Goal: Task Accomplishment & Management: Complete application form

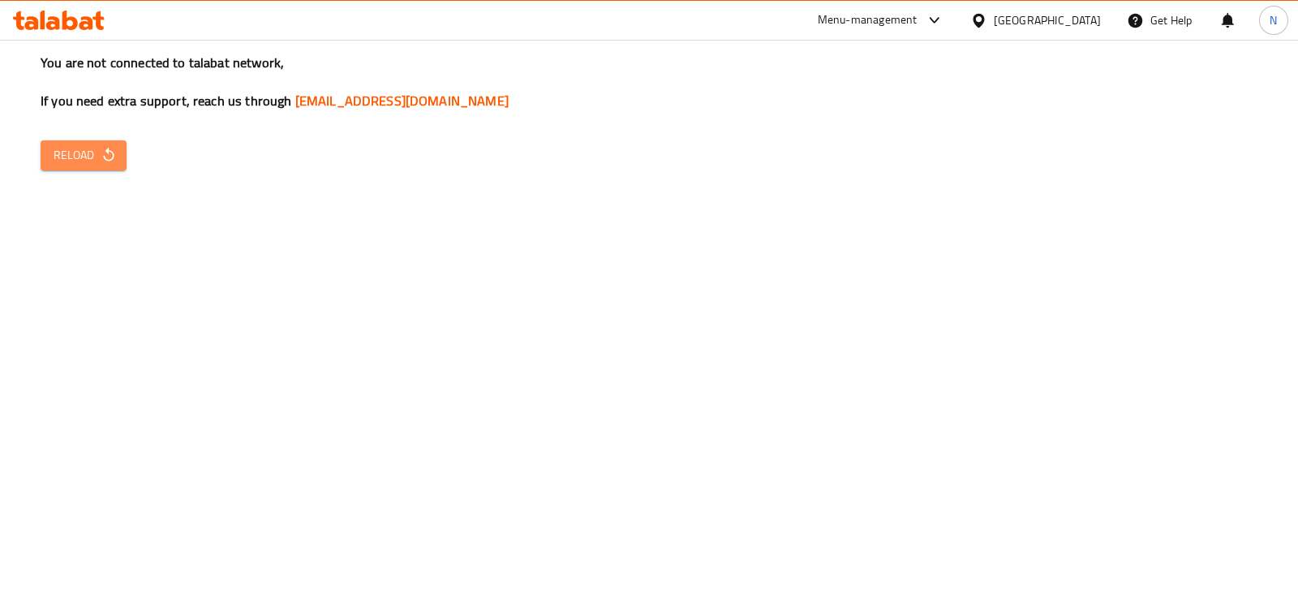
click at [110, 156] on icon "button" at bounding box center [109, 155] width 16 height 16
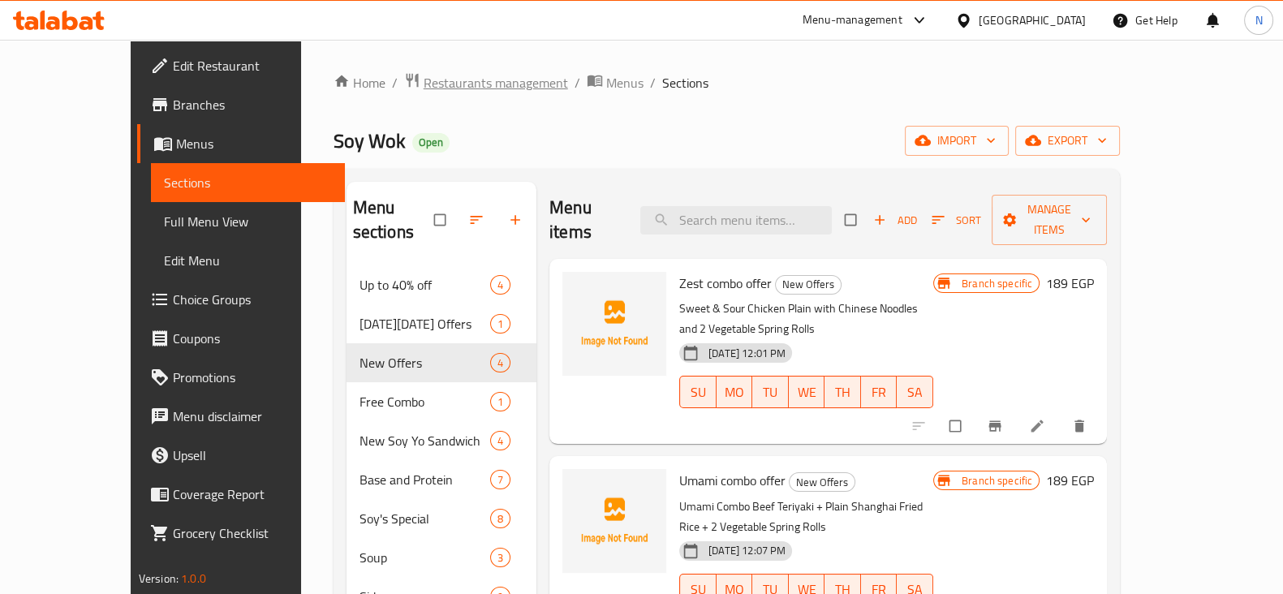
click at [423, 87] on span "Restaurants management" at bounding box center [495, 82] width 144 height 19
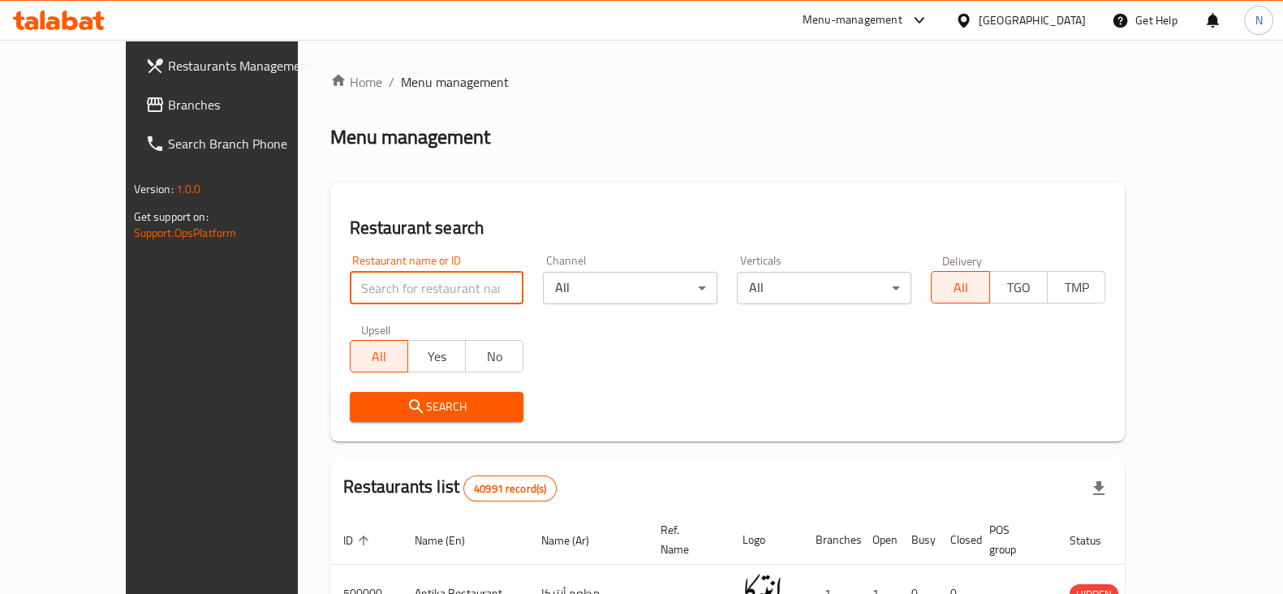
click at [381, 294] on input "search" at bounding box center [437, 288] width 174 height 32
paste input "644586"
type input "644586"
click button "Search" at bounding box center [437, 407] width 174 height 30
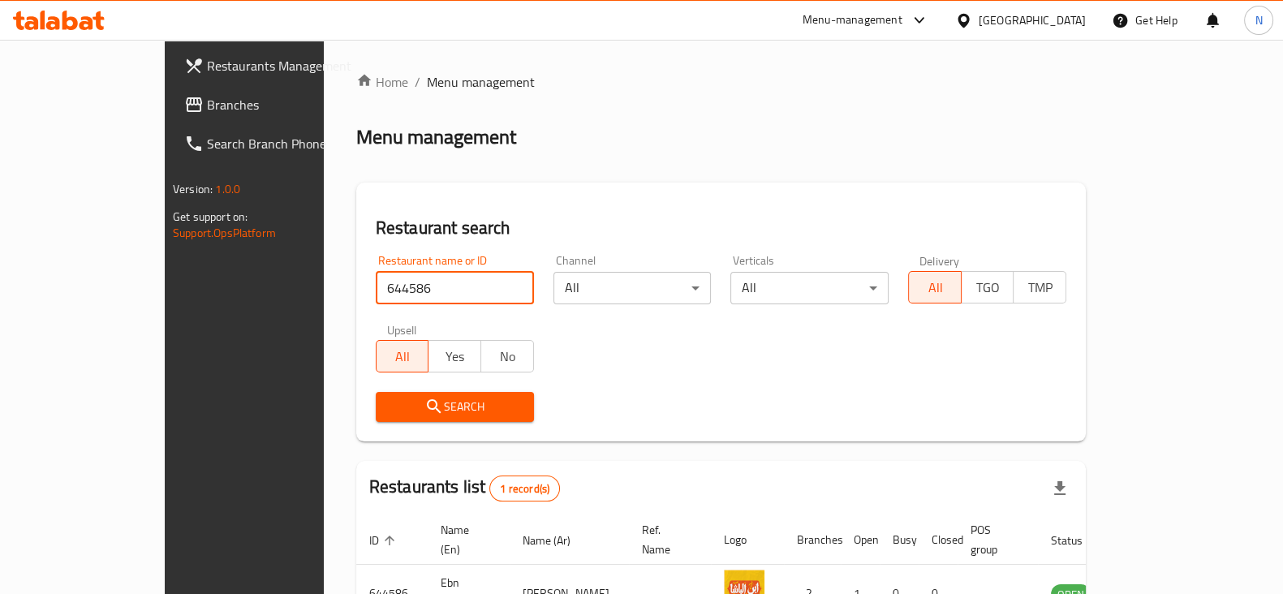
scroll to position [97, 0]
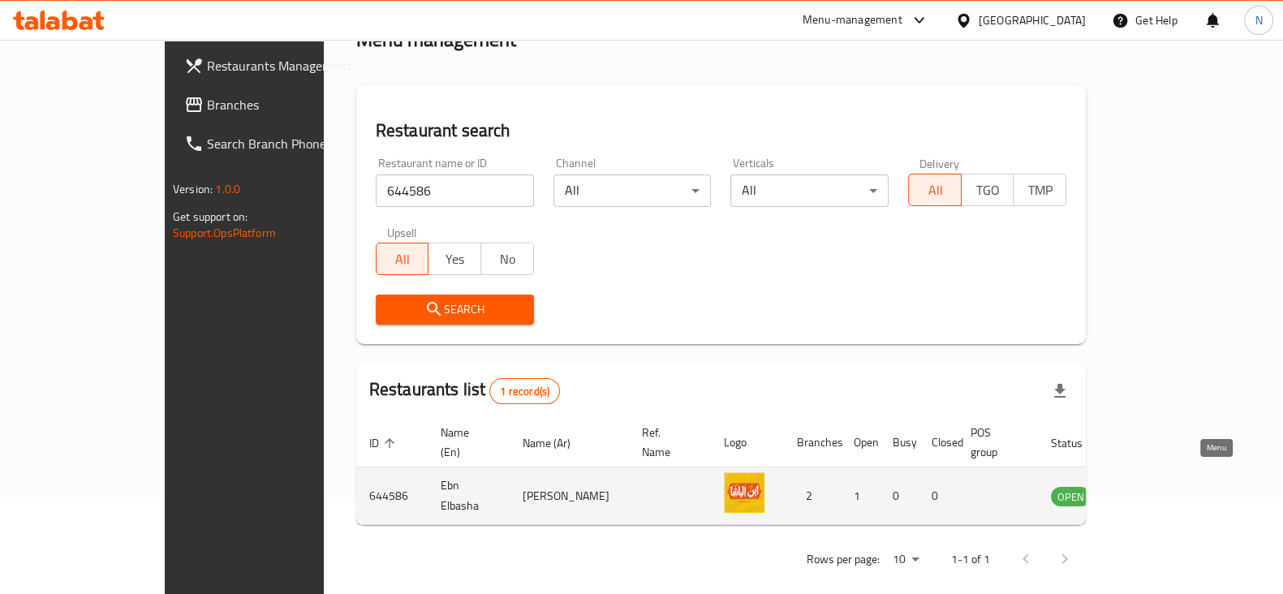
click at [1166, 486] on link "enhanced table" at bounding box center [1151, 495] width 30 height 19
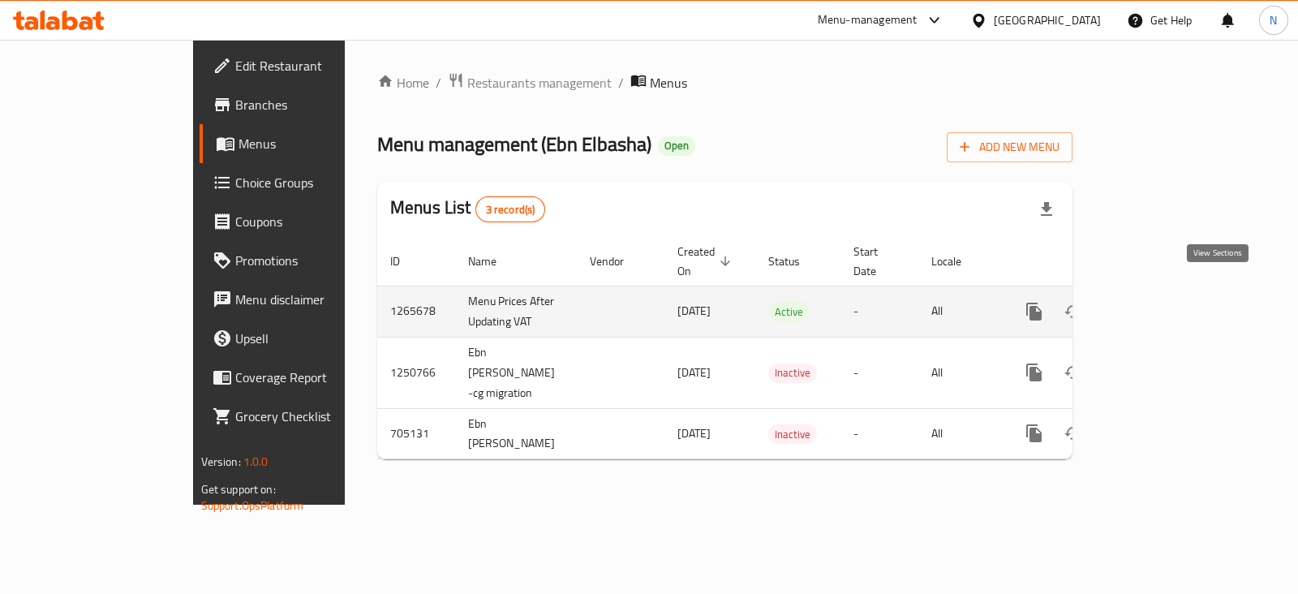
click at [1161, 302] on icon "enhanced table" at bounding box center [1150, 311] width 19 height 19
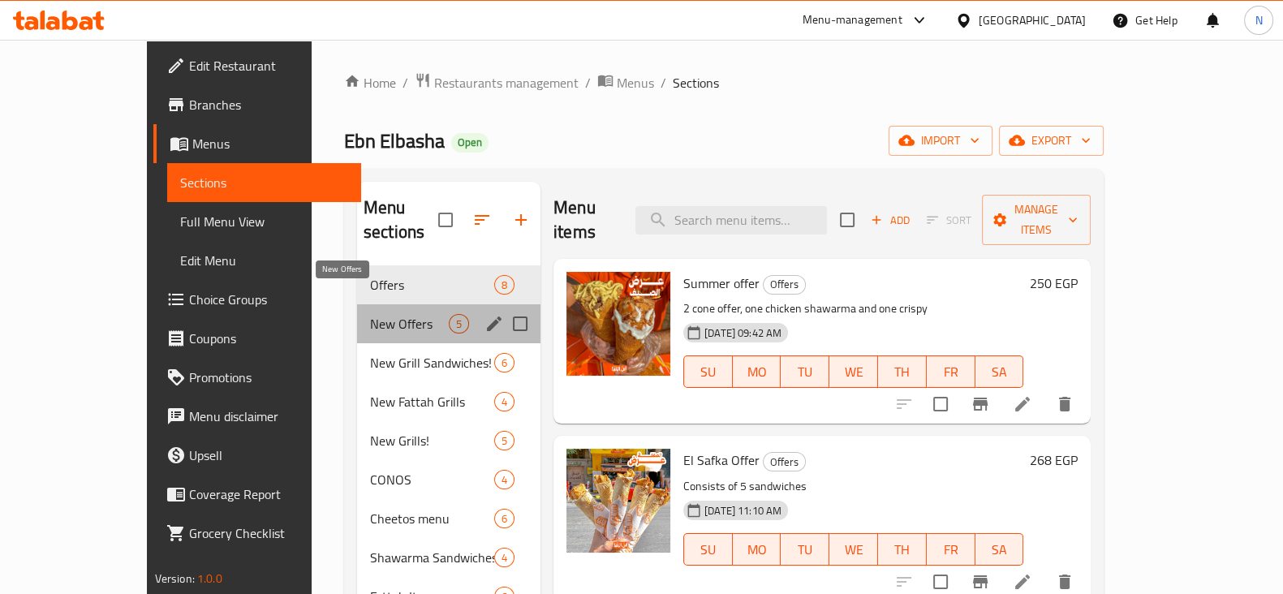
click at [377, 314] on span "New Offers" at bounding box center [409, 323] width 79 height 19
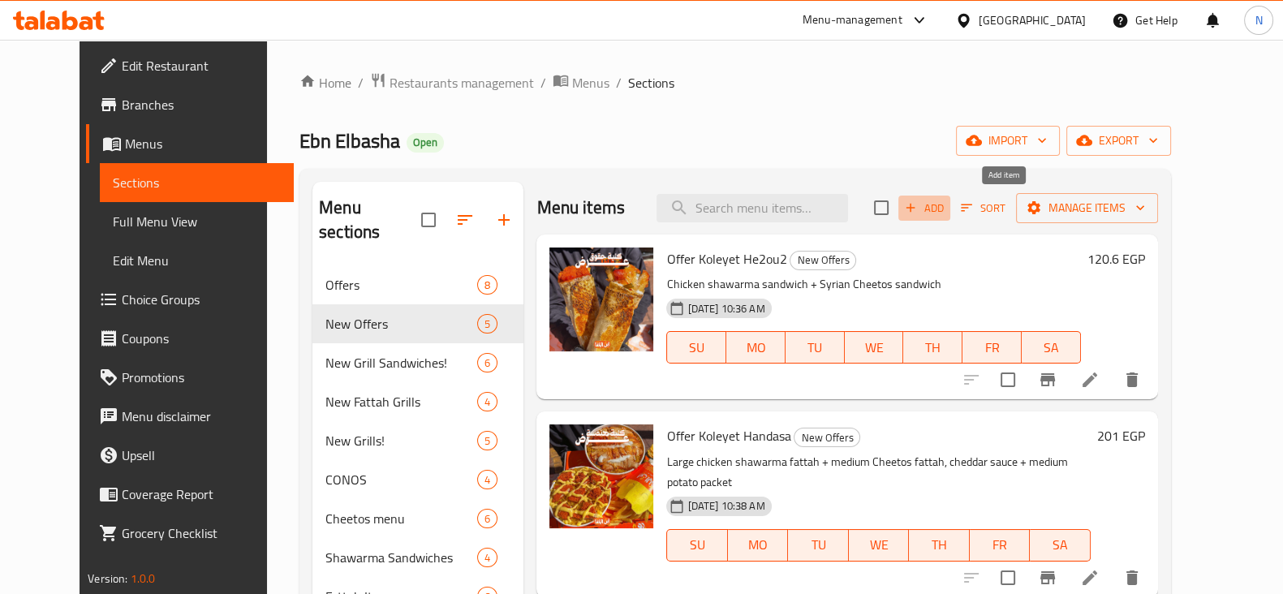
click at [950, 203] on button "Add" at bounding box center [924, 208] width 52 height 25
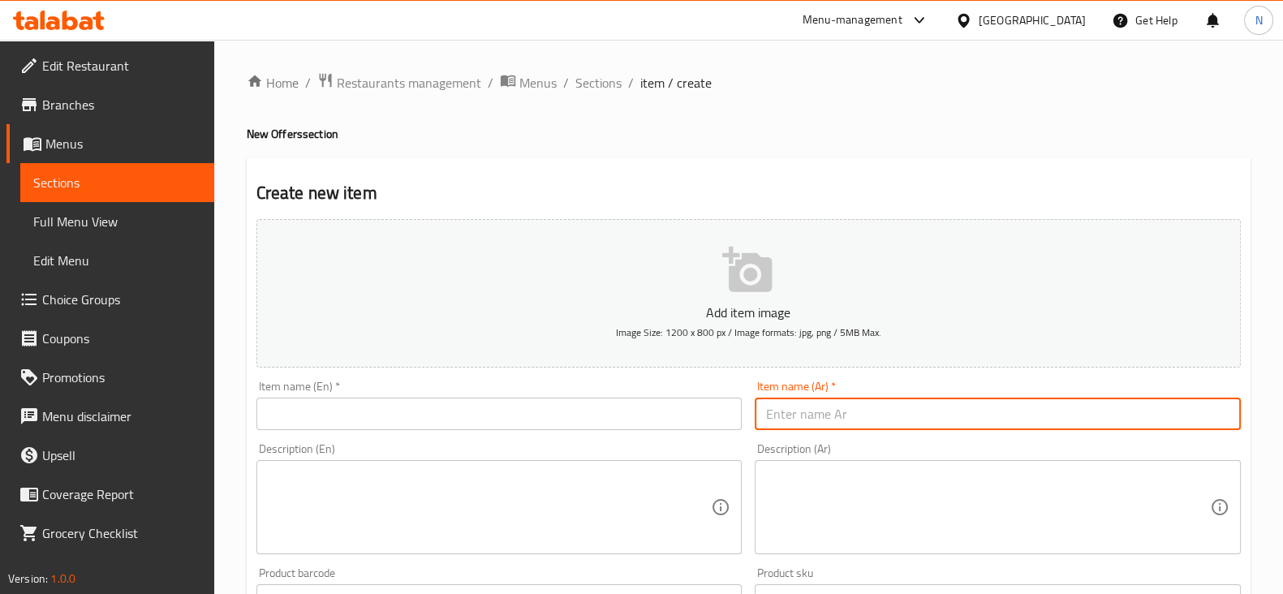
click at [899, 405] on input "text" at bounding box center [997, 414] width 486 height 32
paste input "عرض البرجر"
type input "عرض البرجر"
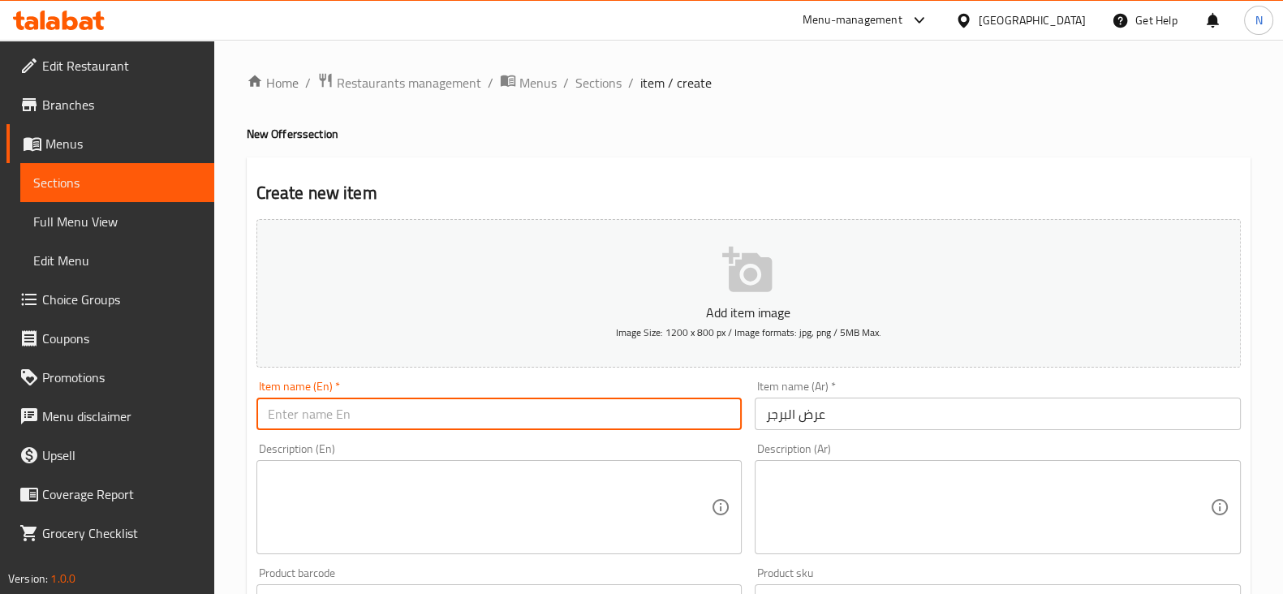
click at [575, 406] on input "text" at bounding box center [499, 414] width 486 height 32
paste input "Burger offer"
type input "Burger offer"
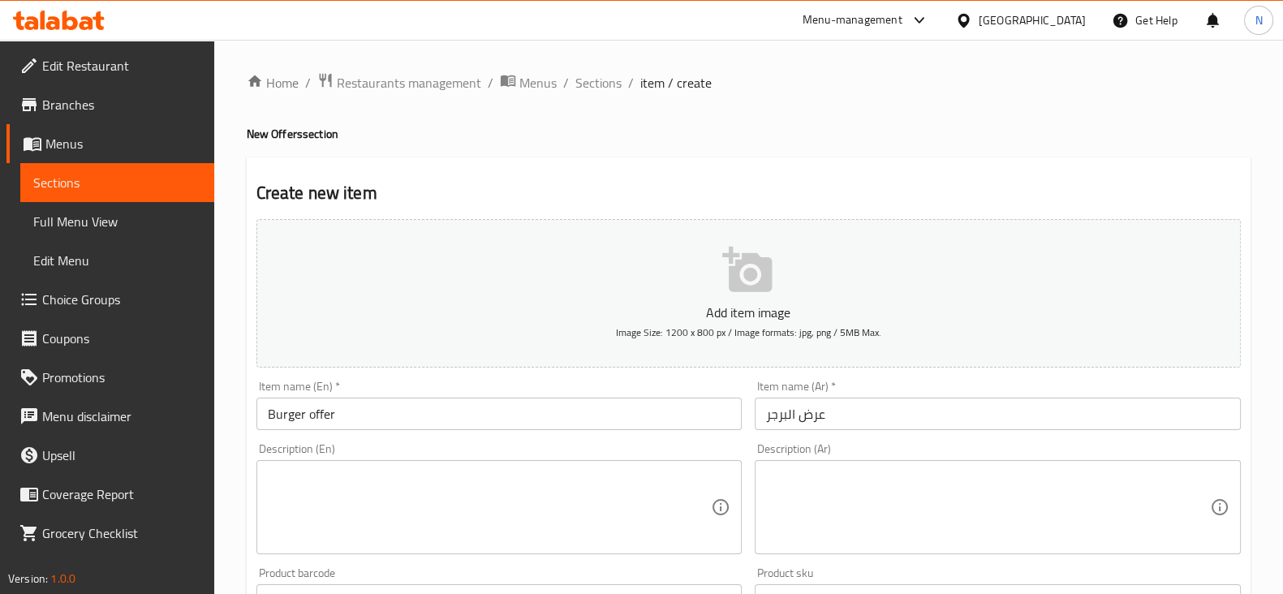
click at [857, 464] on div "Description (Ar)" at bounding box center [997, 507] width 486 height 94
paste textarea "سندوتش كلاسيك برجر - [GEOGRAPHIC_DATA] - كولا"
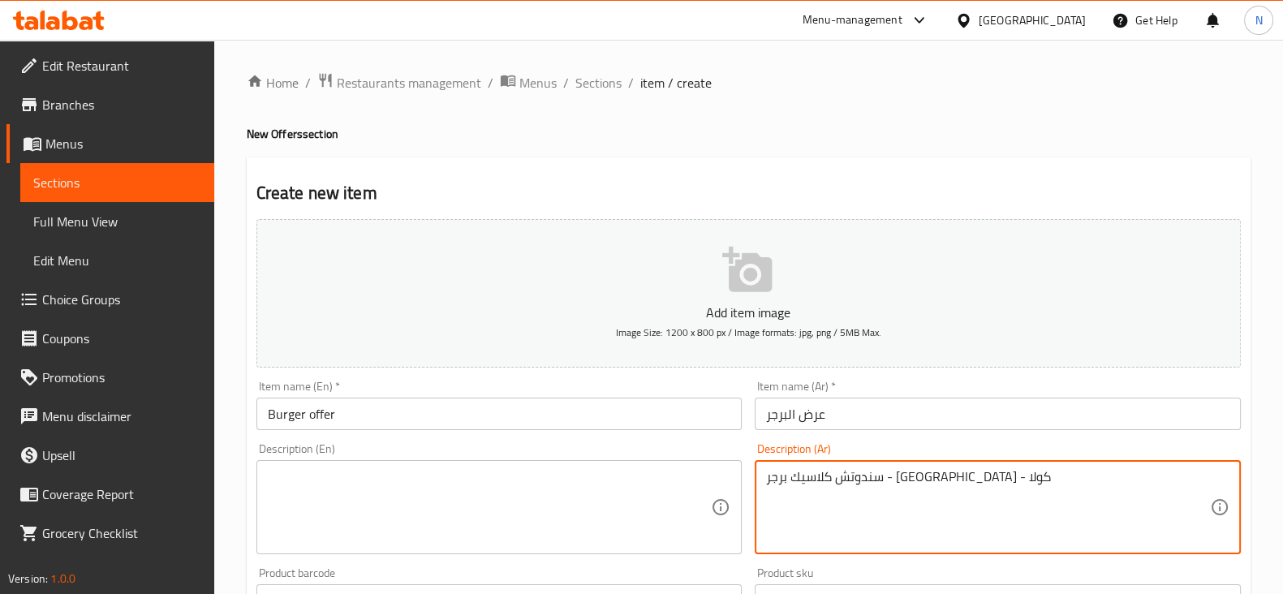
type textarea "سندوتش كلاسيك برجر - [GEOGRAPHIC_DATA] - كولا"
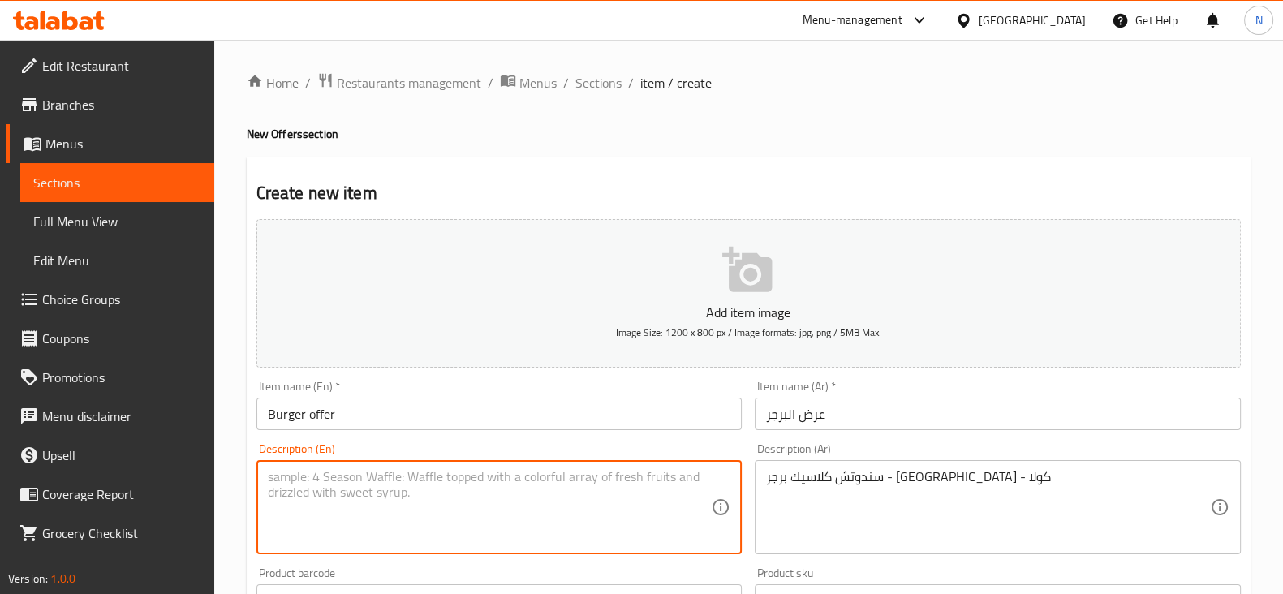
click at [531, 517] on textarea at bounding box center [490, 507] width 444 height 77
paste textarea "Classic Burger Sandwich - Fries - Cola"
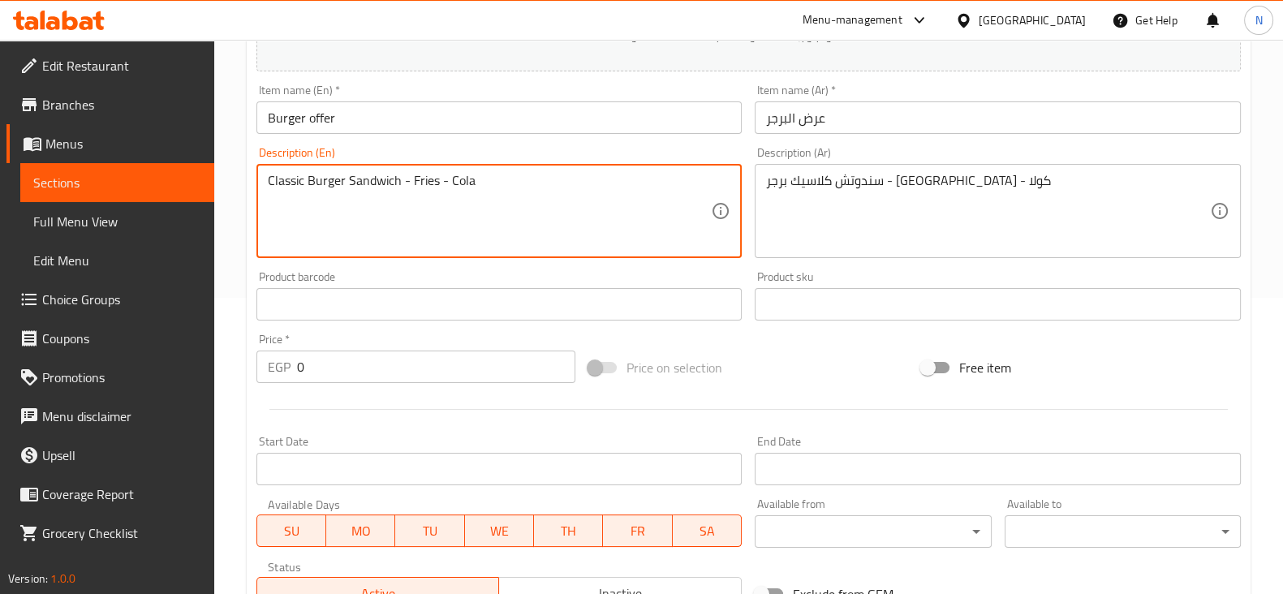
scroll to position [297, 0]
type textarea "Classic Burger Sandwich - Fries - Cola"
click at [462, 377] on input "0" at bounding box center [436, 366] width 279 height 32
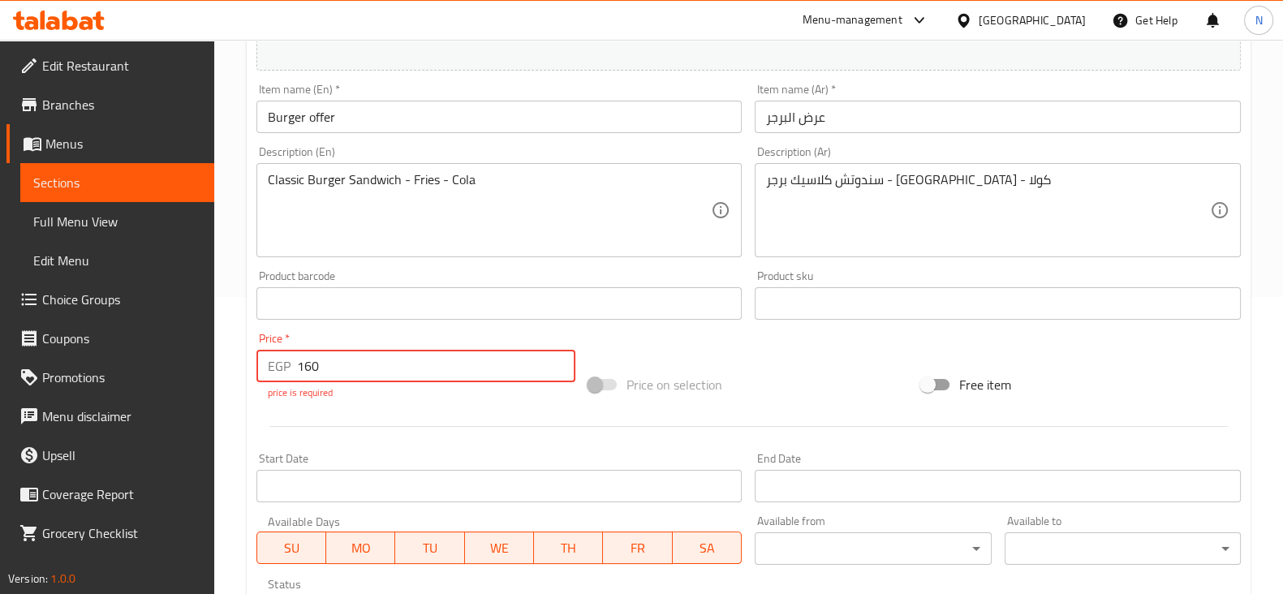
type input "160"
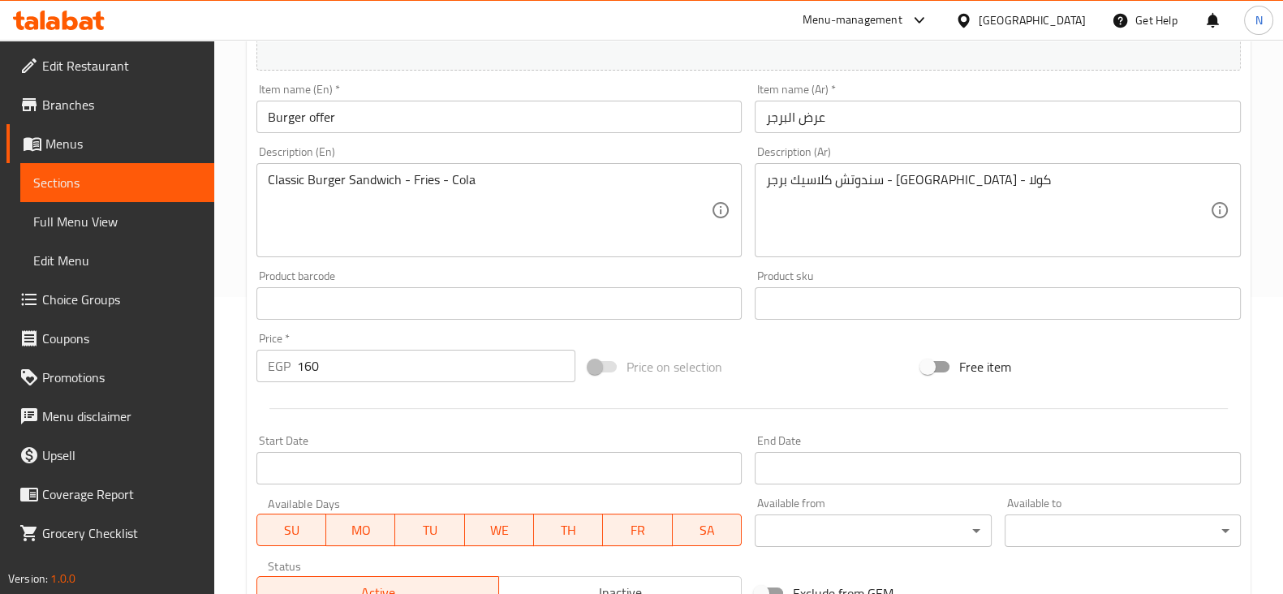
click at [406, 436] on div "Add item image Image Size: 1200 x 800 px / Image formats: jpg, png / 5MB Max. I…" at bounding box center [748, 265] width 997 height 699
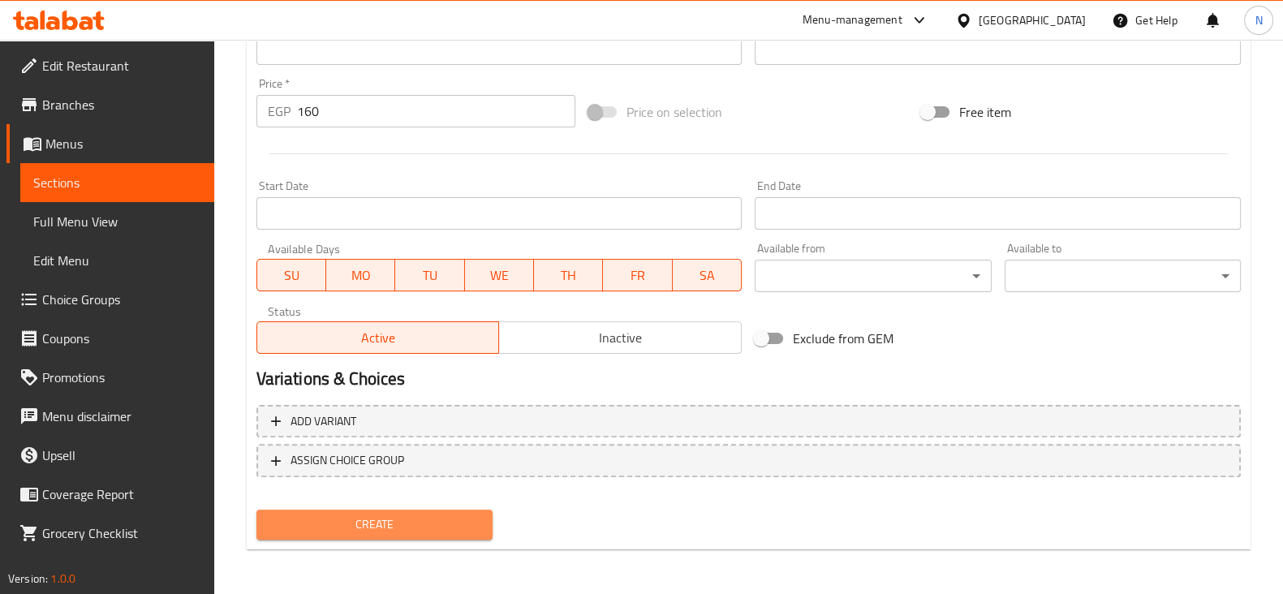
click at [415, 514] on span "Create" at bounding box center [374, 524] width 210 height 20
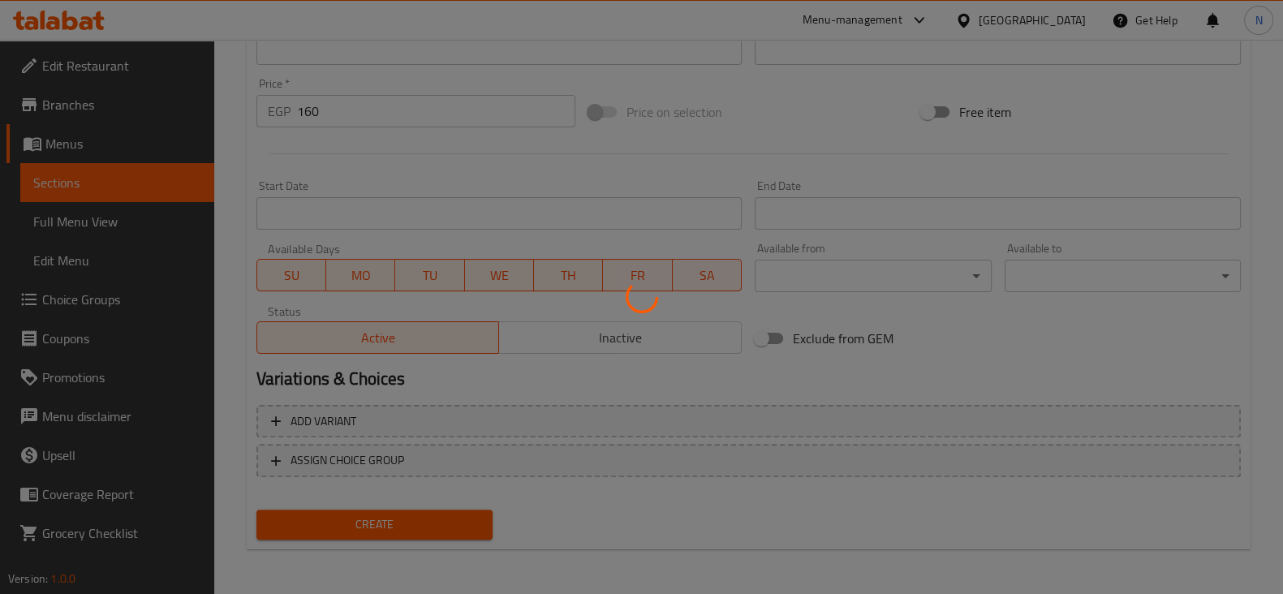
type input "0"
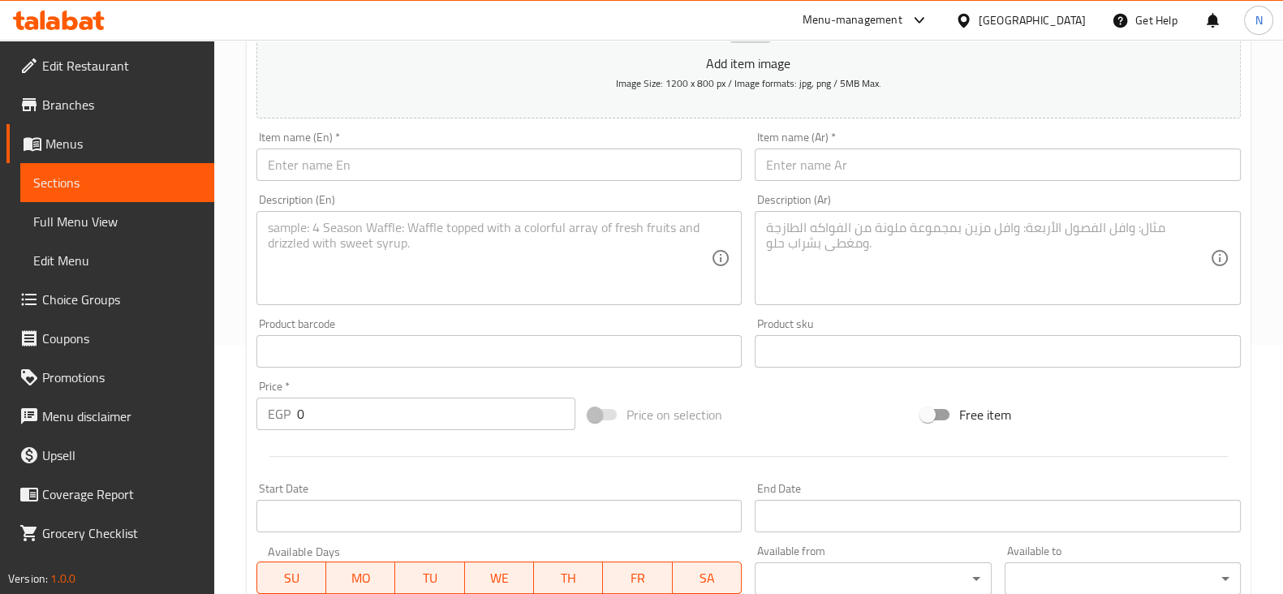
scroll to position [248, 0]
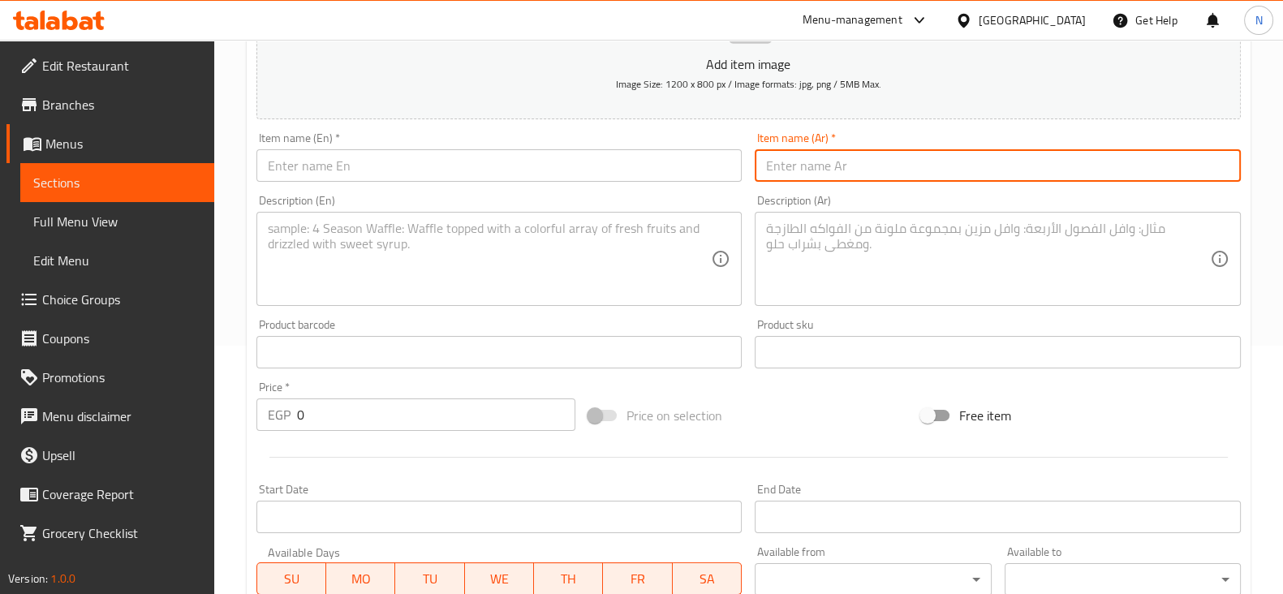
click at [791, 175] on input "text" at bounding box center [997, 165] width 486 height 32
paste input "عرض التشيكن"
type input "عرض التشيكن"
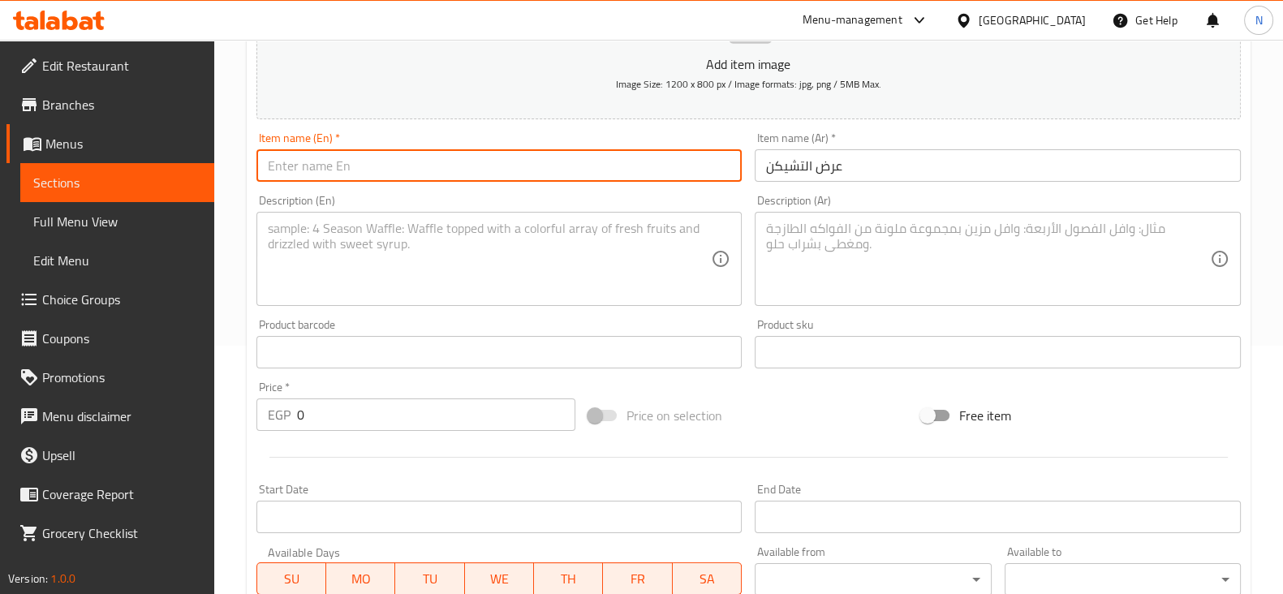
click at [552, 153] on input "text" at bounding box center [499, 165] width 486 height 32
paste input "Chicken offer"
type input "Chicken offer"
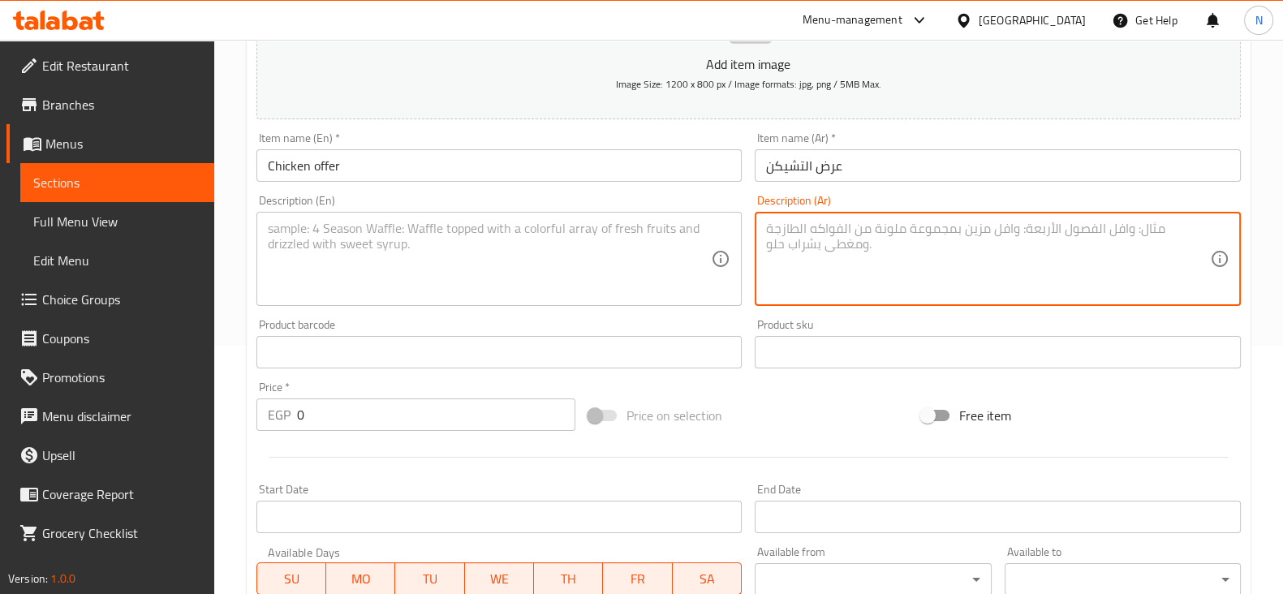
paste textarea "سندوتش تشيكن كوكو - [GEOGRAPHIC_DATA] - كولا"
type textarea "سندوتش تشيكن كوكو - [GEOGRAPHIC_DATA] - كولا"
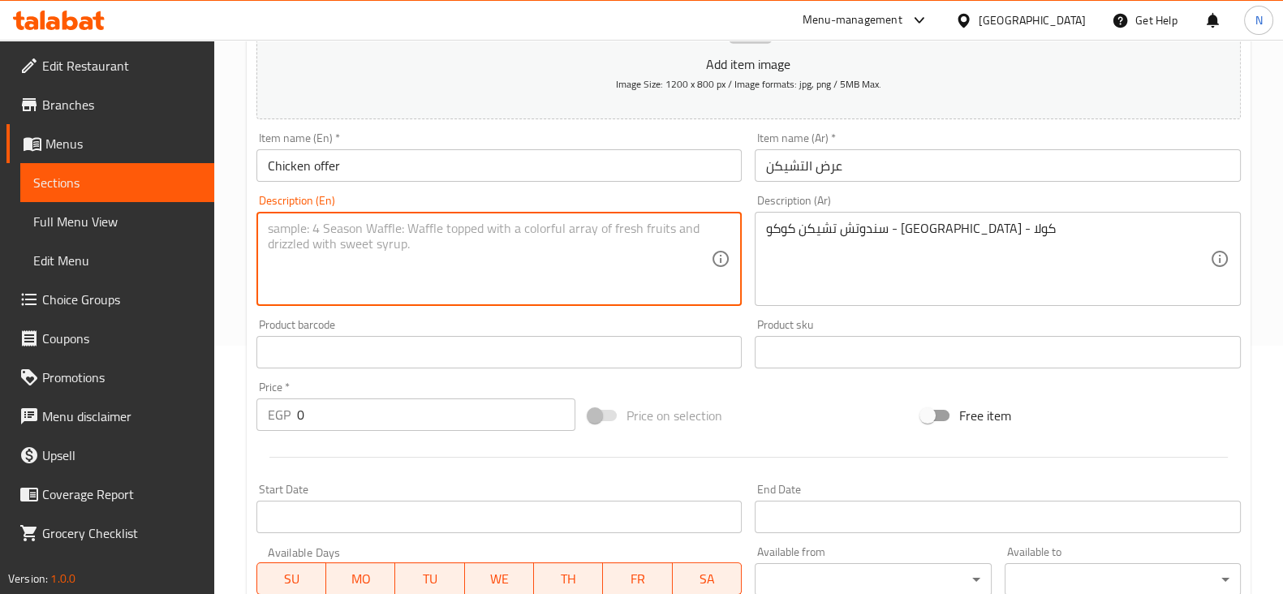
click at [642, 240] on textarea at bounding box center [490, 259] width 444 height 77
paste textarea "Chicken Coco Sandwich - Fries - Cola"
drag, startPoint x: 337, startPoint y: 229, endPoint x: 312, endPoint y: 226, distance: 24.6
click at [312, 226] on textarea "Chicken Coco Sandwich - Fries - Cola" at bounding box center [490, 259] width 444 height 77
type textarea "Chicken Sandwich - Fries - Cola"
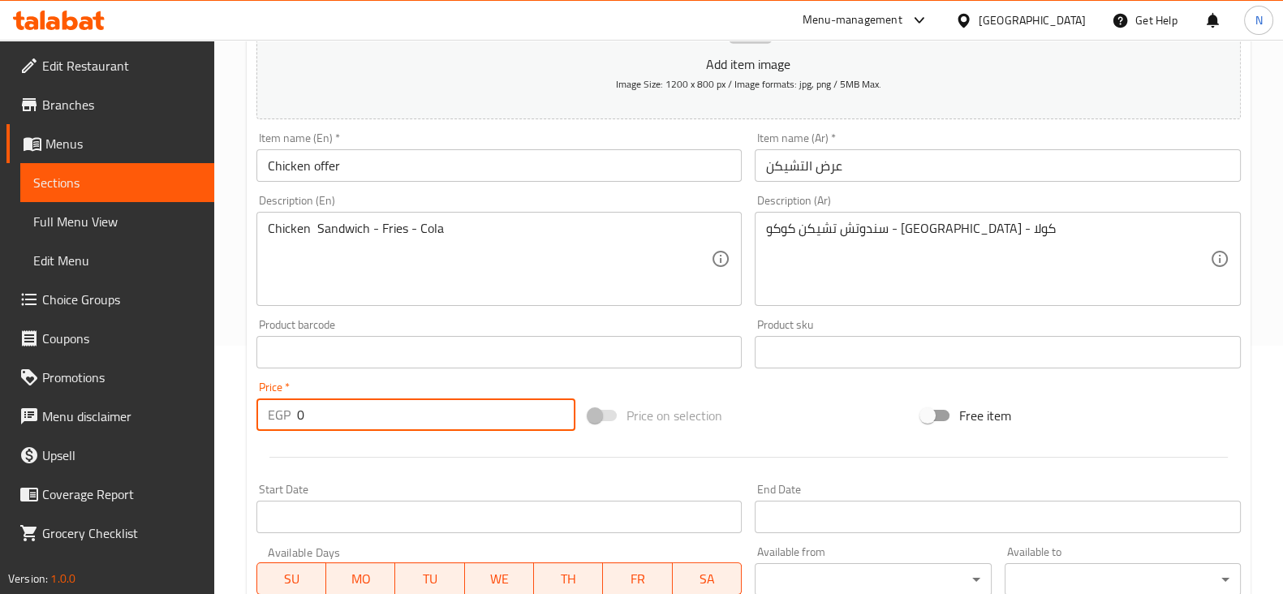
click at [414, 415] on input "0" at bounding box center [436, 414] width 279 height 32
type input "134"
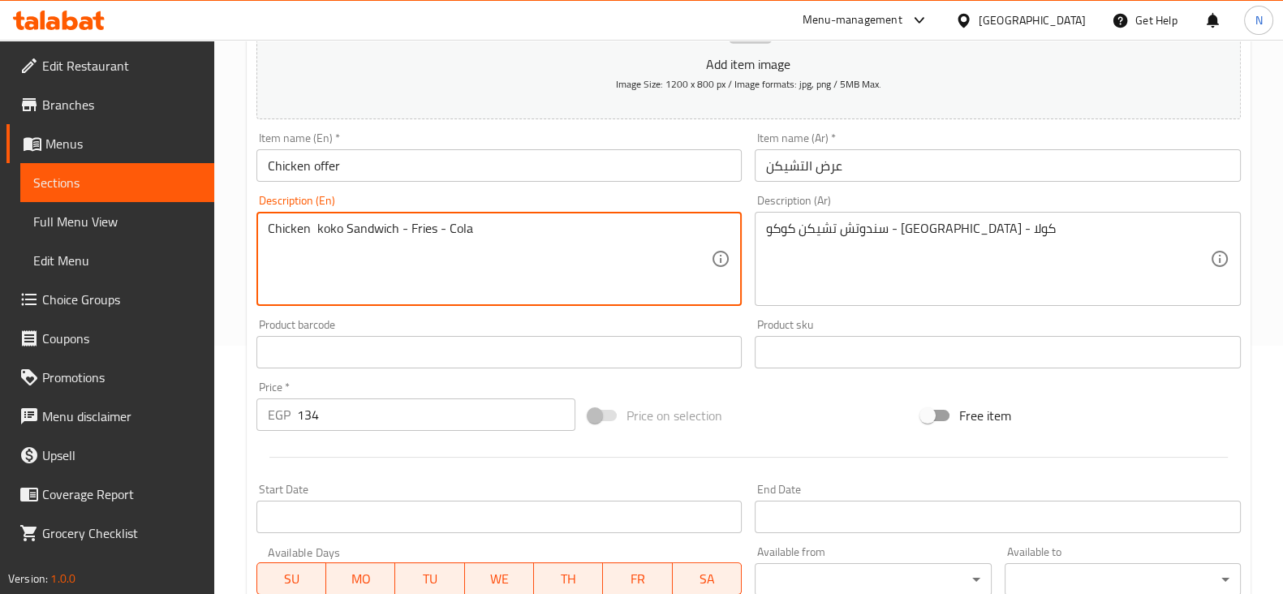
click at [311, 222] on textarea "Chicken koko Sandwich - Fries - Cola" at bounding box center [490, 259] width 444 height 77
click at [458, 278] on textarea "Chicken koko Sandwich - Fries - Cola" at bounding box center [490, 259] width 444 height 77
type textarea "Chicken koko Sandwich - Fries - Cola"
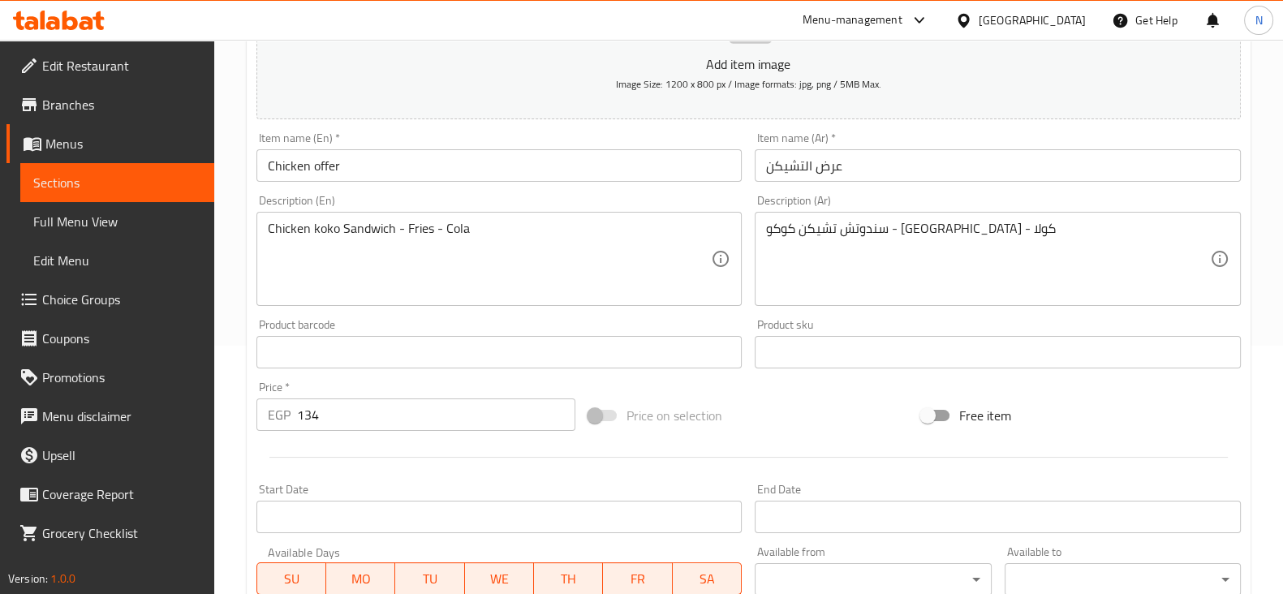
click at [711, 462] on div at bounding box center [748, 457] width 997 height 40
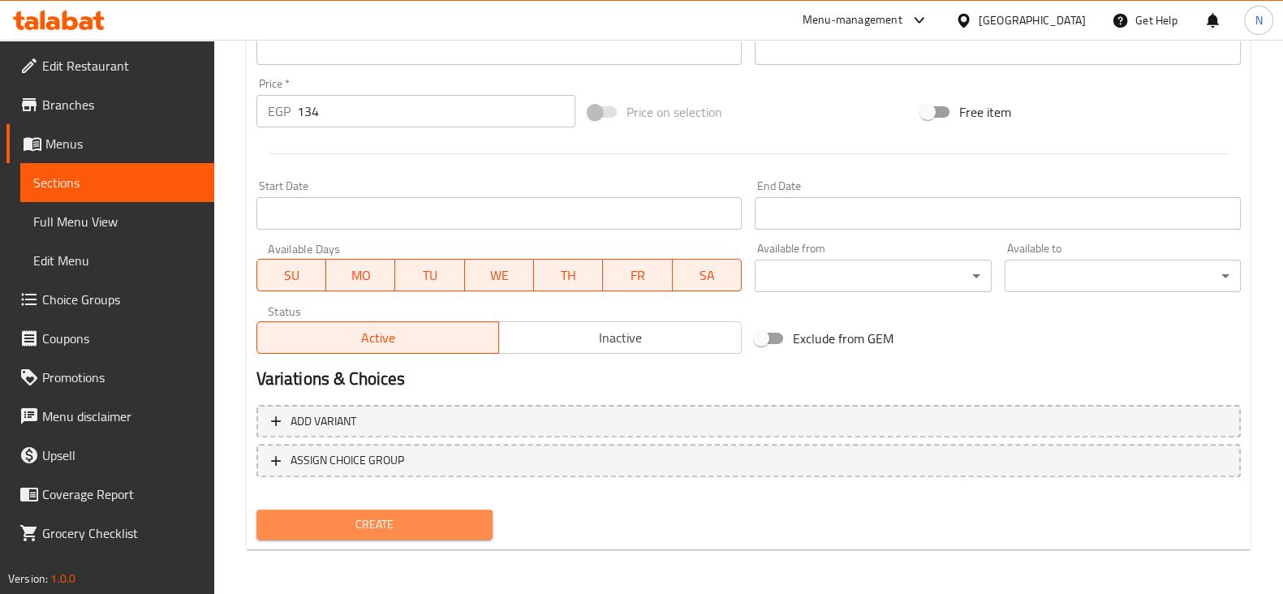
click at [410, 526] on span "Create" at bounding box center [374, 524] width 210 height 20
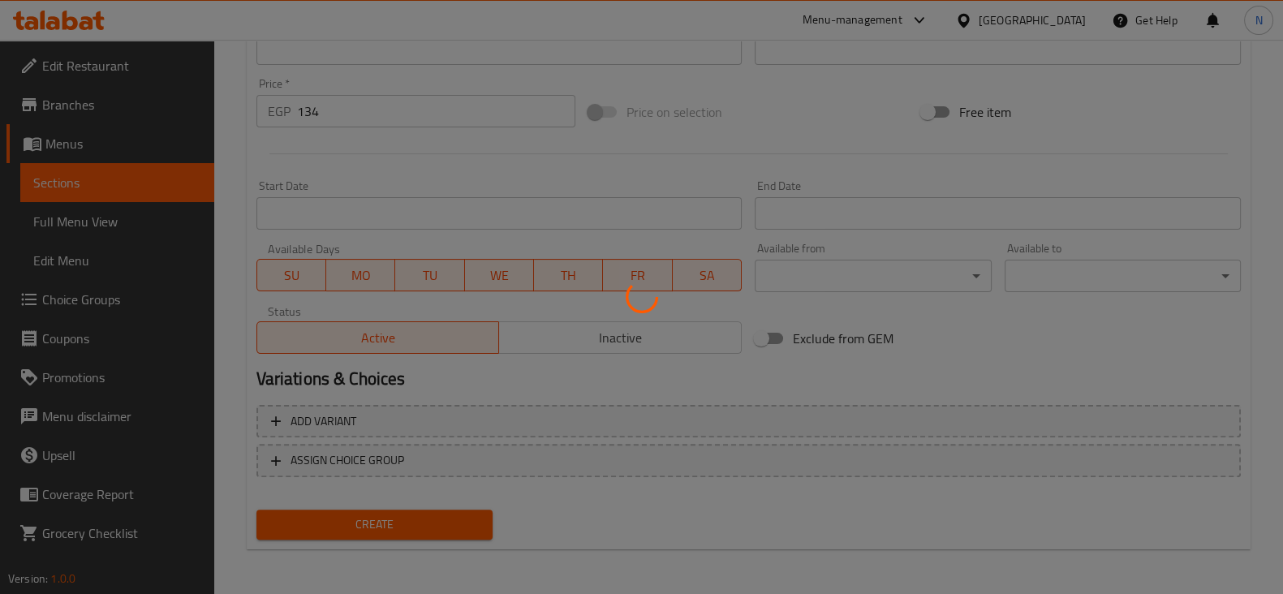
type input "0"
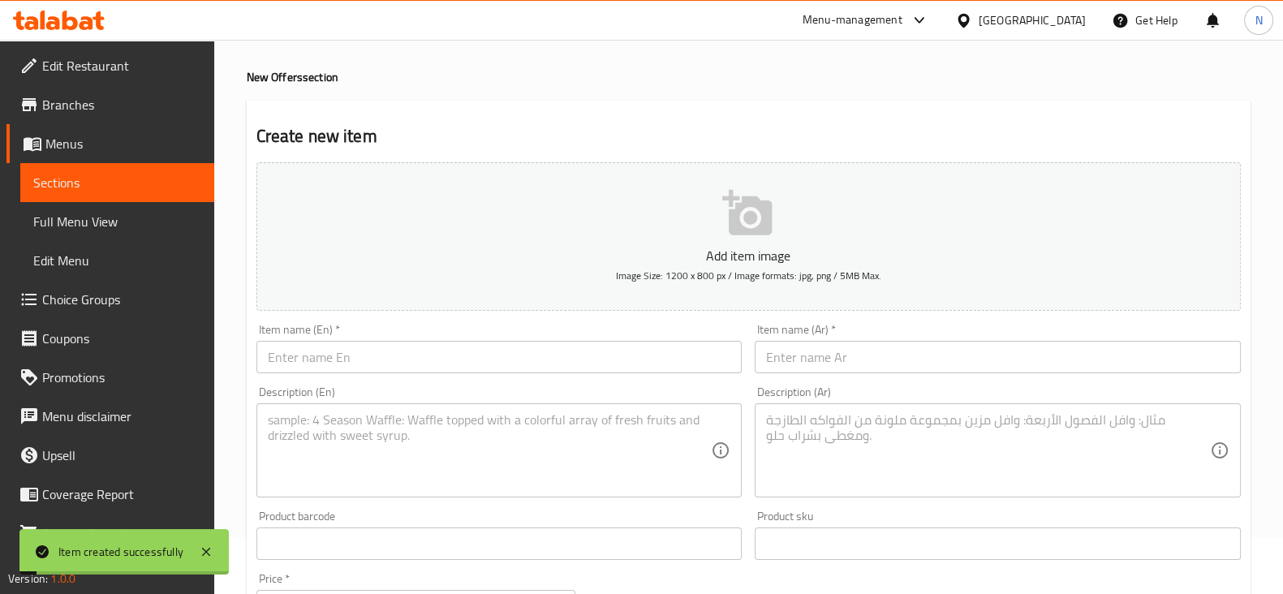
scroll to position [0, 0]
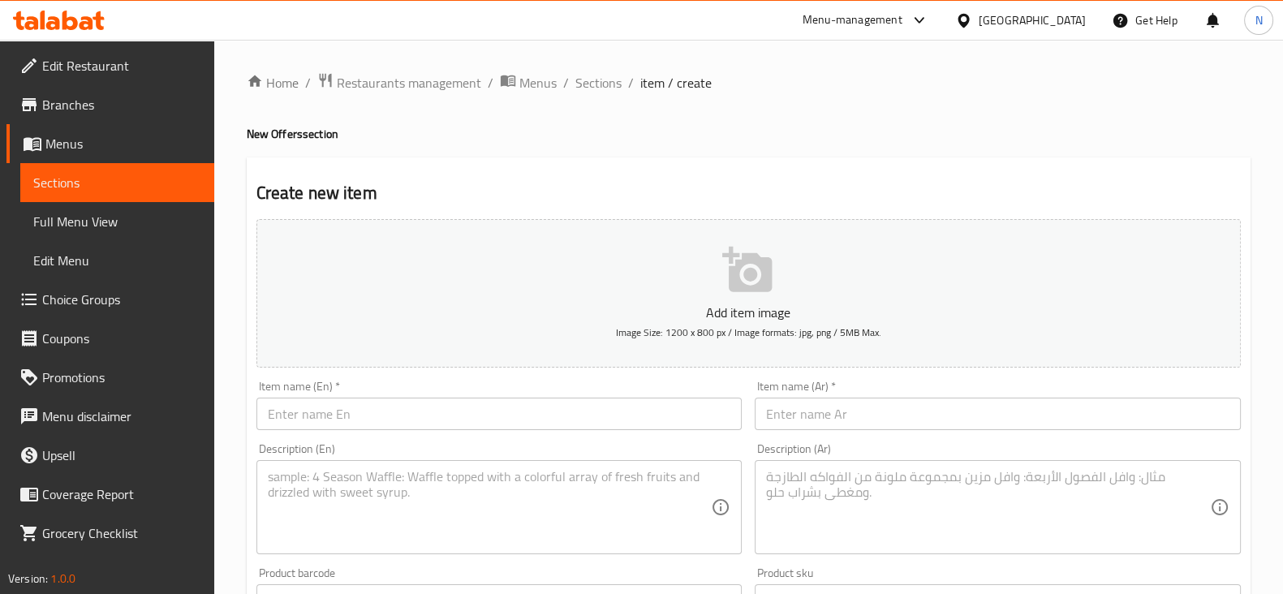
click at [578, 95] on div "Home / Restaurants management / Menus / Sections / item / create New Offers sec…" at bounding box center [749, 593] width 1004 height 1042
click at [585, 86] on span "Sections" at bounding box center [598, 82] width 46 height 19
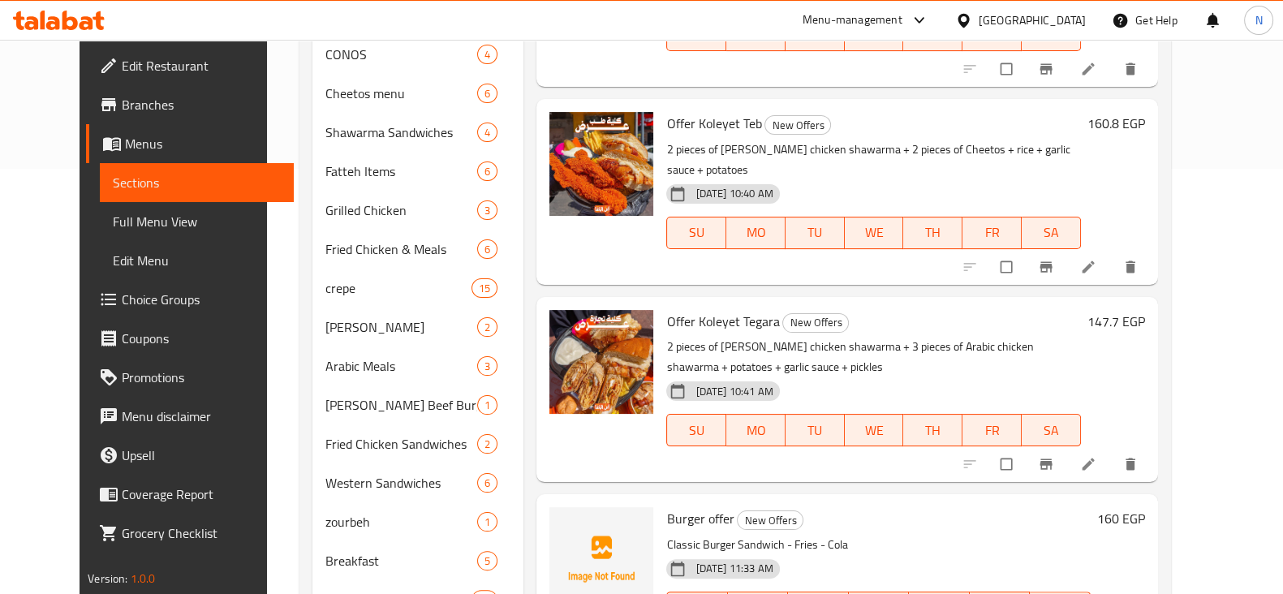
scroll to position [673, 0]
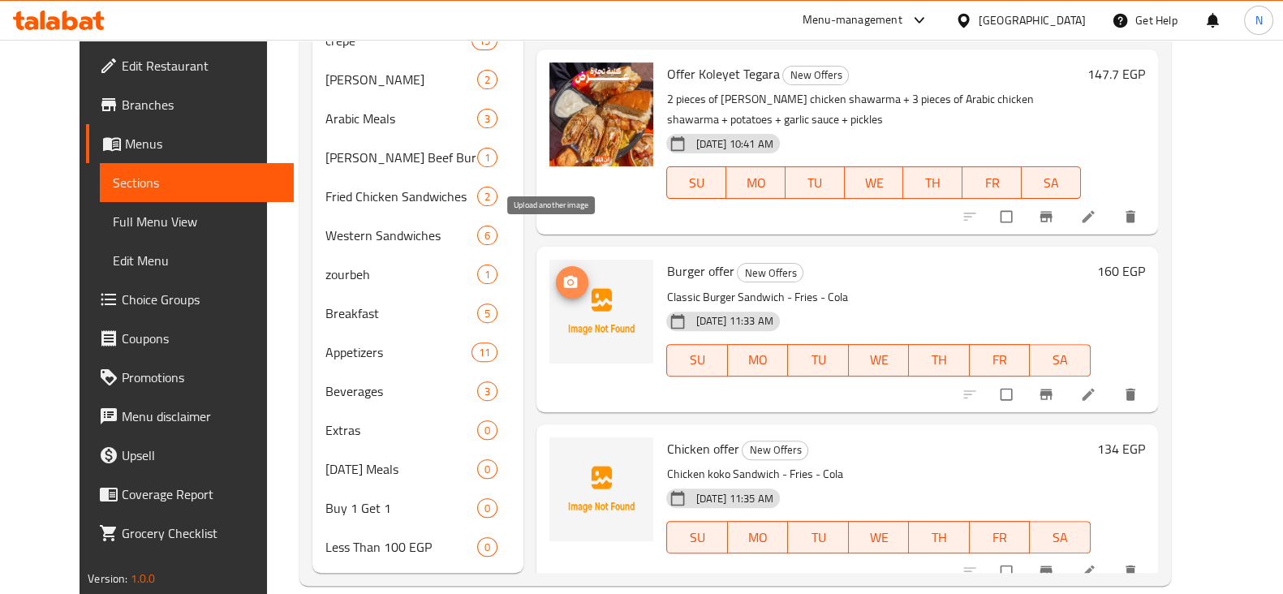
click at [562, 274] on icon "upload picture" at bounding box center [570, 282] width 16 height 16
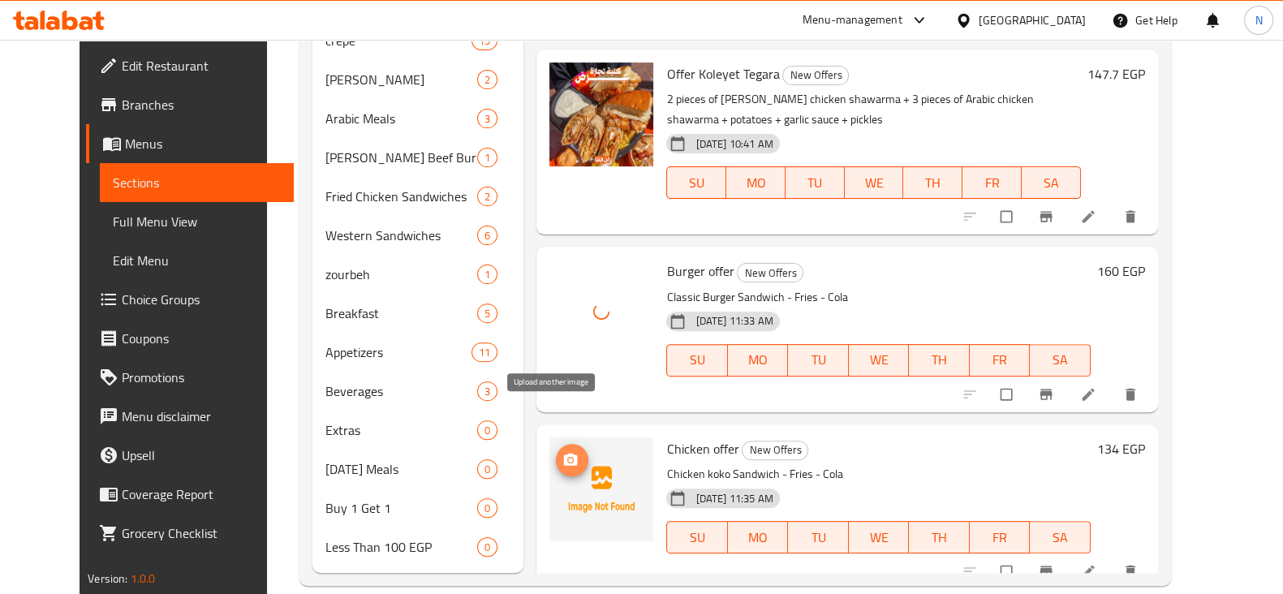
click at [564, 453] on icon "upload picture" at bounding box center [571, 459] width 14 height 12
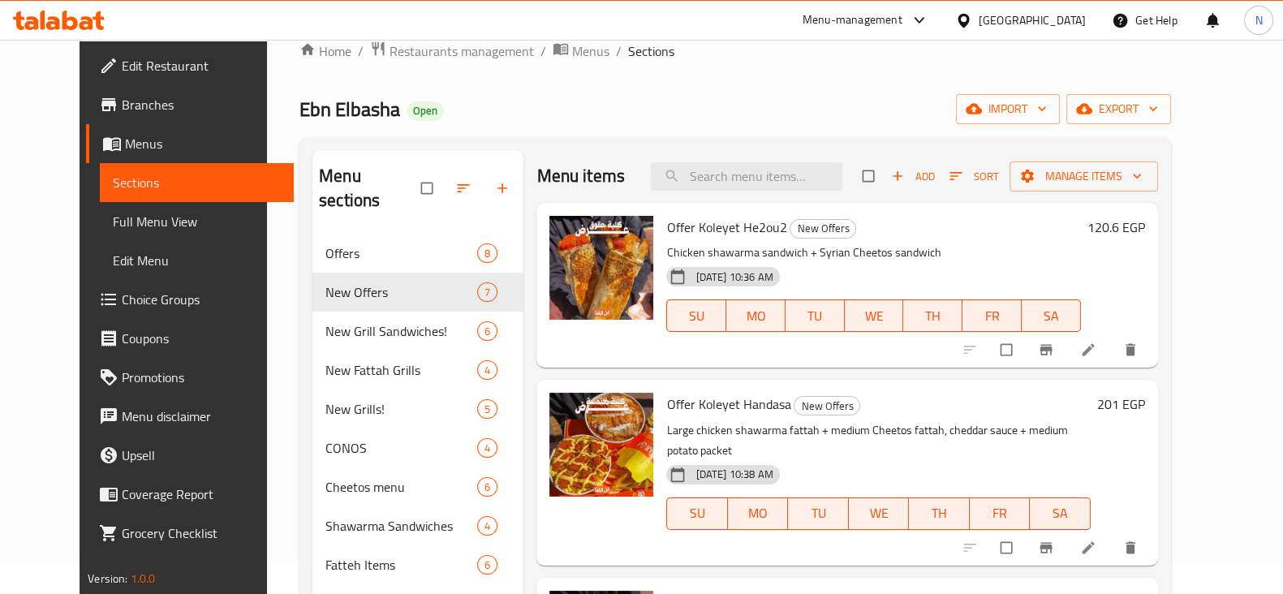
scroll to position [0, 0]
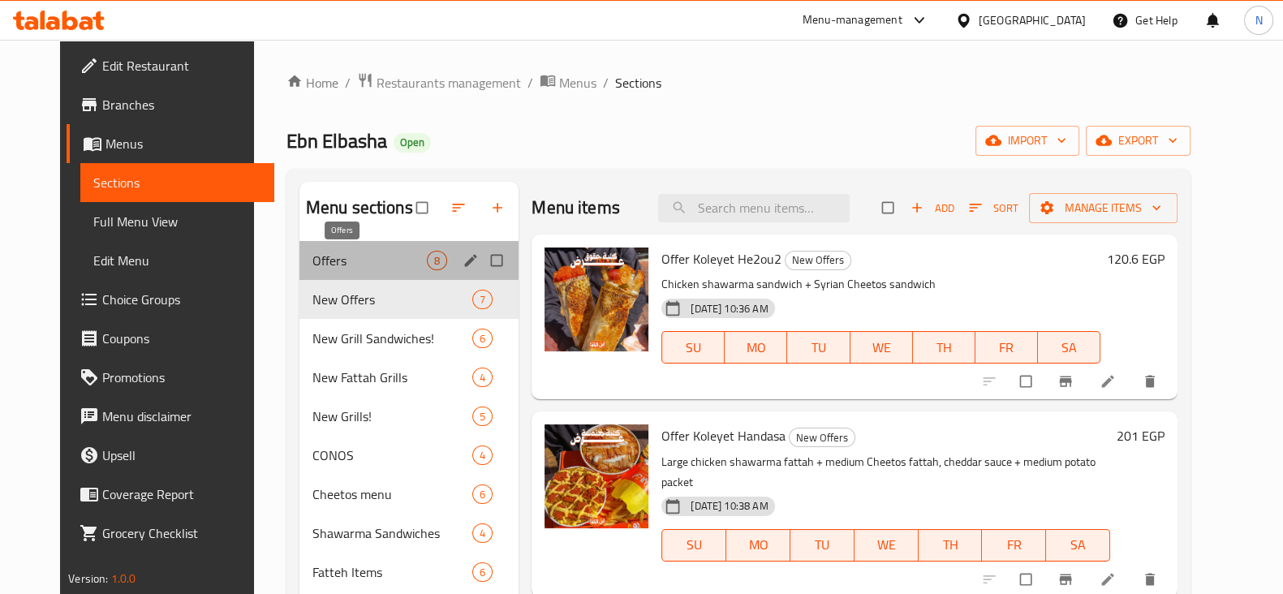
click at [348, 251] on span "Offers" at bounding box center [369, 260] width 114 height 19
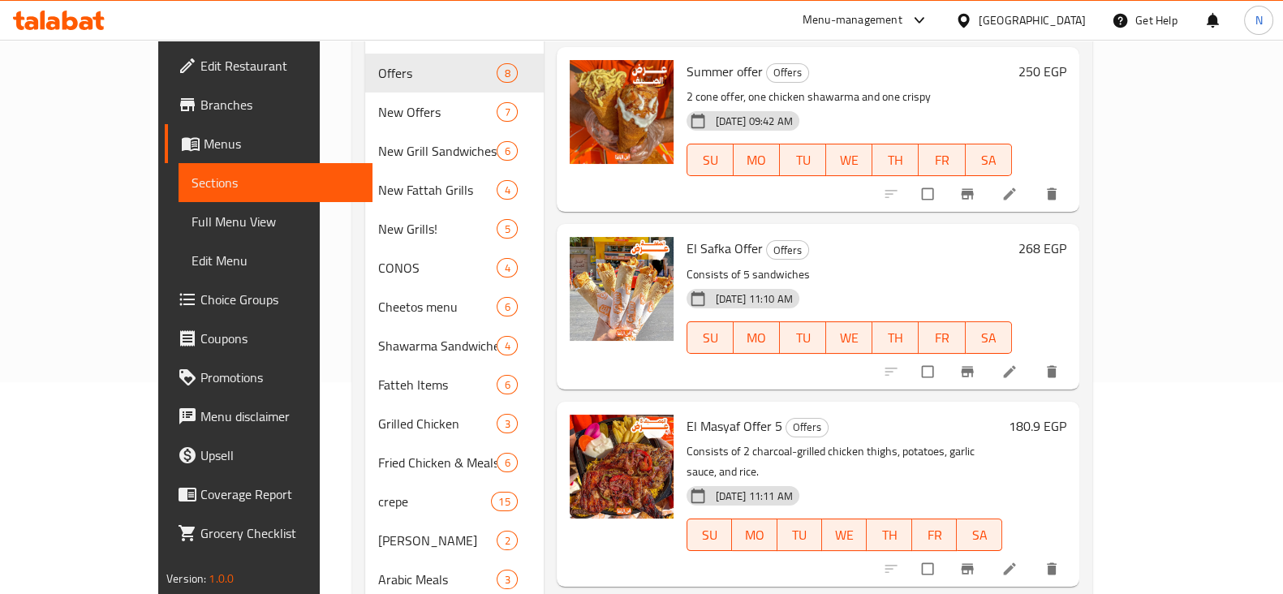
scroll to position [207, 0]
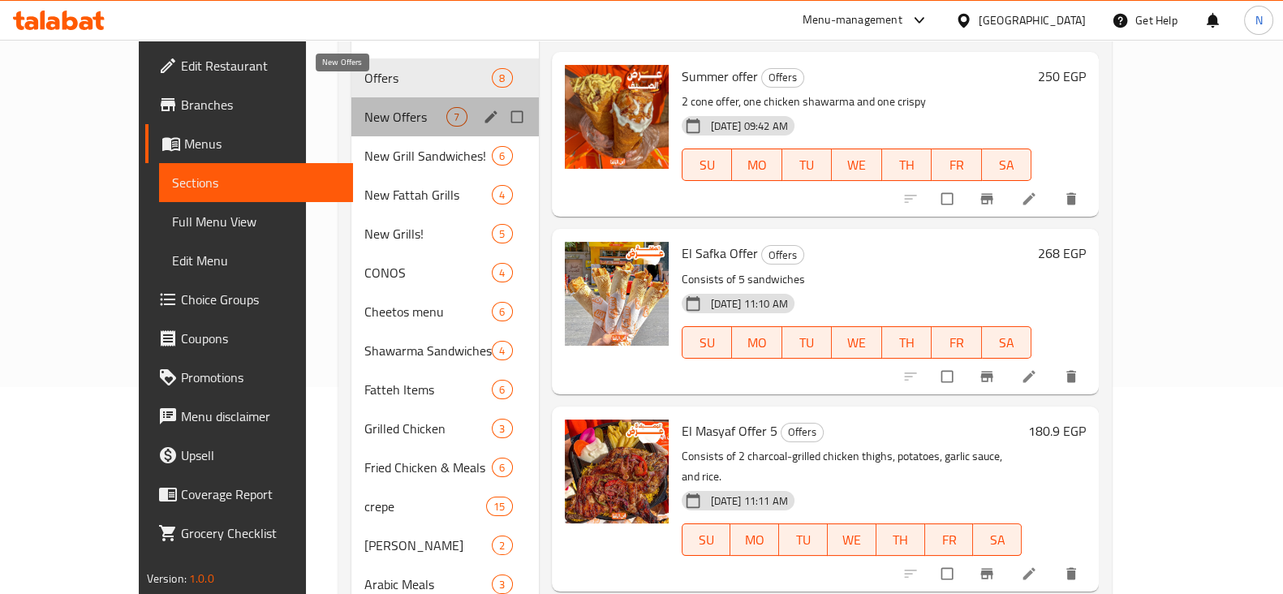
click at [364, 107] on span "New Offers" at bounding box center [405, 116] width 82 height 19
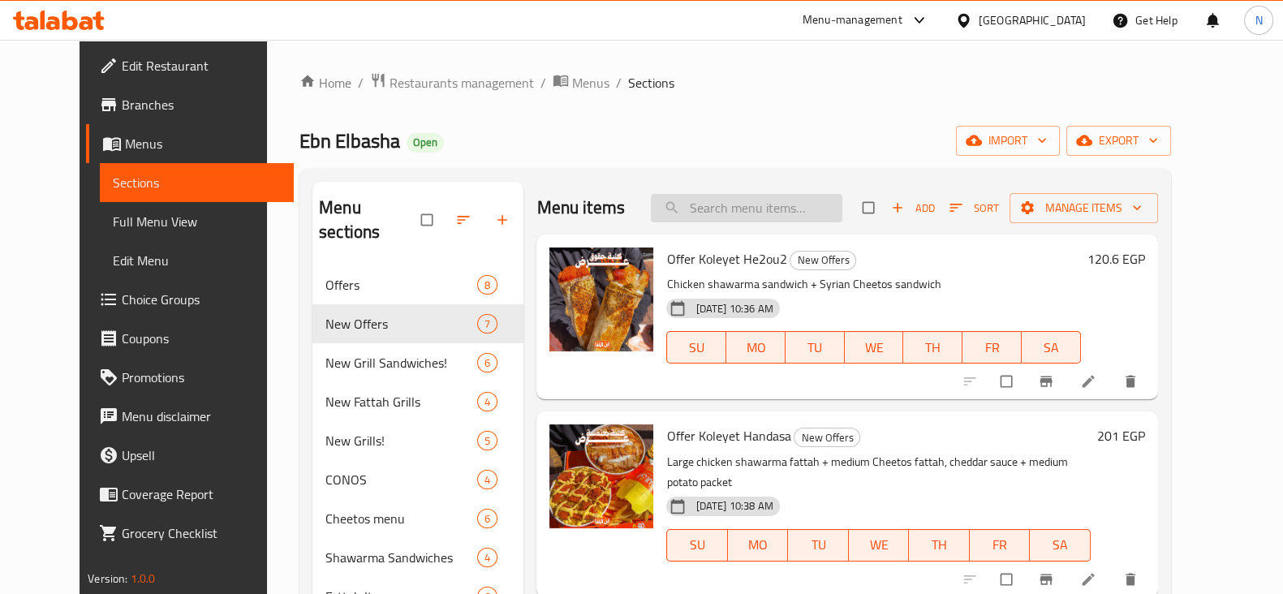
click at [707, 204] on input "search" at bounding box center [746, 208] width 191 height 28
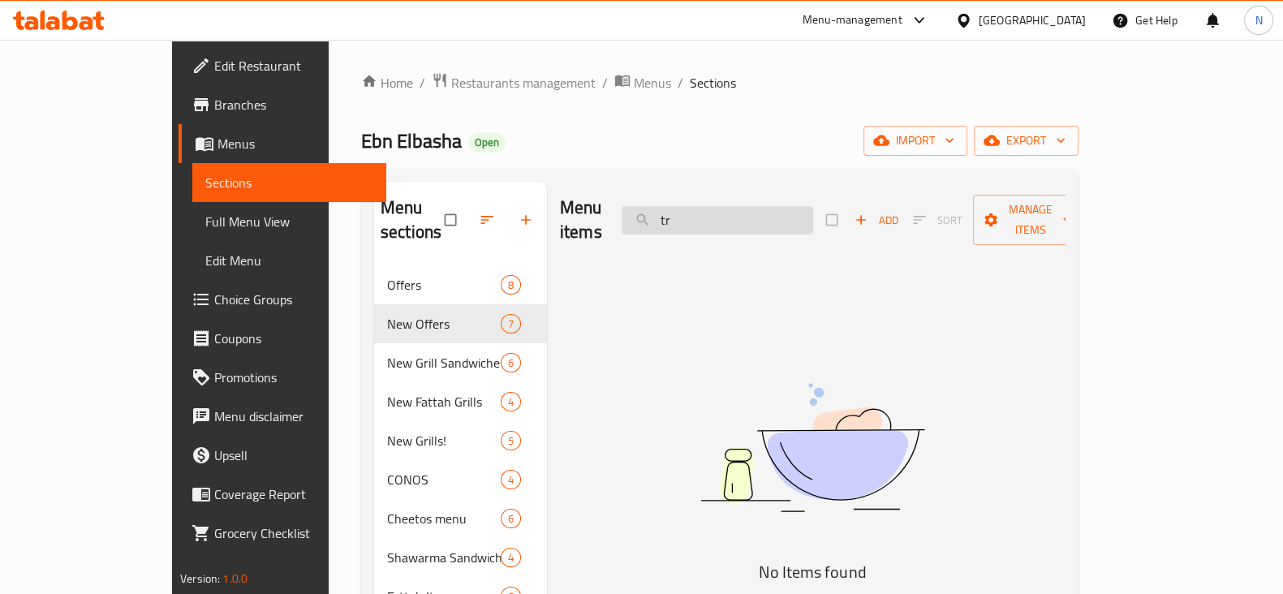
type input "t"
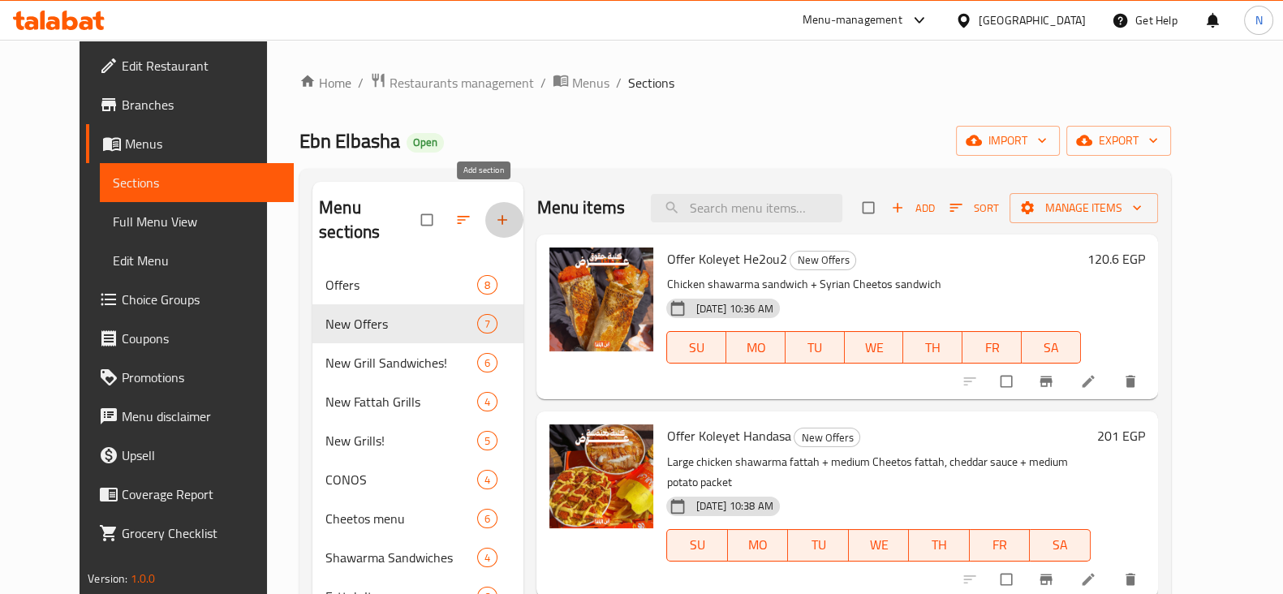
click at [498, 216] on icon "button" at bounding box center [503, 221] width 10 height 10
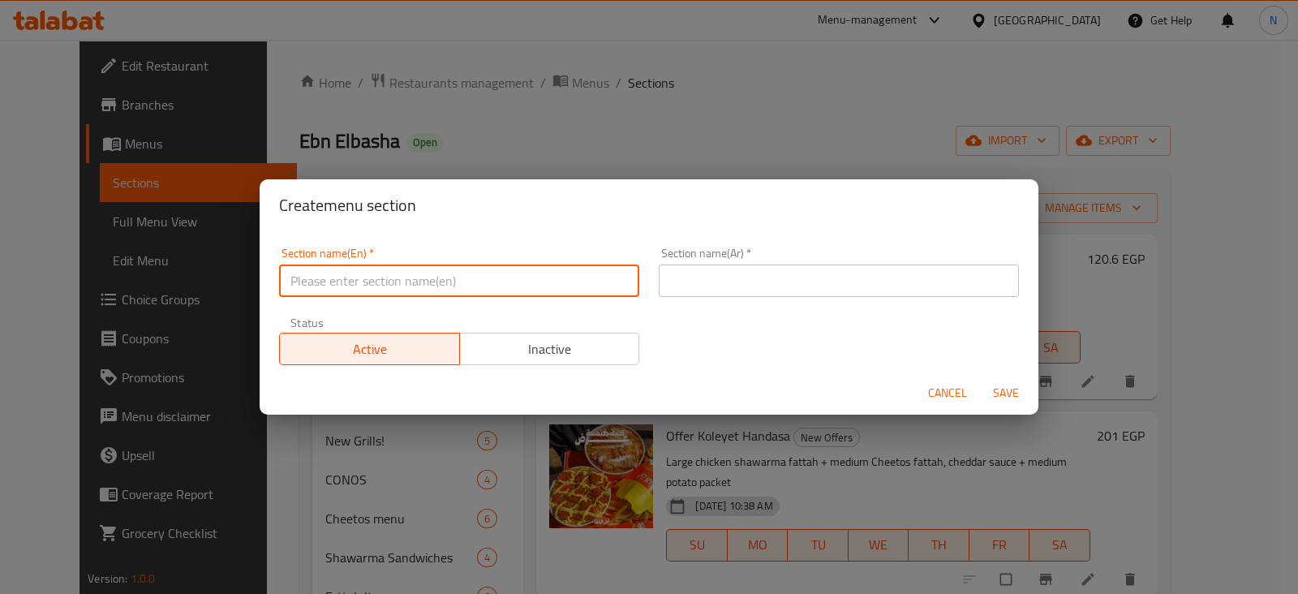
click at [484, 281] on input "text" at bounding box center [459, 280] width 360 height 32
drag, startPoint x: 402, startPoint y: 279, endPoint x: 258, endPoint y: 265, distance: 145.1
click at [258, 265] on div "Create menu section Section name(En)   * Ebn Basha Trays Section name(En) * Sec…" at bounding box center [649, 297] width 1298 height 594
type input "Ebn Basha Trays"
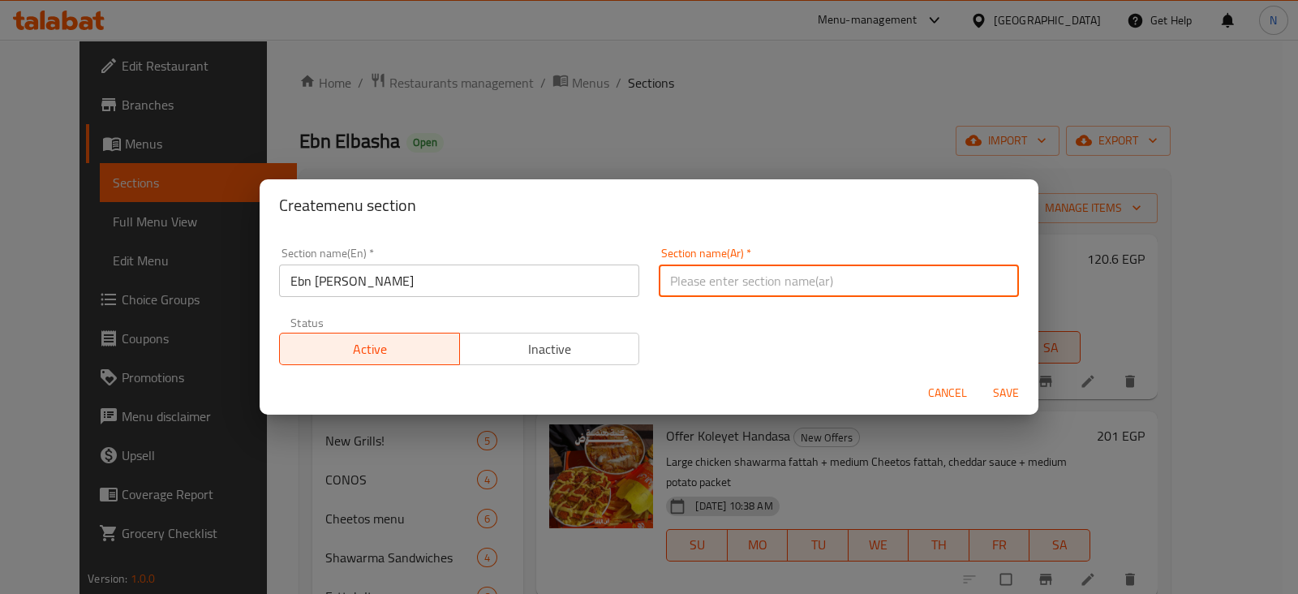
click at [757, 295] on input "text" at bounding box center [839, 280] width 360 height 32
paste input "صواني ابن باشا"
type input "صواني ابن باشا"
click at [1012, 390] on span "Save" at bounding box center [1005, 393] width 39 height 20
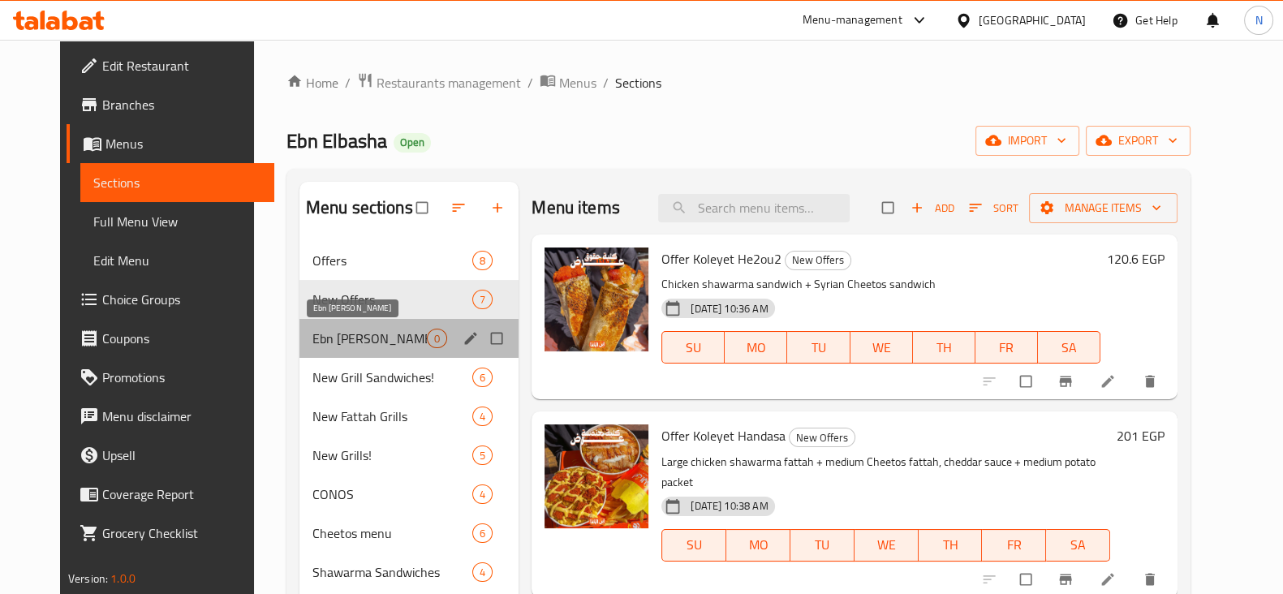
click at [355, 342] on span "Ebn Basha Trays" at bounding box center [369, 338] width 114 height 19
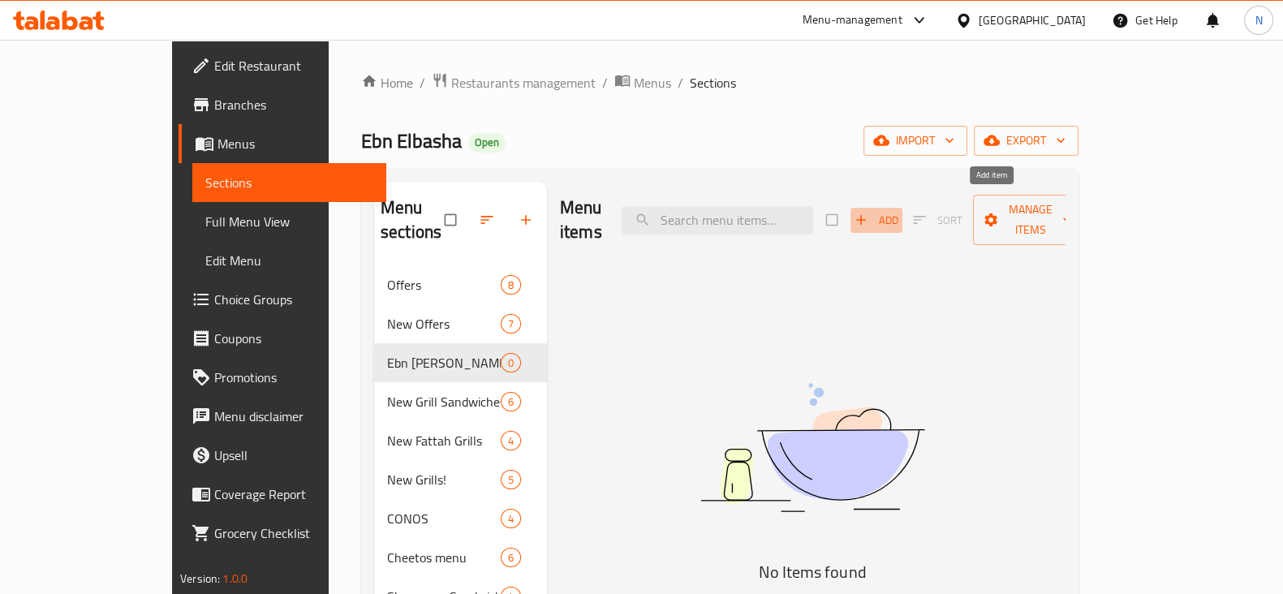
click at [898, 214] on span "Add" at bounding box center [876, 220] width 44 height 19
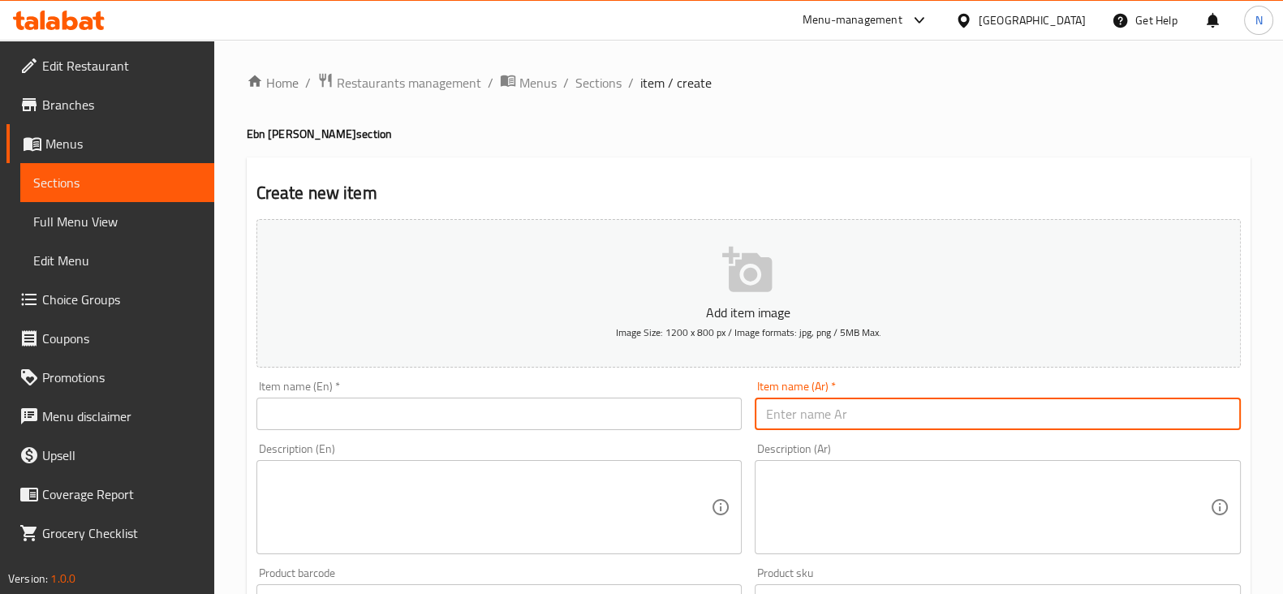
click at [815, 419] on input "text" at bounding box center [997, 414] width 486 height 32
paste input "صينية البهجة"
type input "صينية البهجة"
click at [426, 402] on input "text" at bounding box center [499, 414] width 486 height 32
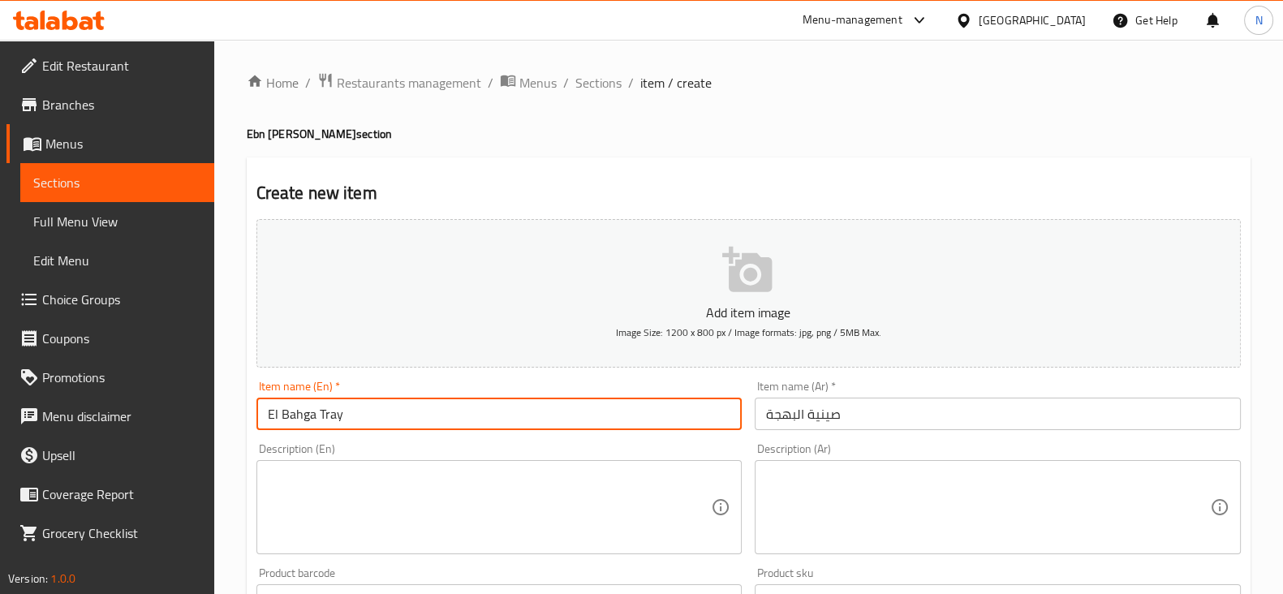
type input "El Bahga Tray"
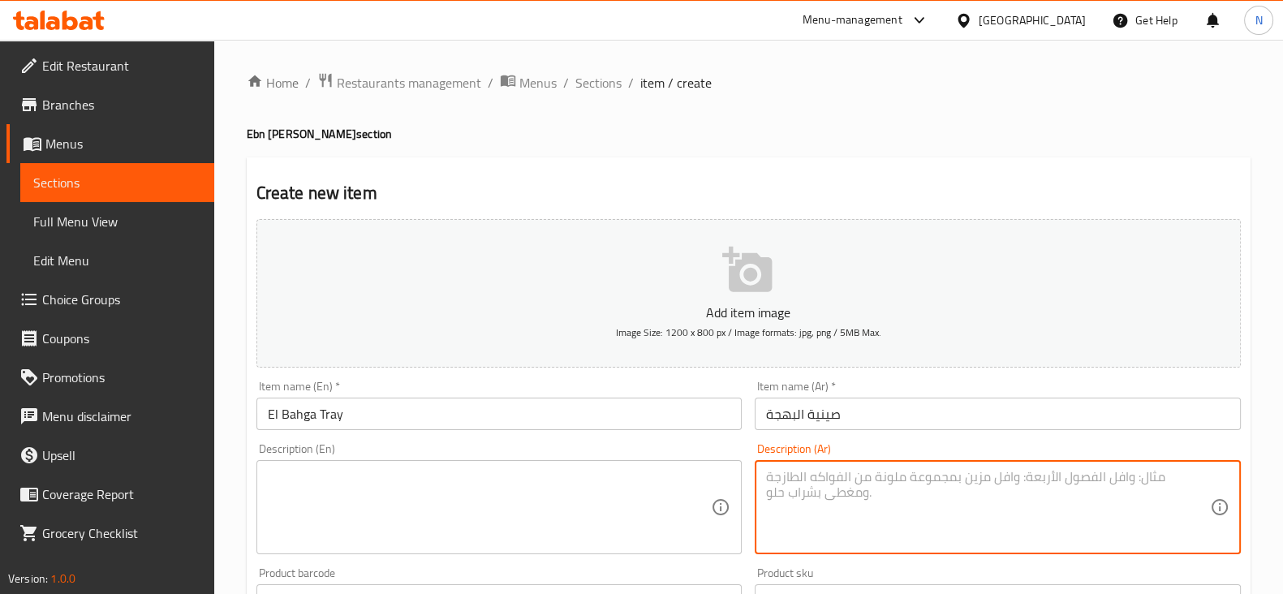
click at [826, 496] on textarea at bounding box center [988, 507] width 444 height 77
paste textarea "وراك فراغ 1 قطع شيش سيخ كفتة فراغ 200 جرام 750 جرام ارز 120 جرام بطاطس 100 جرام…"
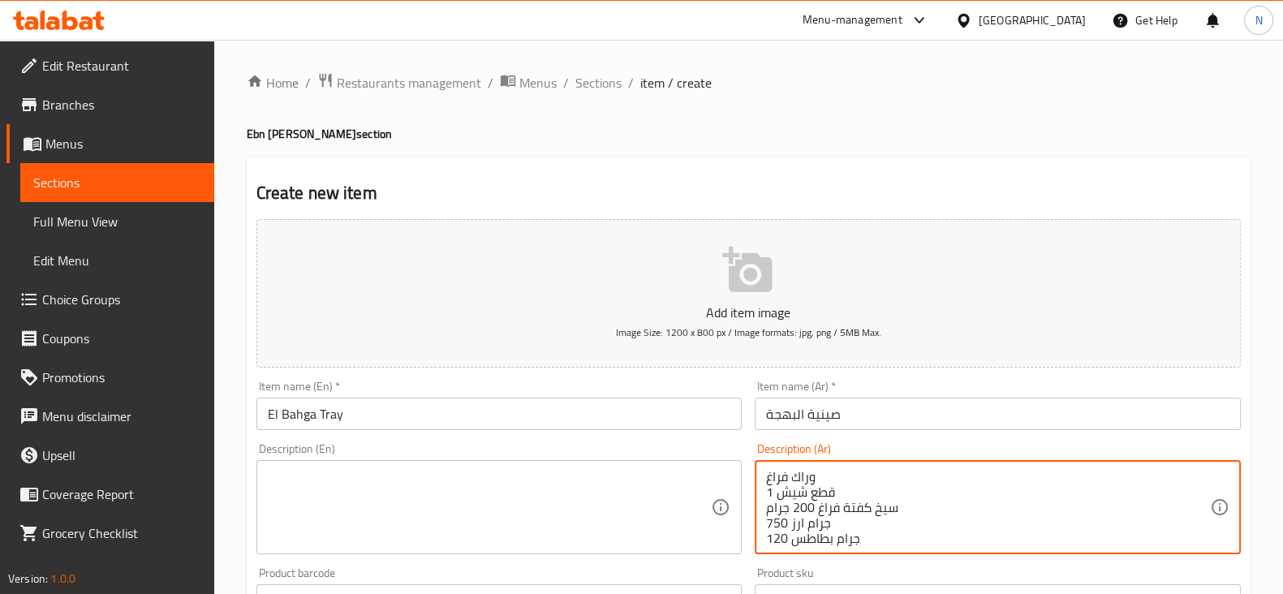
scroll to position [19, 0]
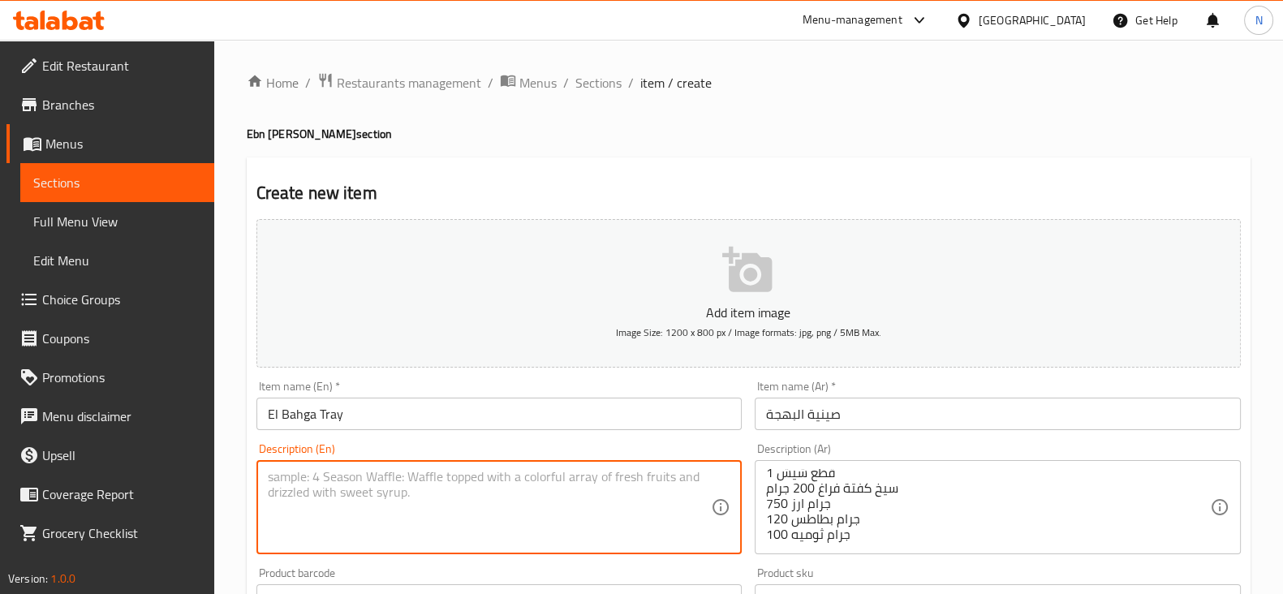
click at [608, 516] on textarea at bounding box center [490, 507] width 444 height 77
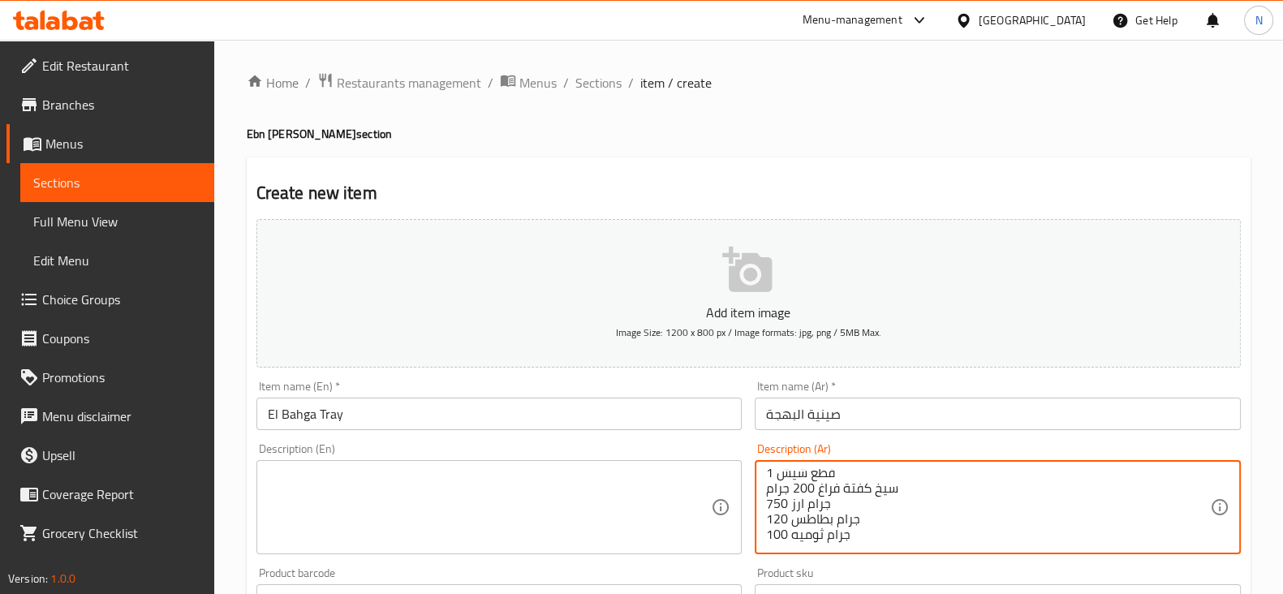
drag, startPoint x: 821, startPoint y: 477, endPoint x: 803, endPoint y: 538, distance: 63.4
click at [929, 471] on textarea "وراك فراغ 1 قطع شيش سيخ كفتة فراغ 200 جرام 750 جرام ارز 120 جرام بطاطس 100 جرام…" at bounding box center [988, 507] width 444 height 77
click at [809, 484] on textarea "وراك فراغ 1 قطع شيش سيخ كفتة فراغ 200 جرام 750 جرام ارز 120 جرام بطاطس 100 جرام…" at bounding box center [988, 507] width 444 height 77
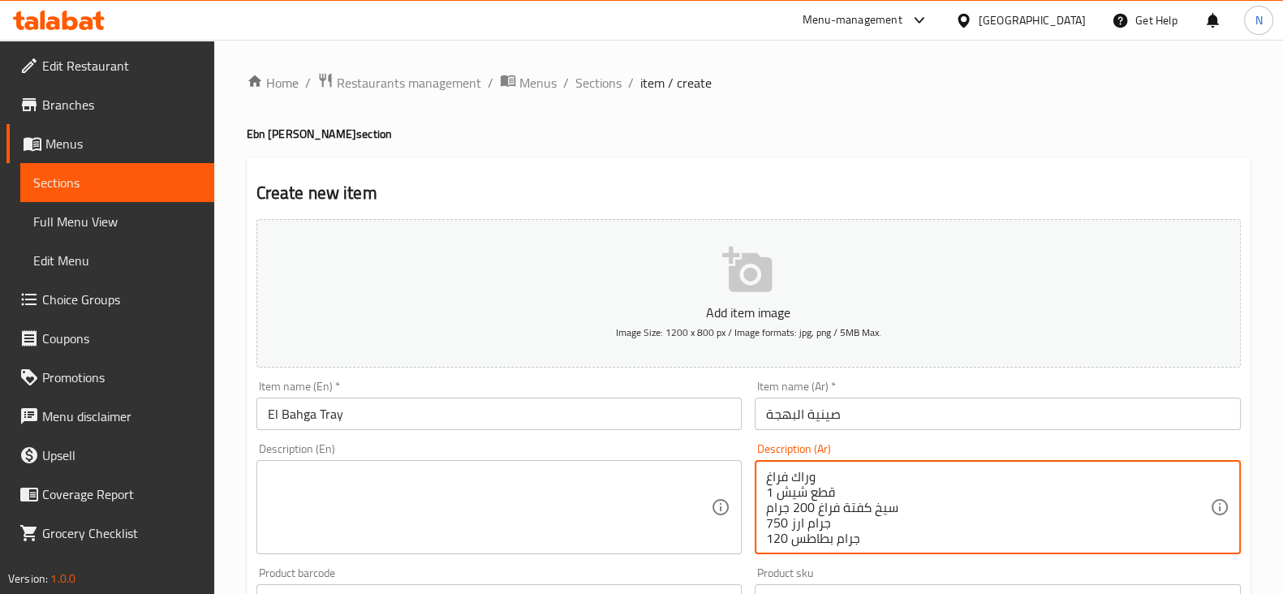
click at [809, 484] on textarea "وراك فراغ 1 قطع شيش سيخ كفتة فراغ 200 جرام 750 جرام ارز 120 جرام بطاطس 100 جرام…" at bounding box center [988, 507] width 444 height 77
click at [921, 483] on textarea "وراك فراغ 1 قطع شيش سيخ كفتة فراغ 200 جرام 750 جرام ارز 120 جرام بطاطس 100 جرام…" at bounding box center [988, 507] width 444 height 77
click at [807, 497] on textarea "وراك فراغ 1 قطع شيش سيخ كفتة فراغ 200 جرام 750 جرام ارز 120 جرام بطاطس 100 جرام…" at bounding box center [988, 507] width 444 height 77
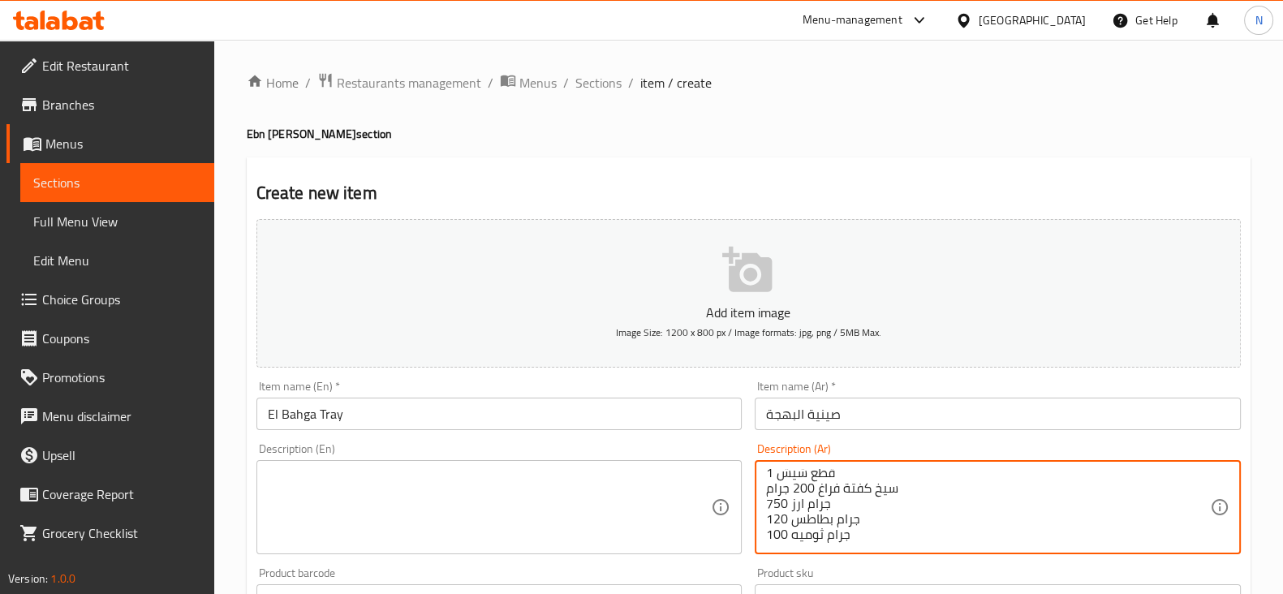
click at [807, 497] on textarea "وراك فراغ 1 قطع شيش سيخ كفتة فراغ 200 جرام 750 جرام ارز 120 جرام بطاطس 100 جرام…" at bounding box center [988, 507] width 444 height 77
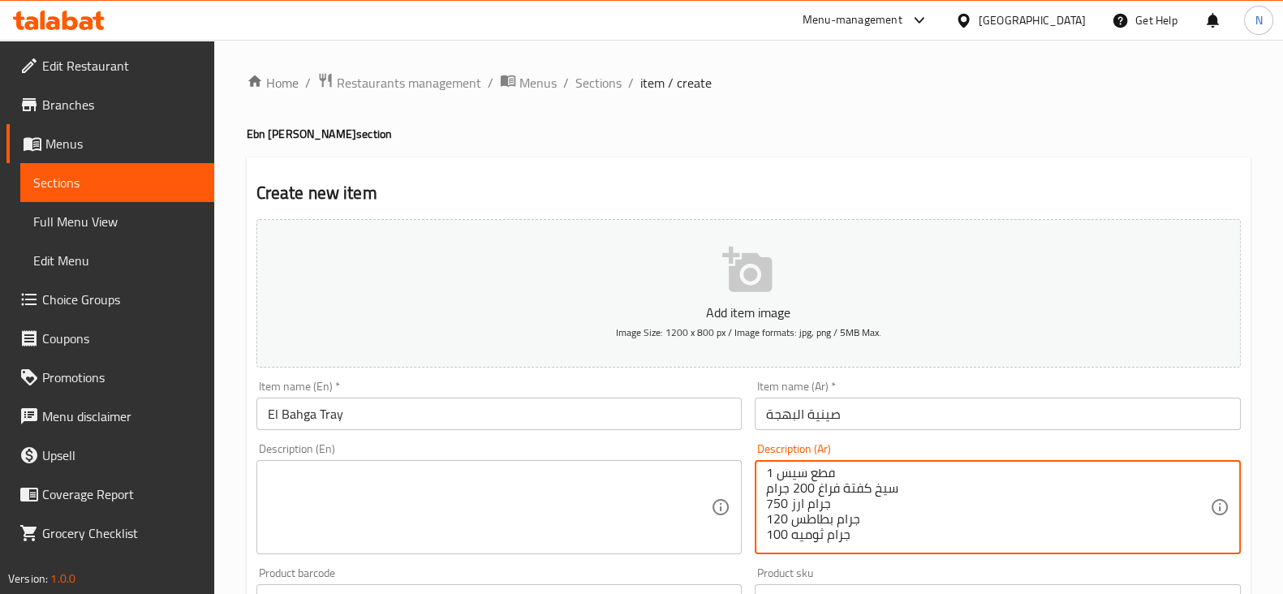
click at [807, 497] on textarea "وراك فراغ 1 قطع شيش سيخ كفتة فراغ 200 جرام 750 جرام ارز 120 جرام بطاطس 100 جرام…" at bounding box center [988, 507] width 444 height 77
drag, startPoint x: 807, startPoint y: 497, endPoint x: 823, endPoint y: 458, distance: 42.2
click at [823, 458] on div "Description (Ar) وراك فراغ 1 قطع شيش سيخ كفتة فراغ 200 جرام 750 جرام ارز 120 جر…" at bounding box center [997, 498] width 486 height 111
click at [814, 509] on textarea "وراك فراغ 1 قطع شيش سيخ كفتة فراغ 200 جرام 750 جرام ارز 120 جرام بطاطس 100 جرام…" at bounding box center [988, 507] width 444 height 77
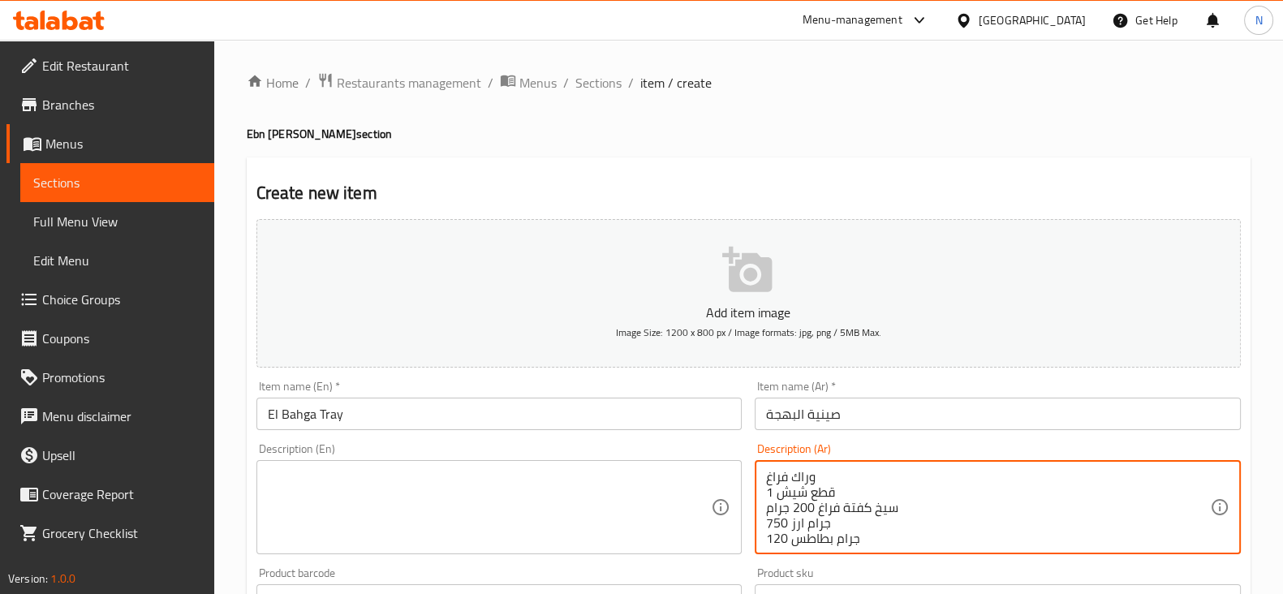
click at [814, 509] on textarea "وراك فراغ 1 قطع شيش سيخ كفتة فراغ 200 جرام 750 جرام ارز 120 جرام بطاطس 100 جرام…" at bounding box center [988, 507] width 444 height 77
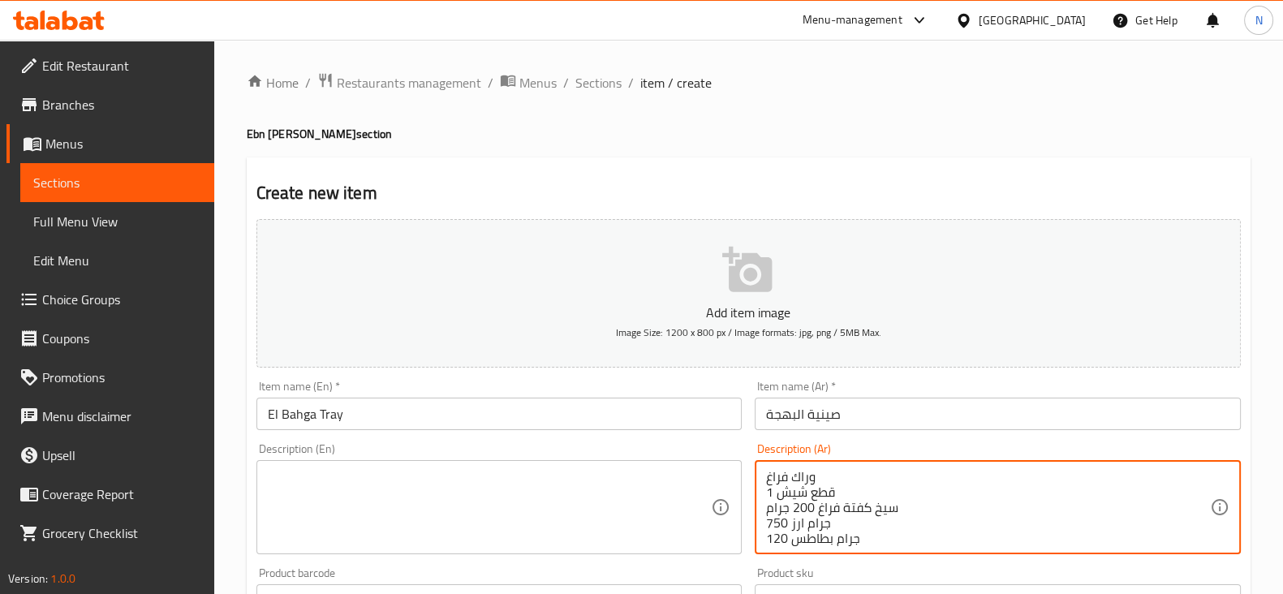
drag, startPoint x: 814, startPoint y: 509, endPoint x: 841, endPoint y: 473, distance: 45.3
click at [841, 473] on textarea "وراك فراغ 1 قطع شيش سيخ كفتة فراغ 200 جرام 750 جرام ارز 120 جرام بطاطس 100 جرام…" at bounding box center [988, 507] width 444 height 77
type textarea "120 جرام بطاطس 100 جرام ثوميه"
drag, startPoint x: 857, startPoint y: 495, endPoint x: 746, endPoint y: 467, distance: 113.7
click at [746, 467] on div "Add item image Image Size: 1200 x 800 px / Image formats: jpg, png / 5MB Max. I…" at bounding box center [748, 562] width 997 height 699
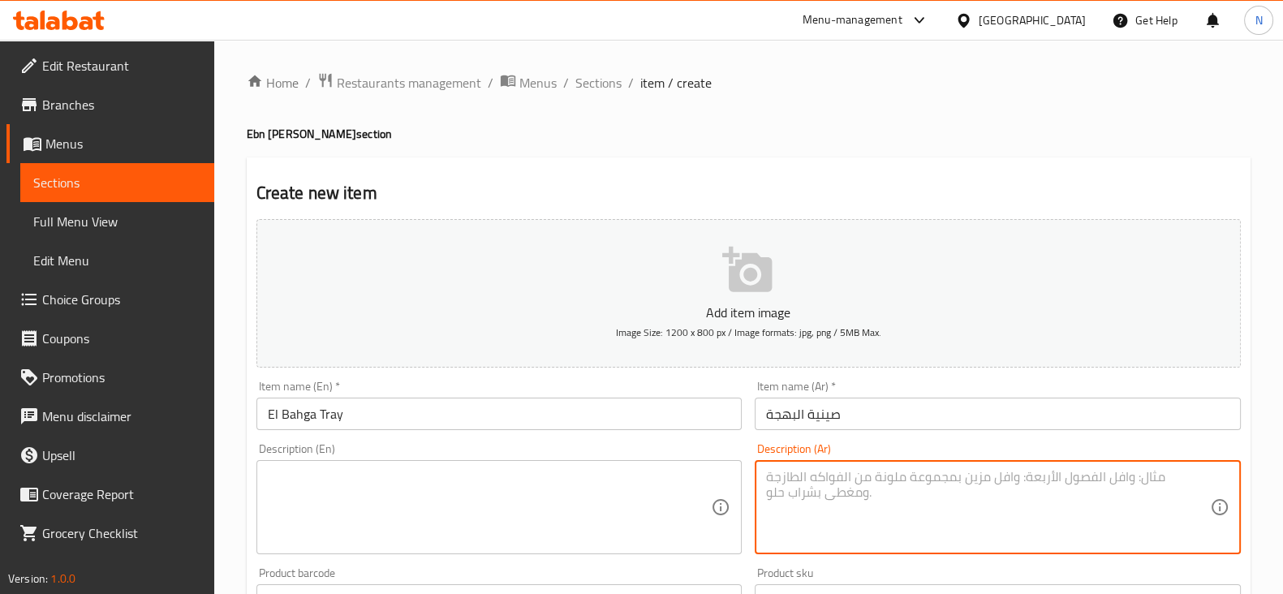
paste textarea "3 وراك فراخ 6 قطع شيش 2 سيخ كفتة فراخ 200 جرام 750 جرام ارز 120 جرام بطاطس 100 …"
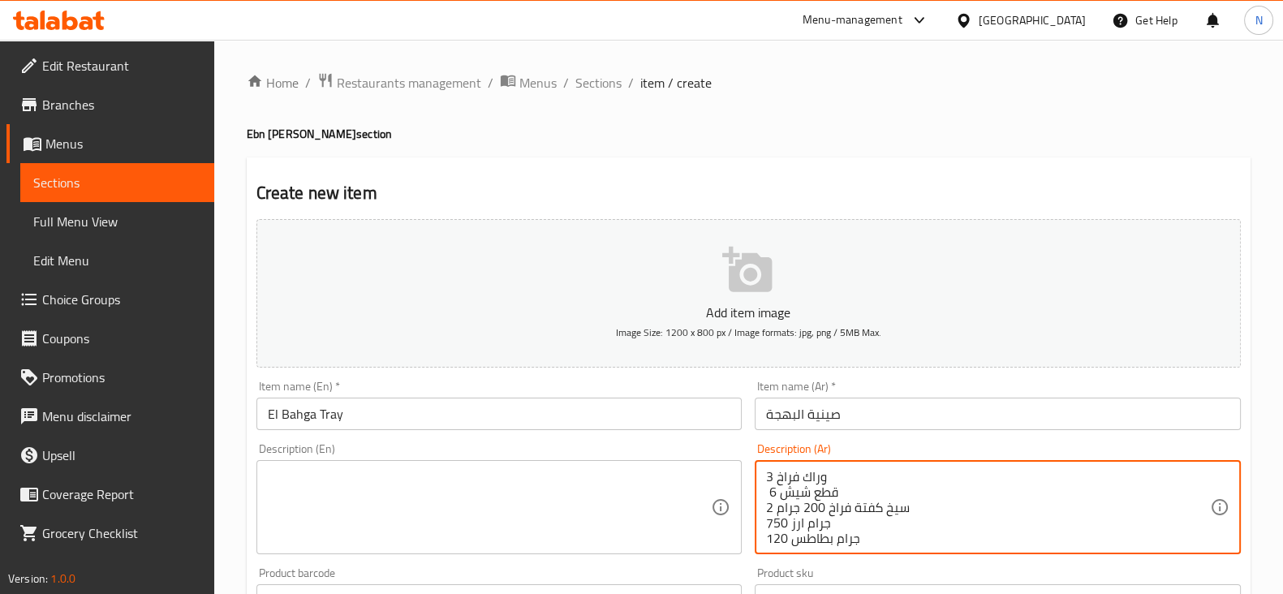
scroll to position [19, 0]
type textarea "3 وراك فراخ 6 قطع شيش 2 سيخ كفتة فراخ 200 جرام 750 جرام ارز 120 جرام بطاطس 100 …"
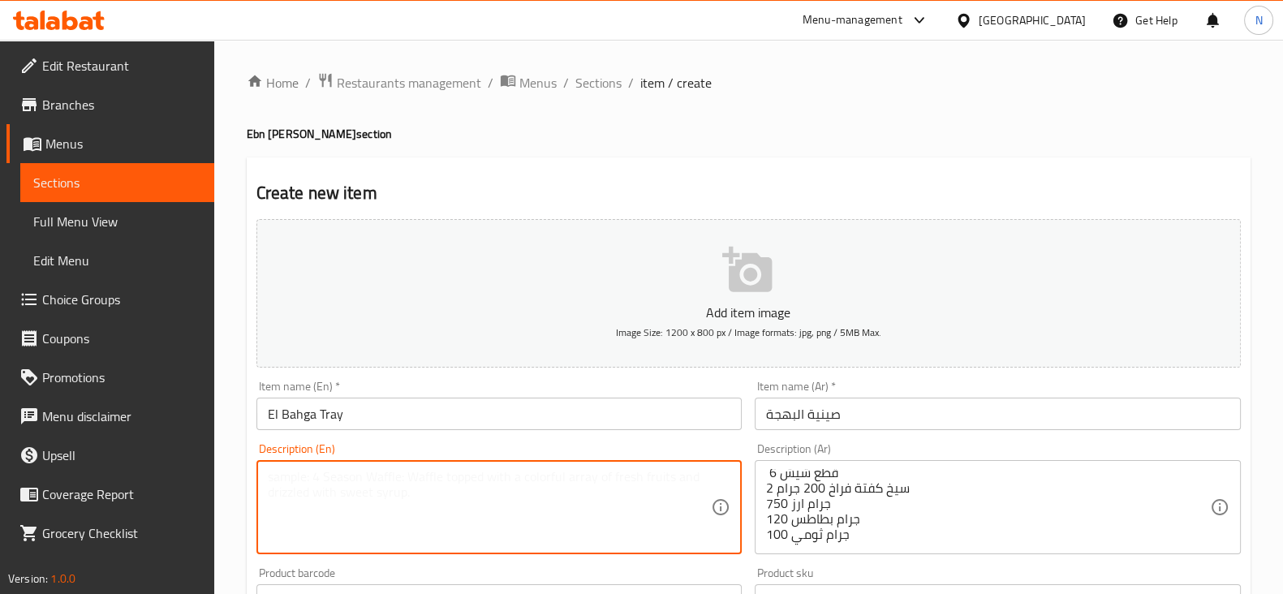
click at [544, 499] on textarea at bounding box center [490, 507] width 444 height 77
paste textarea "3 chicken thighs 6 shish kebab pieces 2 skewers of 200g chicken kofta 750g rice…"
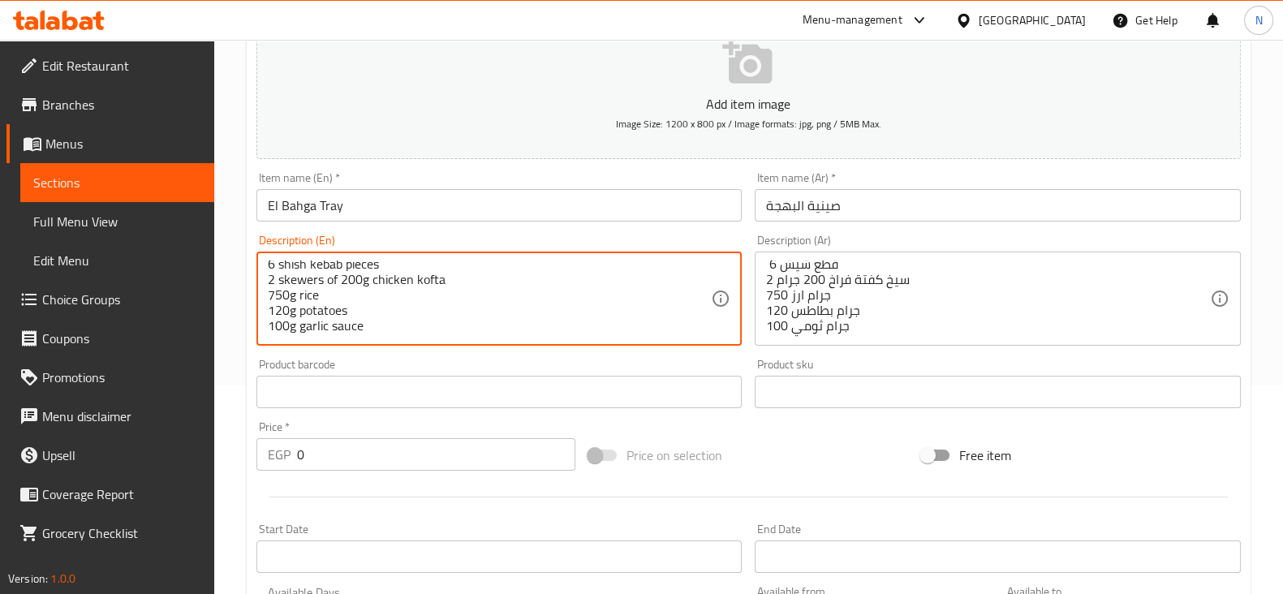
scroll to position [210, 0]
type textarea "3 chicken thighs 6 shish kebab pieces 2 skewers of 200g chicken kofta 750g rice…"
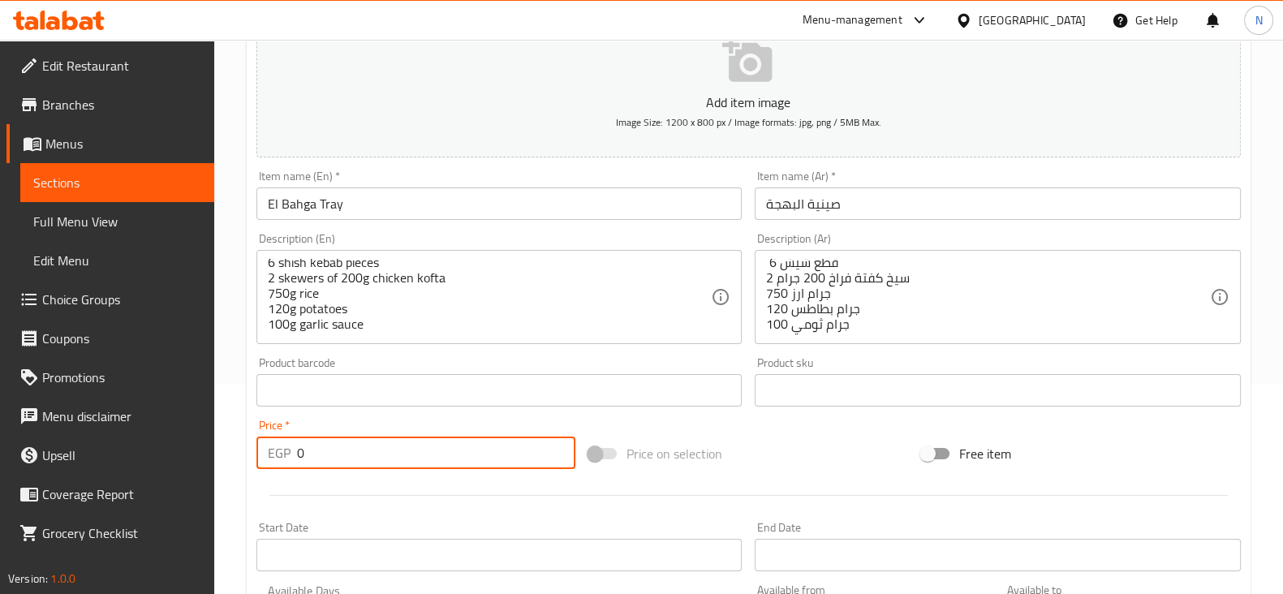
click at [389, 452] on input "0" at bounding box center [436, 452] width 279 height 32
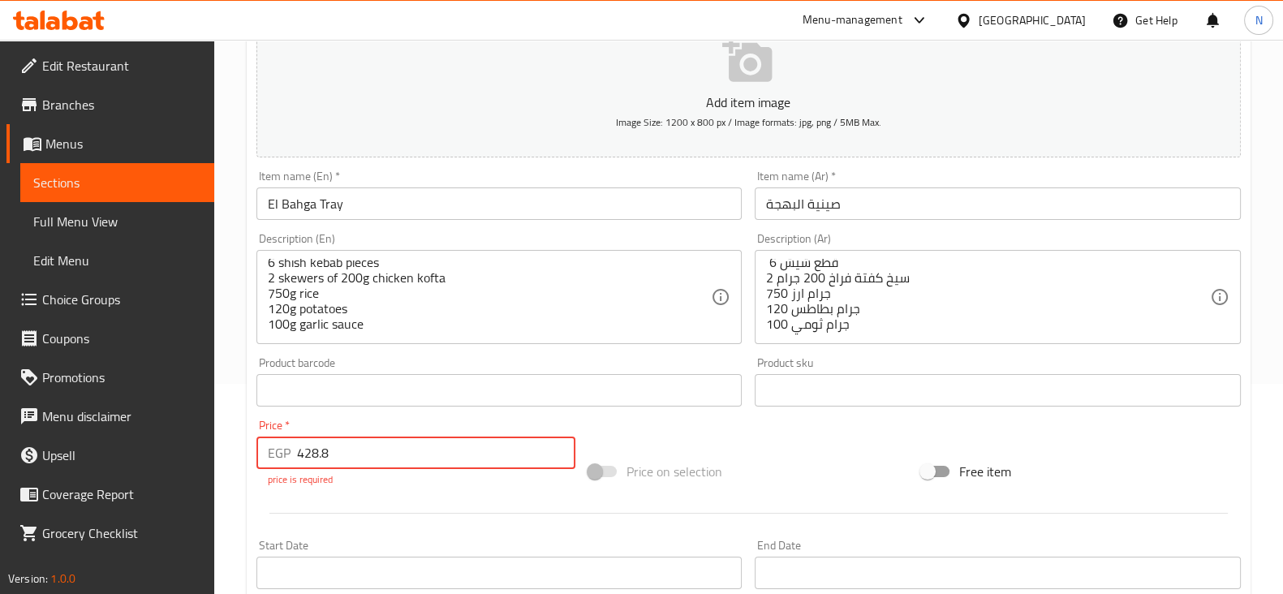
type input "428.8"
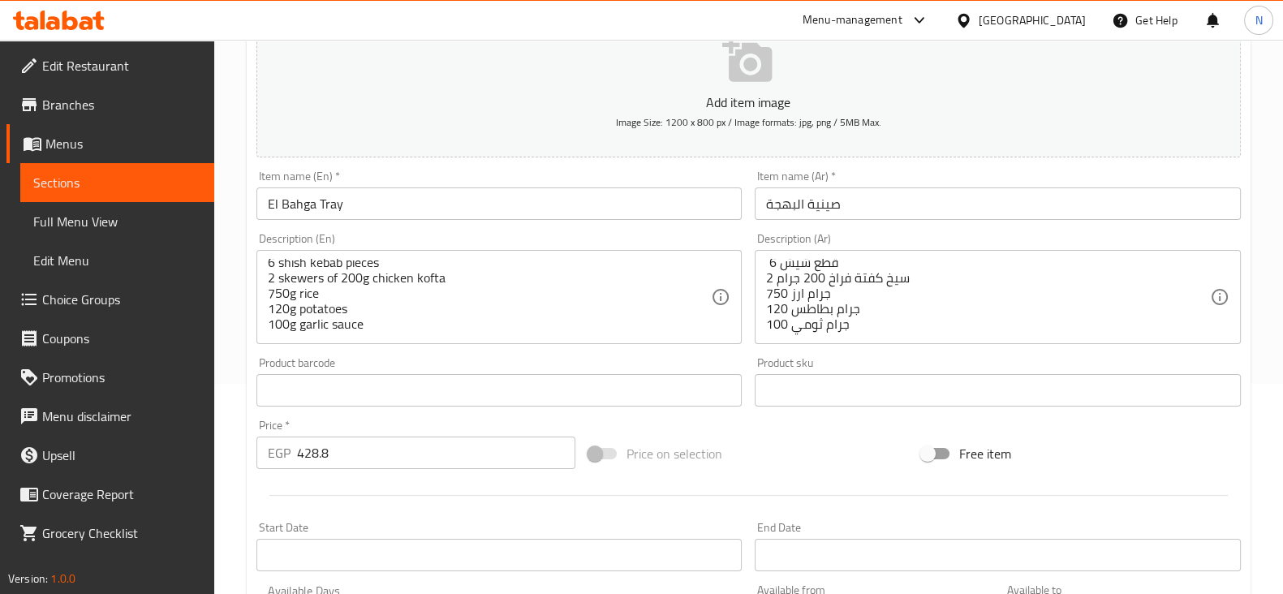
click at [834, 412] on div "Product sku Product sku" at bounding box center [997, 381] width 499 height 62
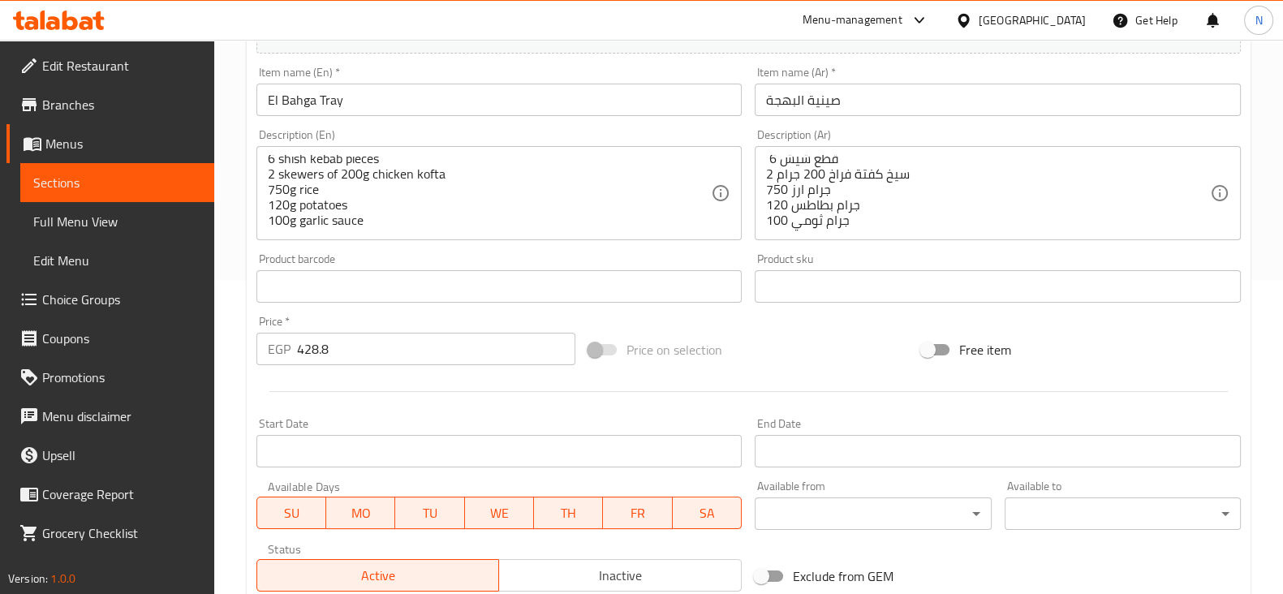
scroll to position [552, 0]
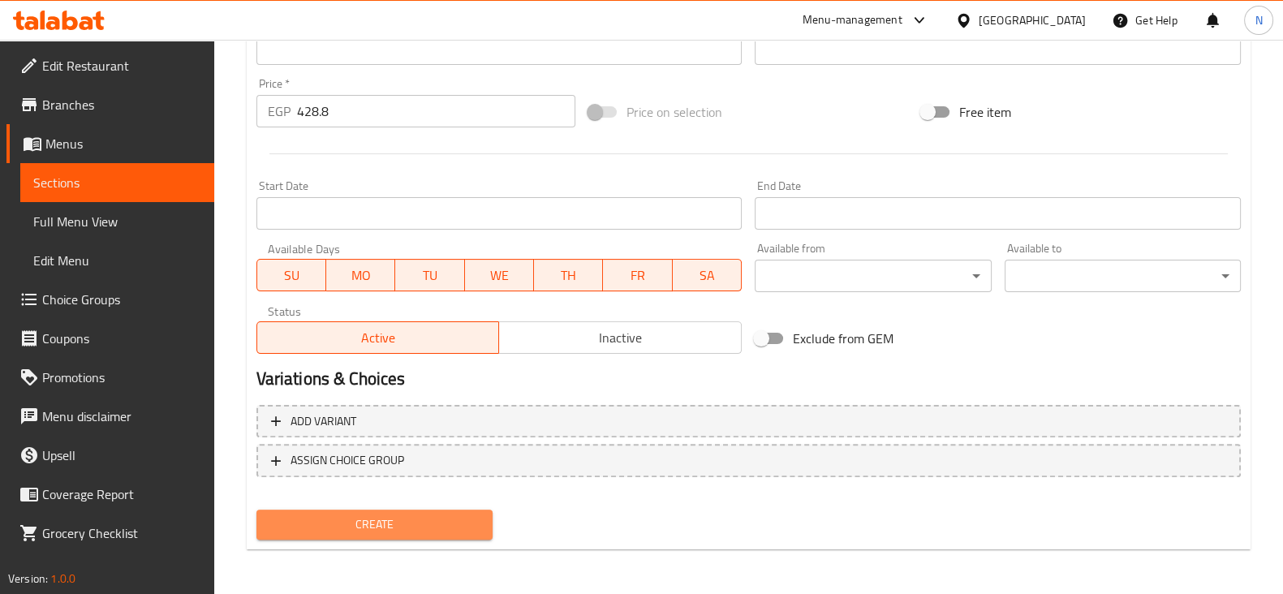
click at [420, 523] on span "Create" at bounding box center [374, 524] width 210 height 20
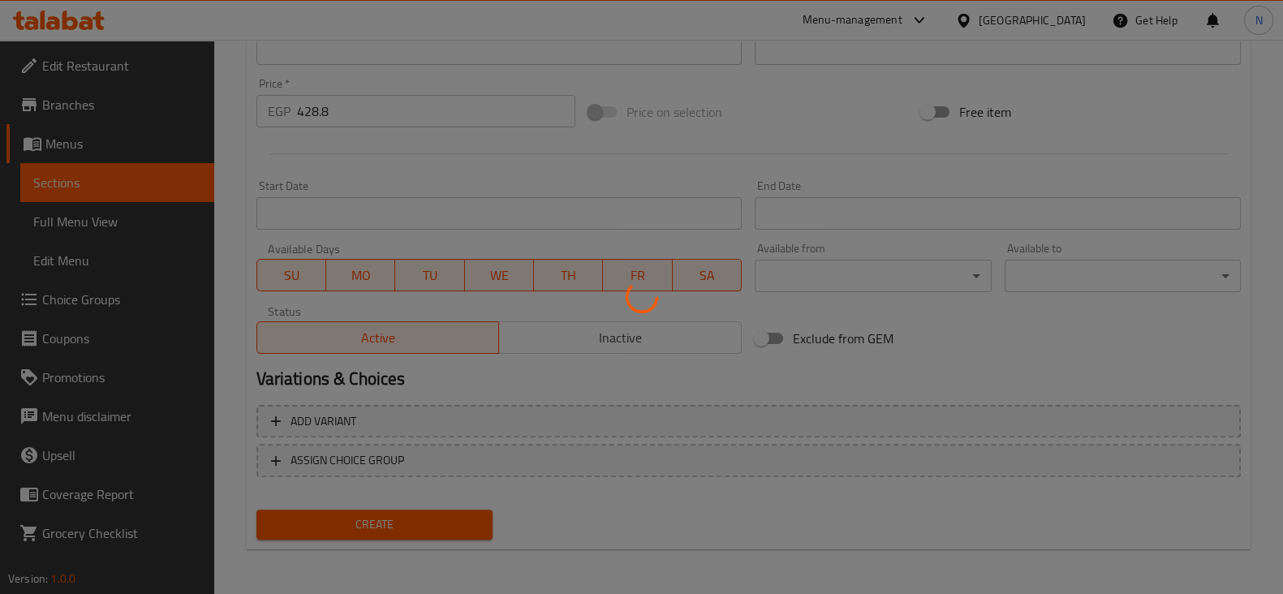
type input "0"
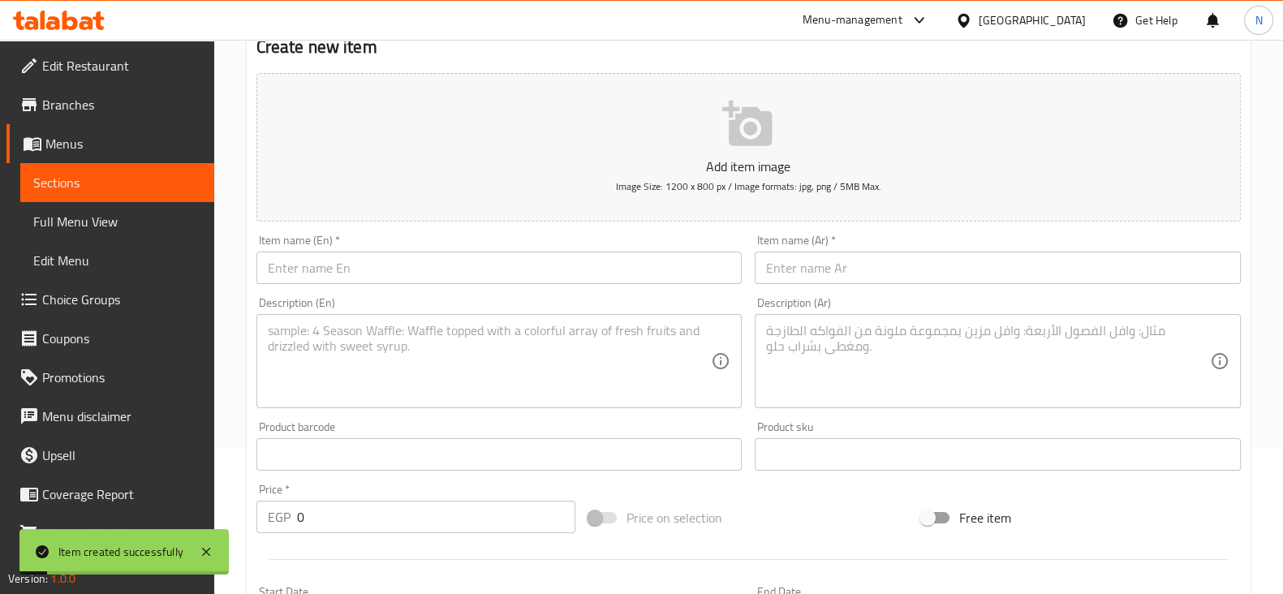
scroll to position [142, 0]
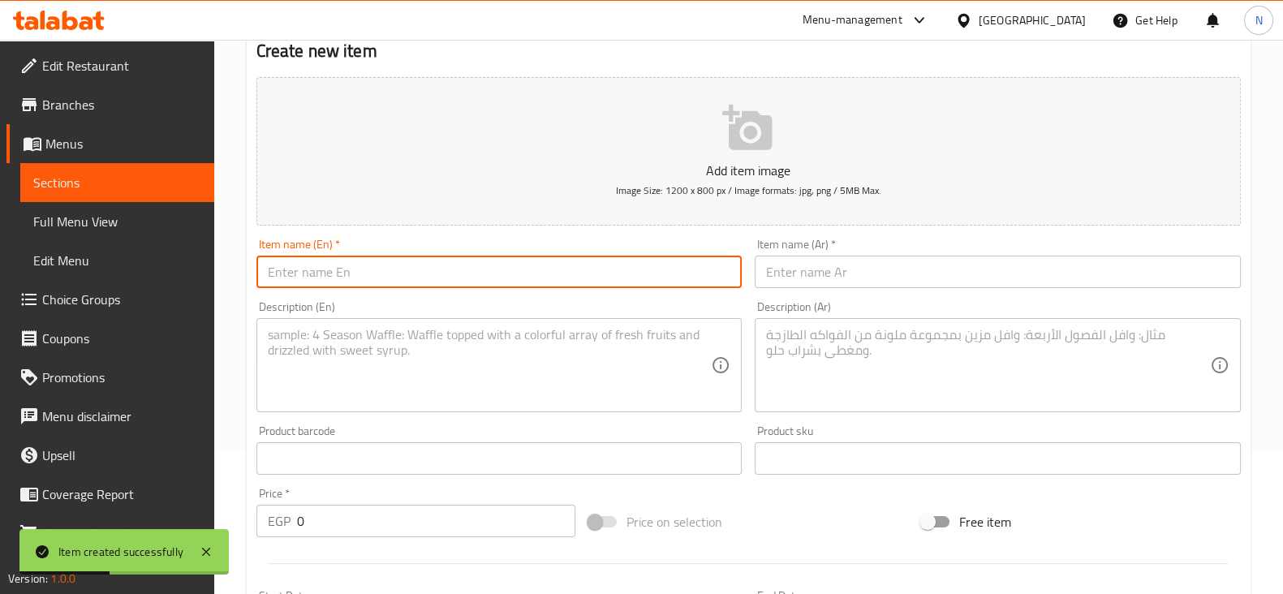
click at [505, 277] on input "text" at bounding box center [499, 272] width 486 height 32
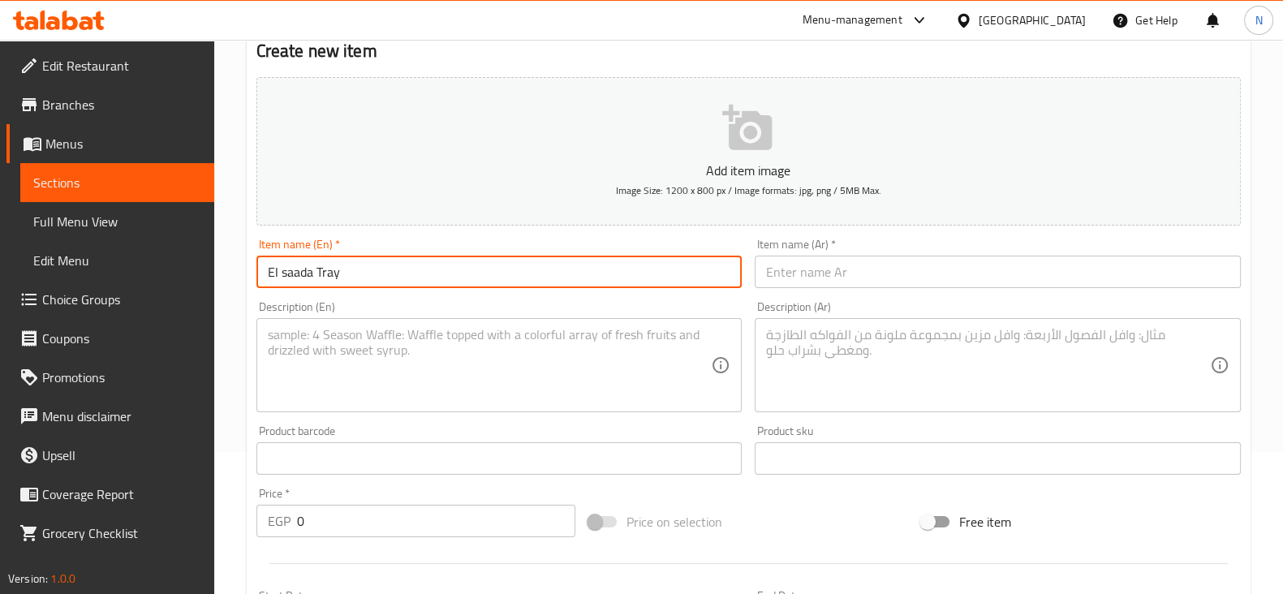
type input "El saada Tray"
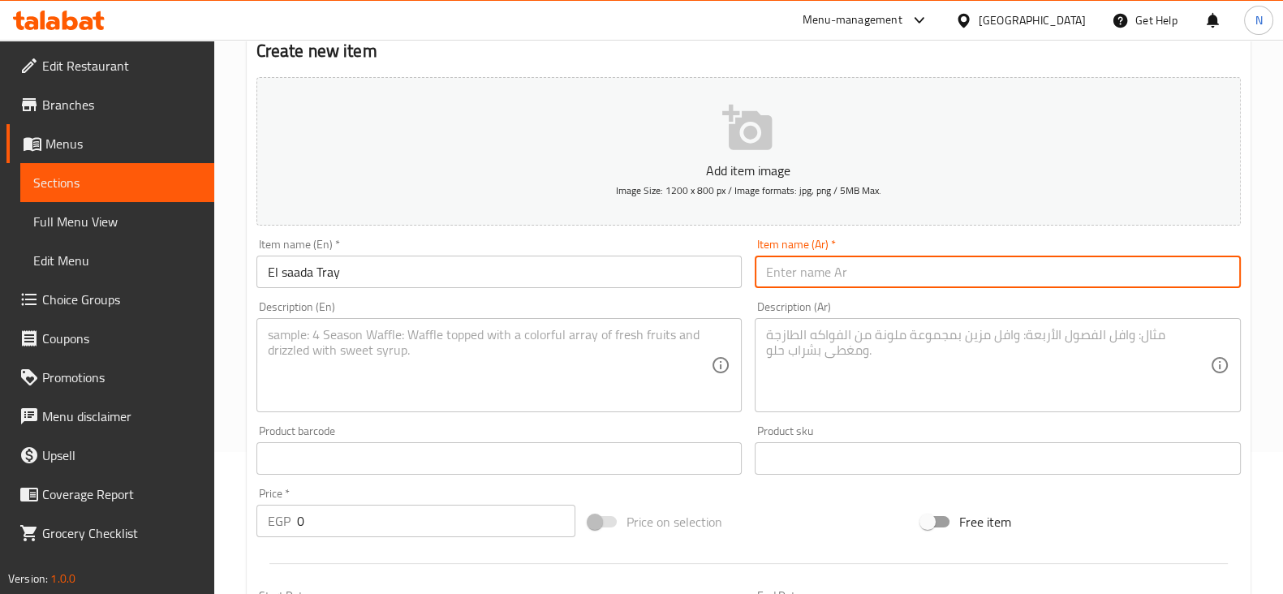
click at [914, 275] on input "text" at bounding box center [997, 272] width 486 height 32
paste input "صينية السعادة"
type input "صينية السعادة"
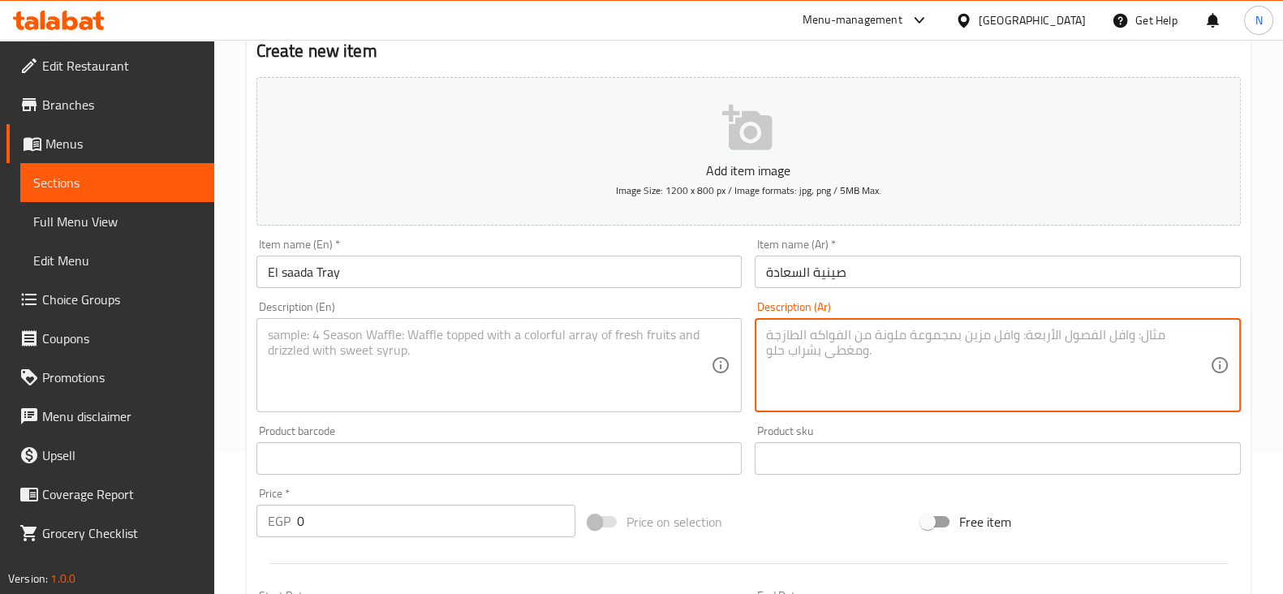
click at [832, 359] on textarea at bounding box center [988, 365] width 444 height 77
paste textarea "نص فرخة سيخ كفتة لحم 1 قطع كرسبي 1 قطع شيش 750 جرام ارز 120 جرام بطاطس 100 ثومي"
click at [852, 349] on textarea "نص فرخة سيخ كفتة لحم 1 قطع كرسبي 1 قطع شيش 750 جرام ارز 120 جرام بطاطس 100 ثومي" at bounding box center [988, 365] width 444 height 77
drag, startPoint x: 772, startPoint y: 362, endPoint x: 763, endPoint y: 360, distance: 9.9
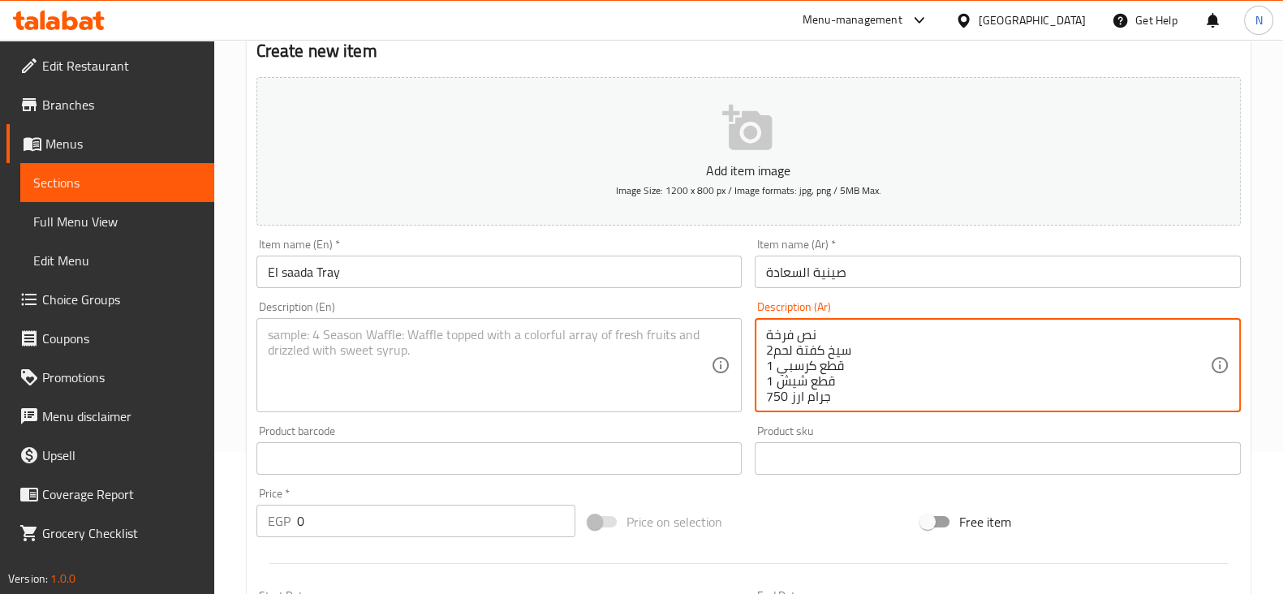
click at [763, 361] on div "نص فرخة سيخ كفتة لحم2 1 قطع كرسبي 1 قطع شيش 750 جرام ارز 120 جرام بطاطس 100 ثوم…" at bounding box center [997, 365] width 486 height 94
drag, startPoint x: 773, startPoint y: 379, endPoint x: 752, endPoint y: 379, distance: 21.1
click at [752, 379] on div "Description (Ar) نص فرخة سيخ كفتة لحم2 4 قطع كرسبي 1 قطع شيش 750 جرام ارز 120 ج…" at bounding box center [997, 356] width 499 height 124
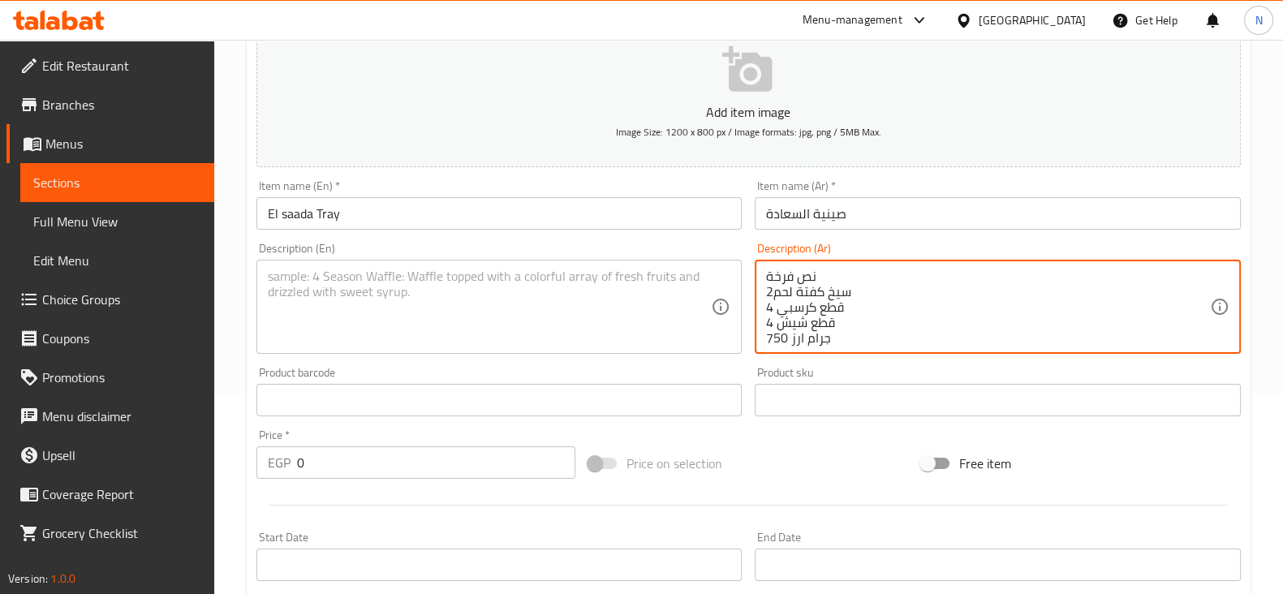
scroll to position [35, 0]
click at [796, 330] on textarea "نص فرخة سيخ كفتة لحم2 4 قطع كرسبي 4 قطع شيش 750 جرام ارز 120 جرام بطاطس 100 ثومي" at bounding box center [988, 307] width 444 height 77
click at [822, 336] on textarea "نص فرخة سيخ كفتة لحم2 4 قطع كرسبي 4 قطع شيش 750 جرام ارز 120 جرام بطاطس 100 ثومي" at bounding box center [988, 307] width 444 height 77
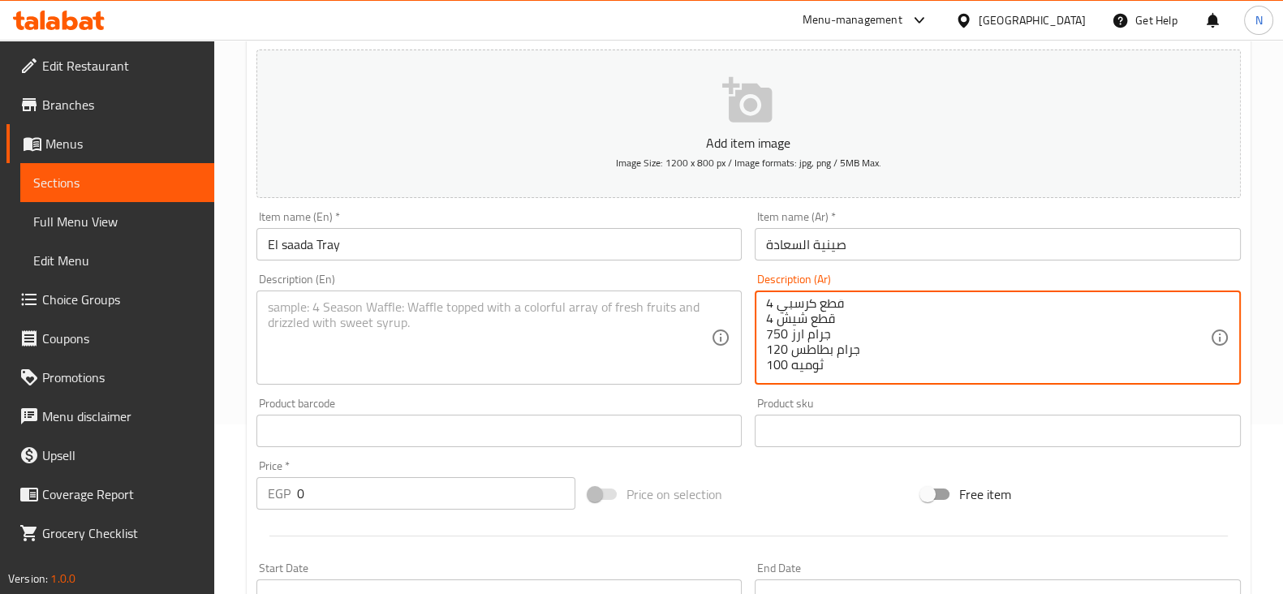
drag, startPoint x: 816, startPoint y: 303, endPoint x: 828, endPoint y: 365, distance: 62.8
click at [828, 365] on textarea "نص فرخة سيخ كفتة لحم2 4 قطع كرسبي 4 قطع شيش 750 جرام ارز 120 جرام بطاطس 100 ثوم…" at bounding box center [988, 337] width 444 height 77
click at [878, 341] on textarea "نص فرخة سيخ كفتة لحم2 4 قطع كرسبي 4 قطع شيش 750 جرام ارز 120 جرام بطاطس 100 ثوم…" at bounding box center [988, 337] width 444 height 77
click at [792, 307] on textarea "نص فرخة سيخ كفتة لحم2 4 قطع كرسبي 4 قطع شيش 750 جرام ارز 120 جرام بطاطس 100 ثوم…" at bounding box center [988, 337] width 444 height 77
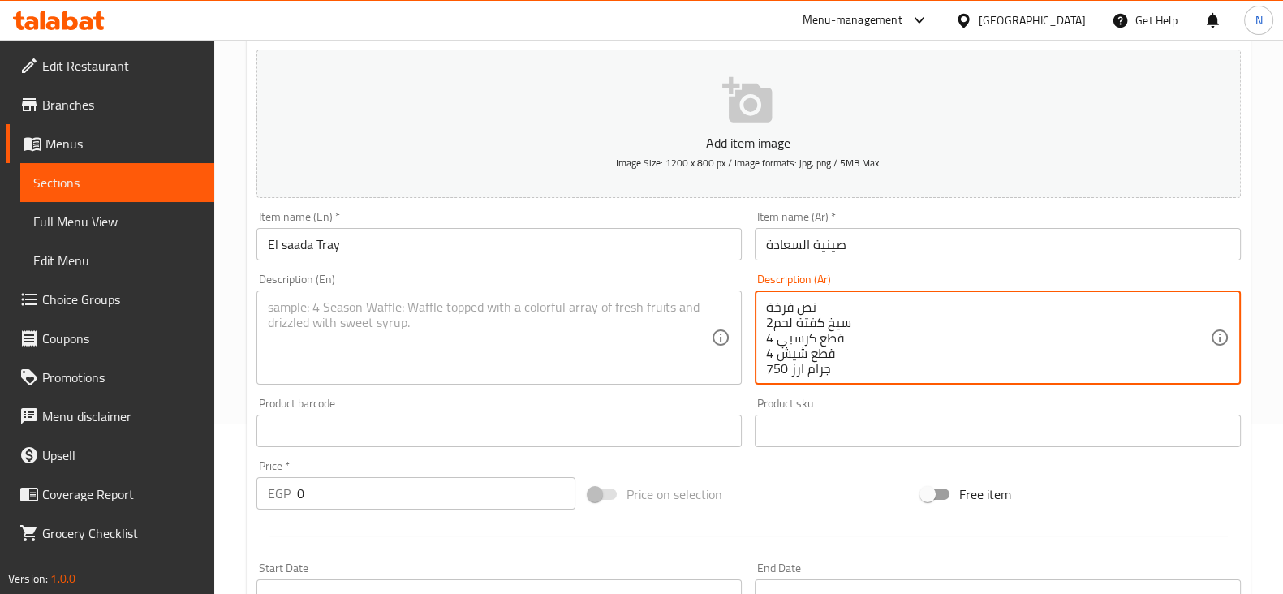
click at [792, 307] on textarea "نص فرخة سيخ كفتة لحم2 4 قطع كرسبي 4 قطع شيش 750 جرام ارز 120 جرام بطاطس 100 ثوم…" at bounding box center [988, 337] width 444 height 77
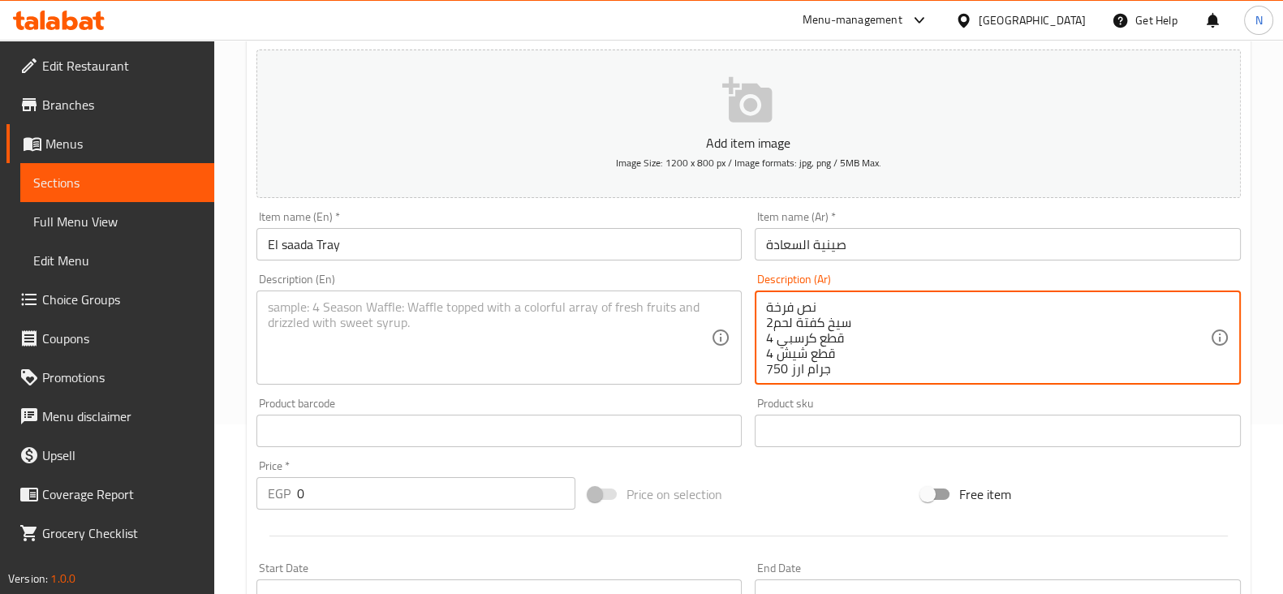
drag, startPoint x: 792, startPoint y: 307, endPoint x: 843, endPoint y: 303, distance: 51.3
click at [843, 303] on textarea "نص فرخة سيخ كفتة لحم2 4 قطع كرسبي 4 قطع شيش 750 جرام ارز 120 جرام بطاطس 100 ثوم…" at bounding box center [988, 337] width 444 height 77
drag, startPoint x: 815, startPoint y: 307, endPoint x: 828, endPoint y: 372, distance: 65.4
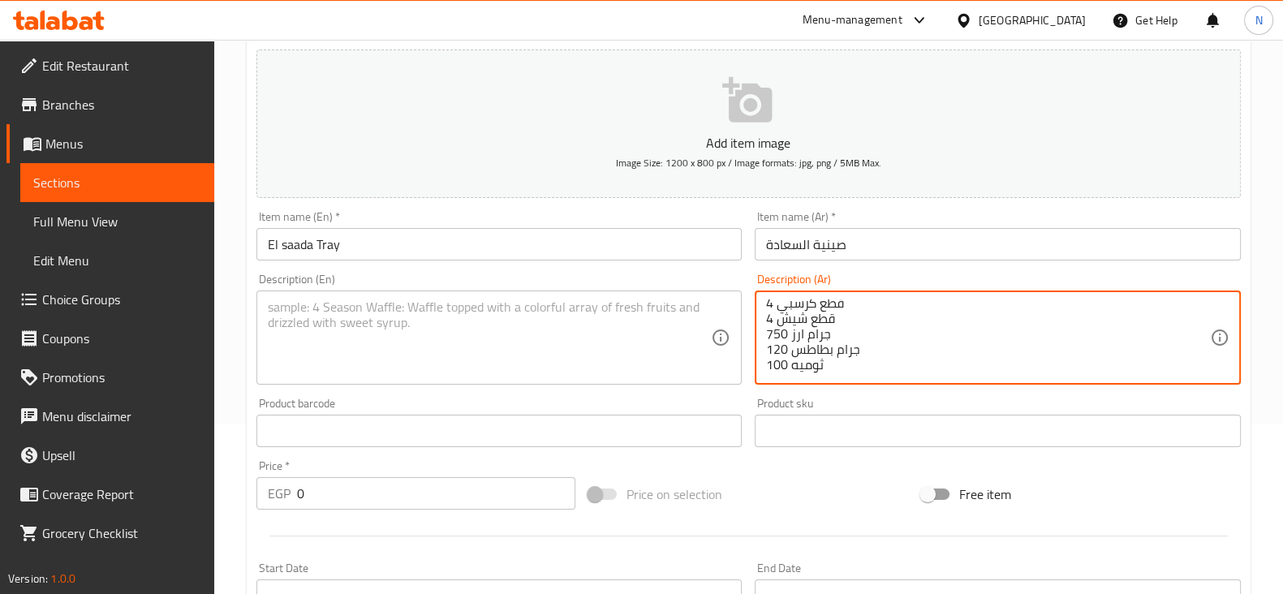
click at [828, 372] on textarea "نص فرخة سيخ كفتة لحم2 4 قطع كرسبي 4 قطع شيش 750 جرام ارز 120 جرام بطاطس 100 ثوم…" at bounding box center [988, 337] width 444 height 77
type textarea "نص فرخة سيخ كفتة لحم2 4 قطع كرسبي 4 قطع شيش 750 جرام ارز 120 جرام بطاطس 100 ثوم…"
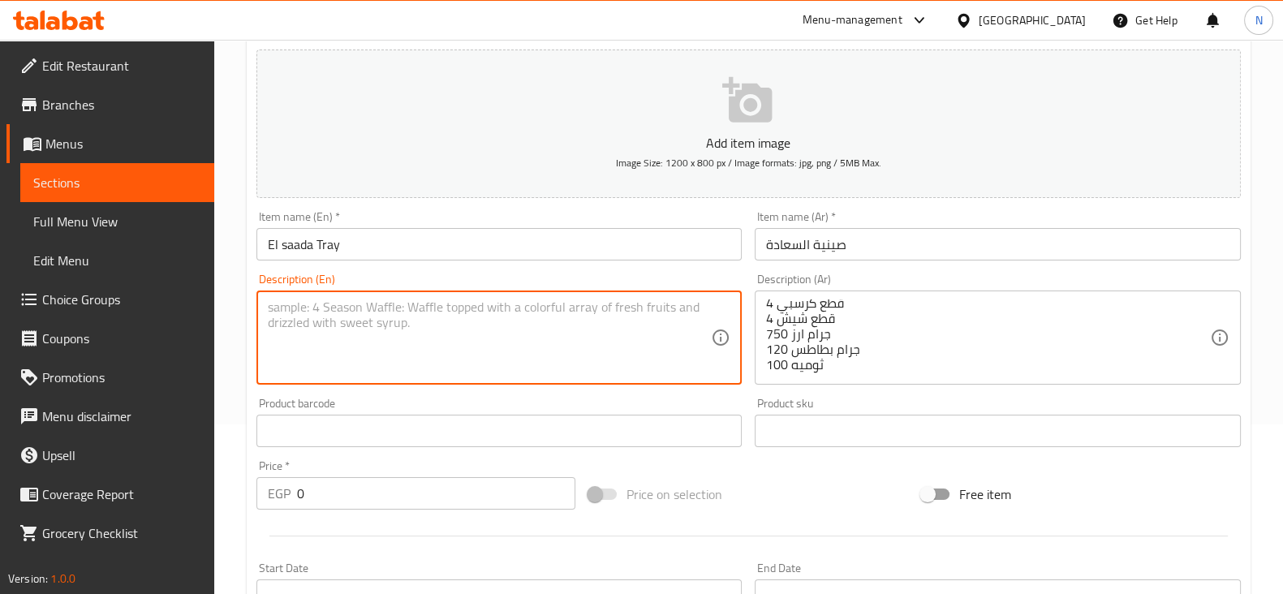
click at [458, 359] on textarea at bounding box center [490, 337] width 444 height 77
paste textarea "2 meat kofta skewers 4 crispy pieces 4 shish kebab pieces 750 grams of rice 120…"
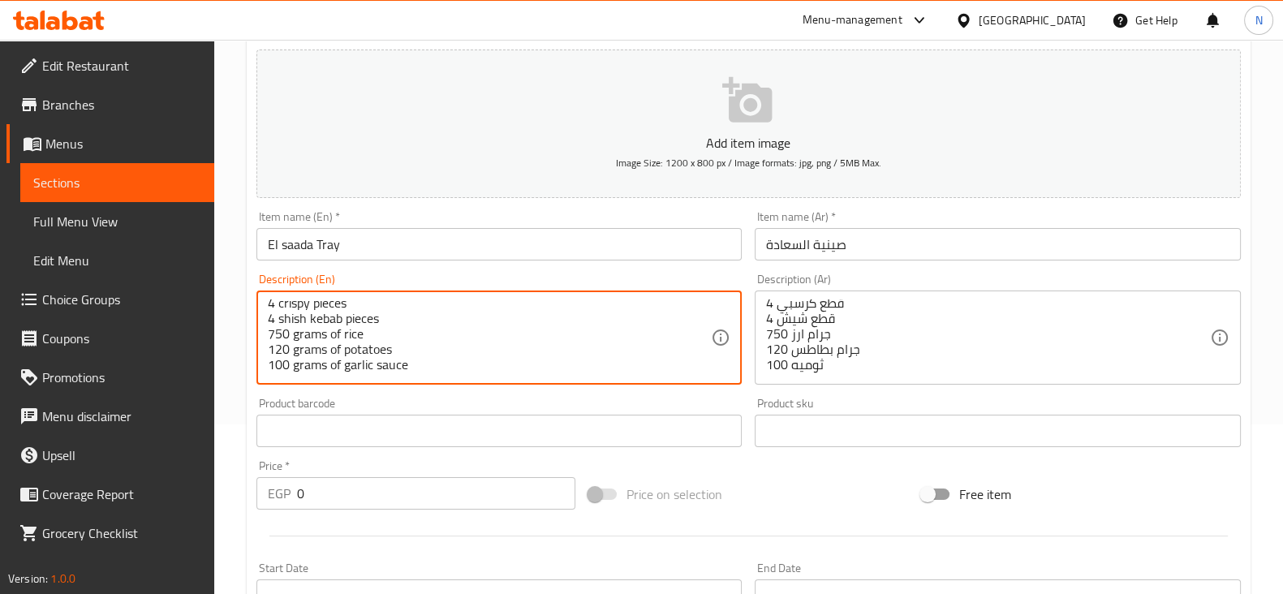
scroll to position [0, 0]
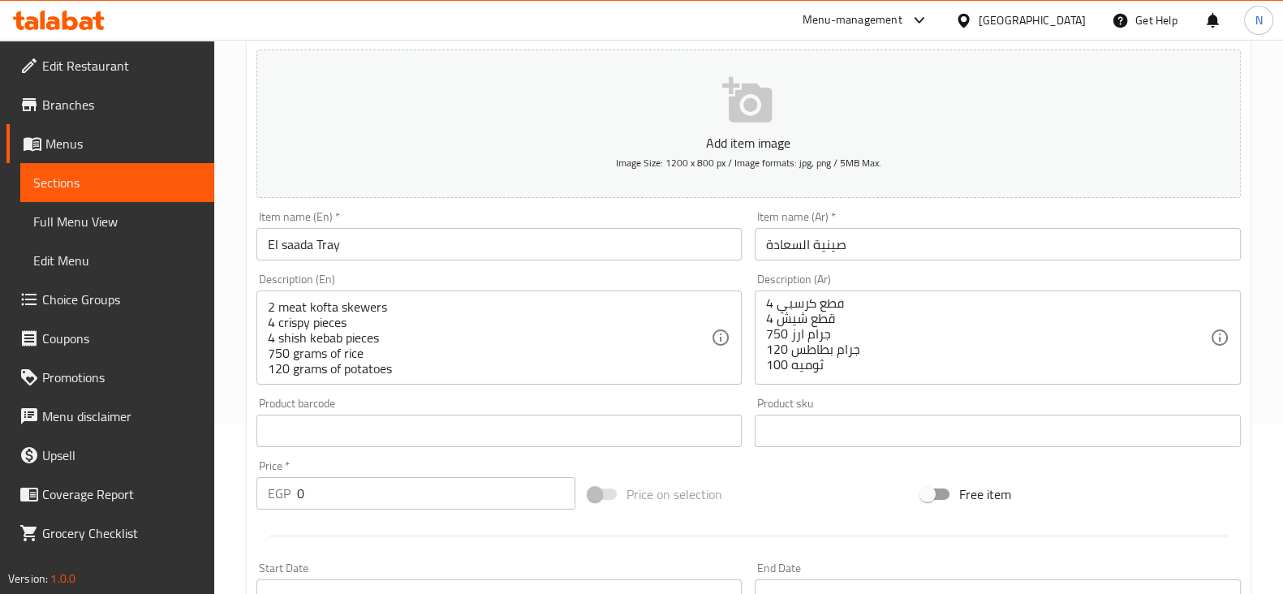
click at [282, 298] on div "2 meat kofta skewers 4 crispy pieces 4 shish kebab pieces 750 grams of rice 120…" at bounding box center [499, 337] width 486 height 94
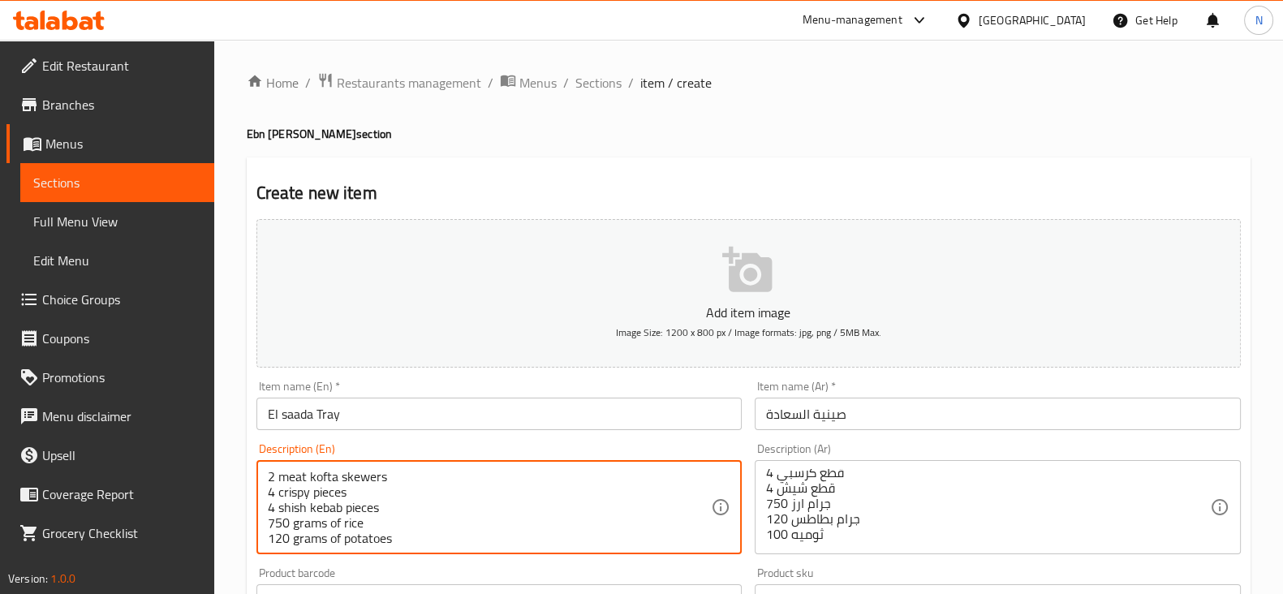
click at [266, 474] on div "2 meat kofta skewers 4 crispy pieces 4 shish kebab pieces 750 grams of rice 120…" at bounding box center [499, 507] width 486 height 94
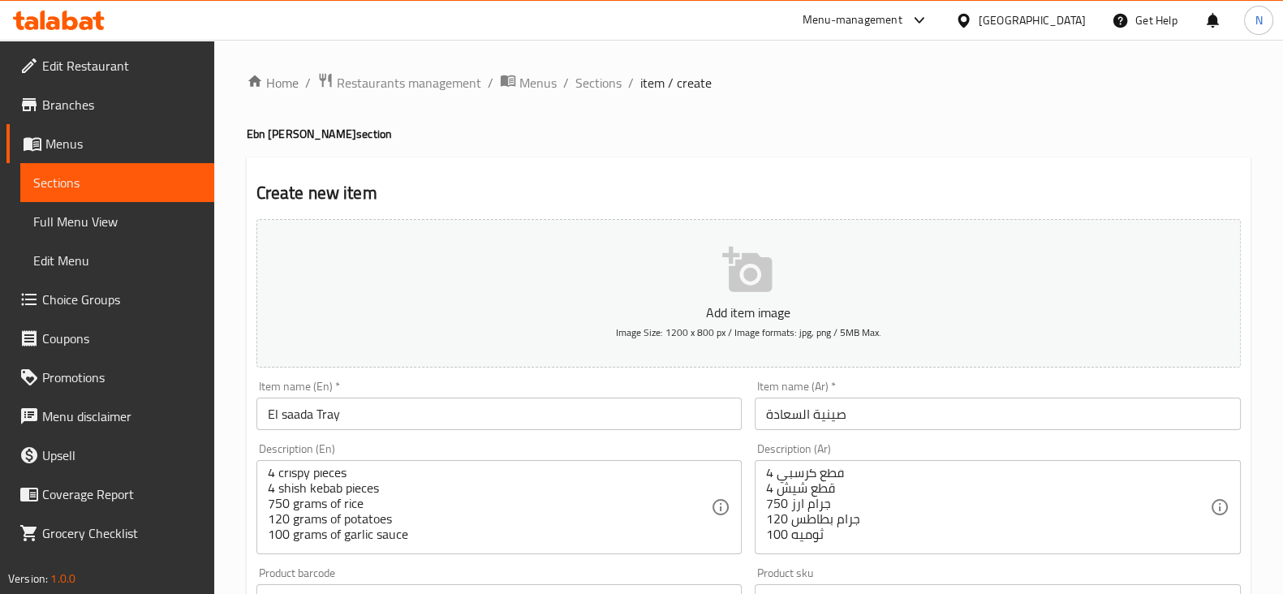
click at [266, 474] on div "2 meat kofta skewers 4 crispy pieces 4 shish kebab pieces 750 grams of rice 120…" at bounding box center [499, 507] width 486 height 94
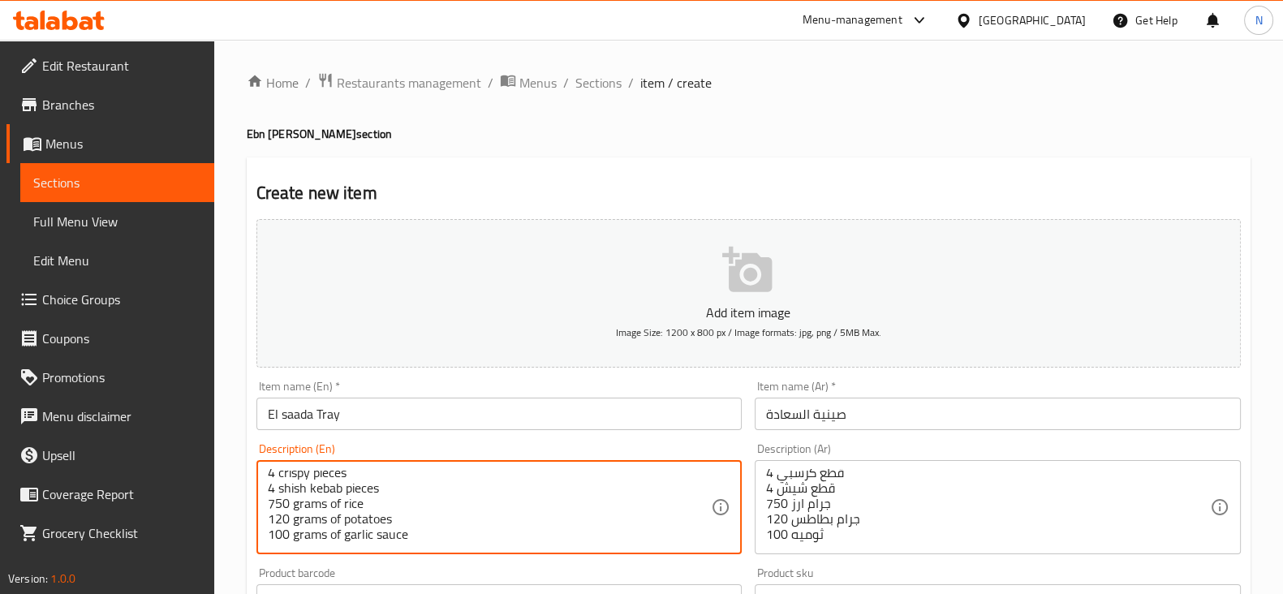
click at [268, 470] on textarea "2 meat kofta skewers 4 crispy pieces 4 shish kebab pieces 750 grams of rice 120…" at bounding box center [490, 507] width 444 height 77
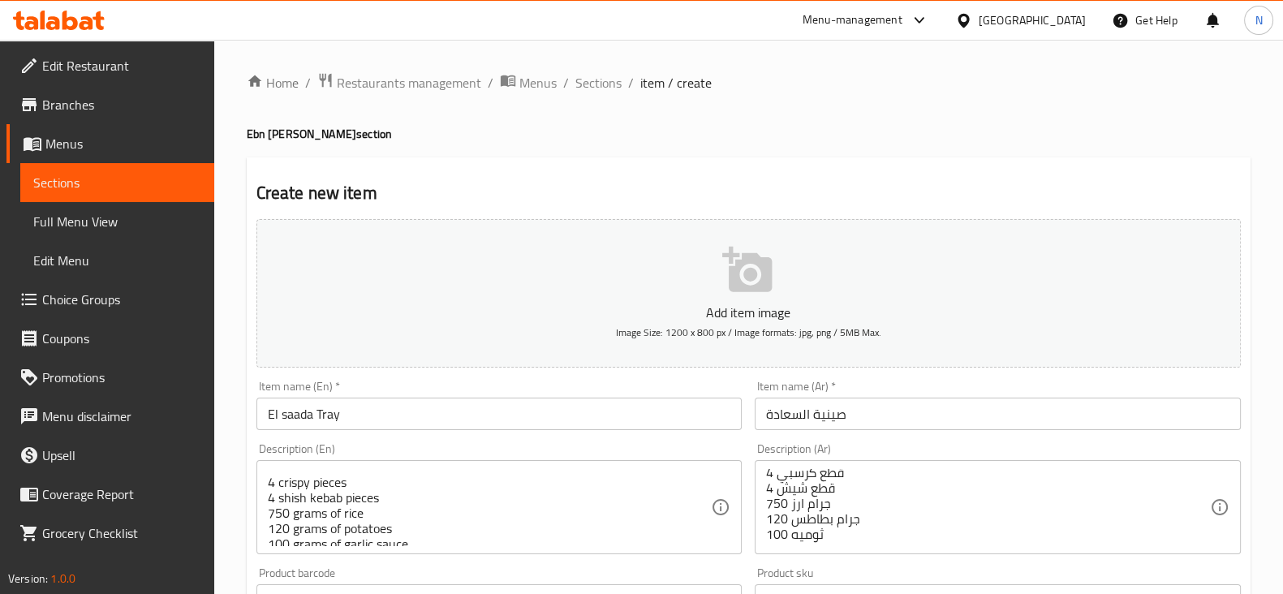
click at [273, 462] on div "2 meat kofta skewers 4 crispy pieces 4 shish kebab pieces 750 grams of rice 120…" at bounding box center [499, 507] width 486 height 94
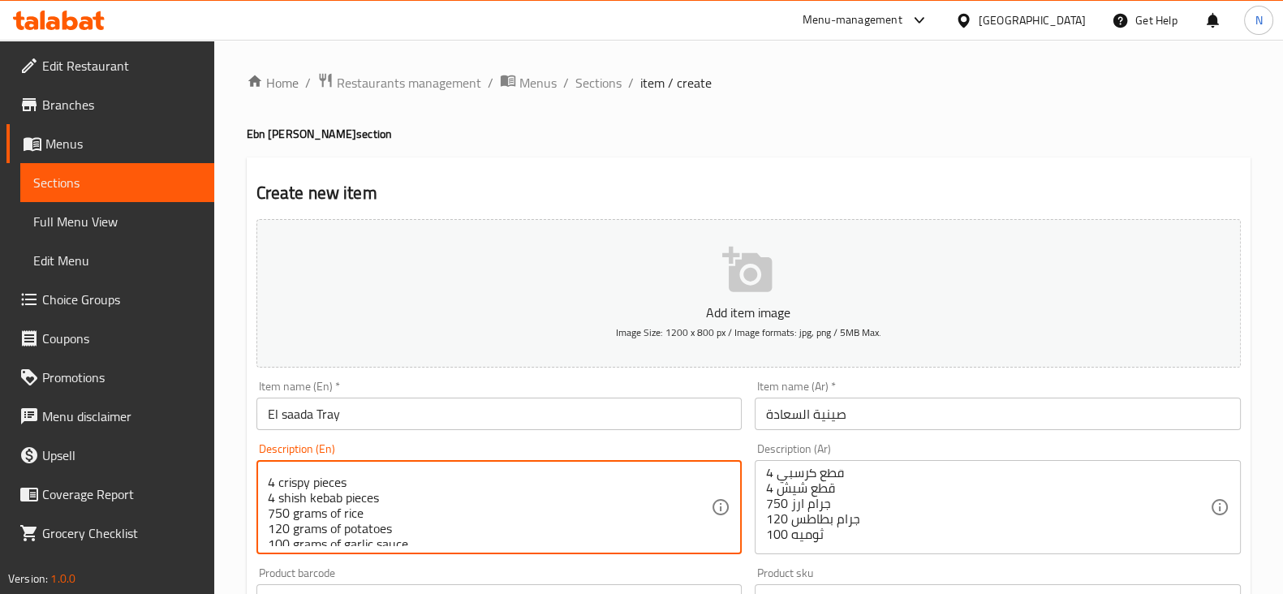
click at [275, 469] on textarea "2 meat kofta skewers 4 crispy pieces 4 shish kebab pieces 750 grams of rice 120…" at bounding box center [490, 507] width 444 height 77
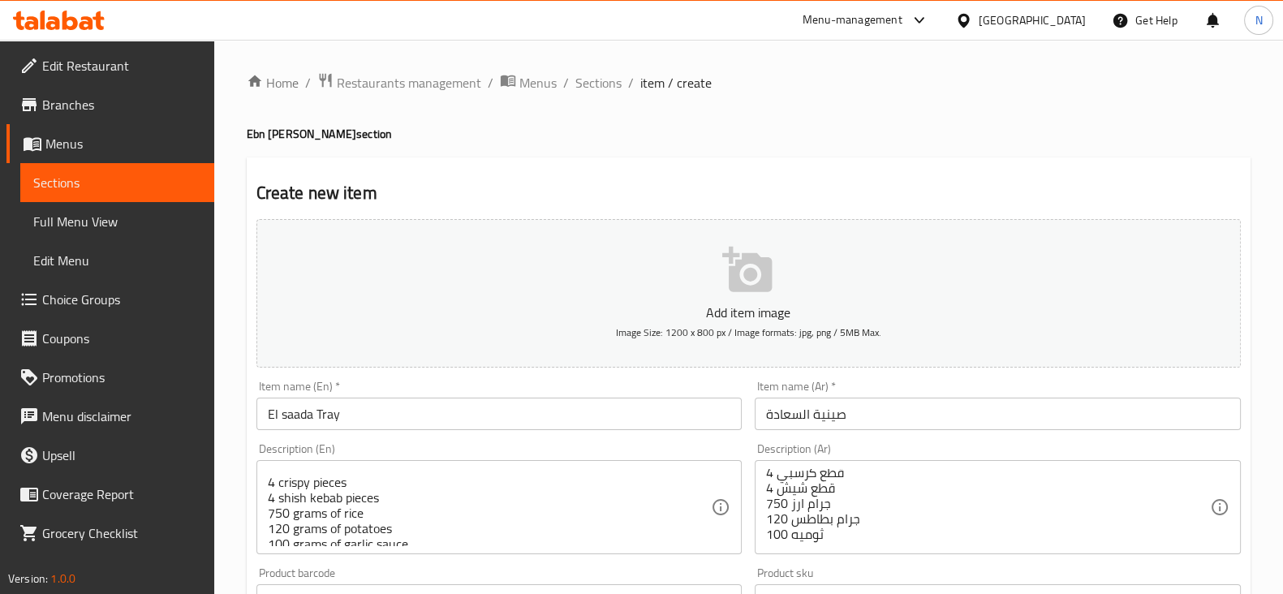
click at [256, 476] on div "2 meat kofta skewers 4 crispy pieces 4 shish kebab pieces 750 grams of rice 120…" at bounding box center [499, 507] width 486 height 94
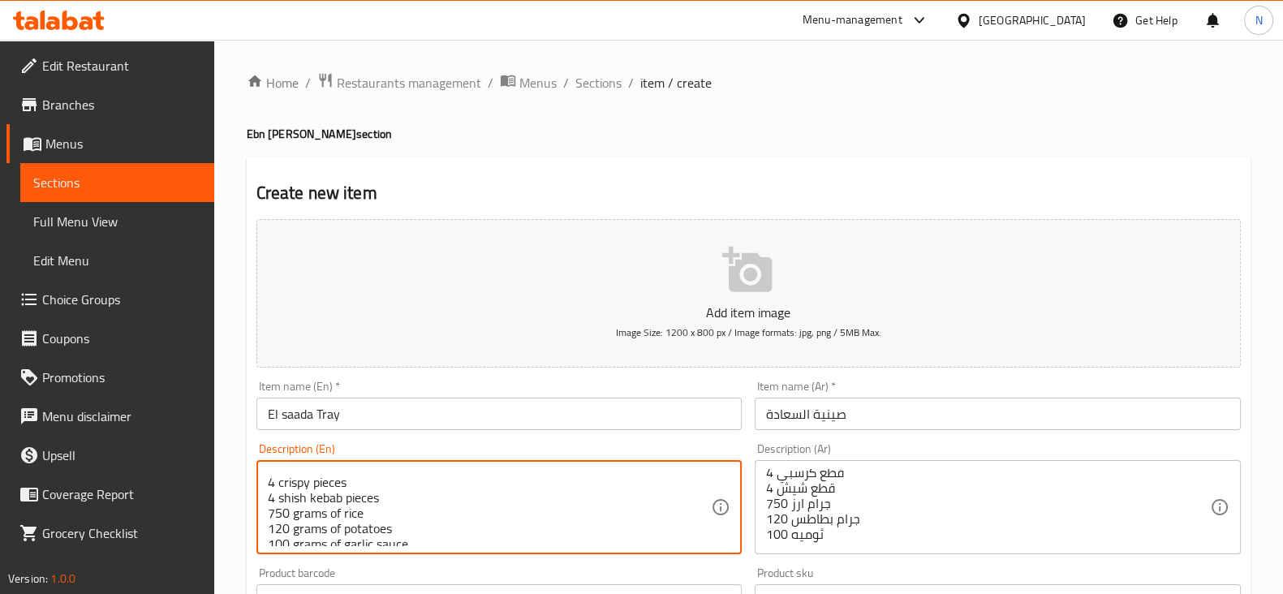
click at [268, 480] on textarea "2 meat kofta skewers 4 crispy pieces 4 shish kebab pieces 750 grams of rice 120…" at bounding box center [490, 507] width 444 height 77
click at [268, 469] on textarea "2 meat kofta skewers 4 crispy pieces 4 shish kebab pieces 750 grams of rice 120…" at bounding box center [490, 507] width 444 height 77
click at [273, 469] on textarea "2 meat kofta skewers 4 crispy pieces 4 shish kebab pieces 750 grams of rice 120…" at bounding box center [490, 507] width 444 height 77
click at [266, 483] on div "2 meat kofta skewers 4 crispy pieces 4 shish kebab pieces 750 grams of rice 120…" at bounding box center [499, 507] width 486 height 94
click at [271, 483] on textarea "2 meat kofta skewers 4 crispy pieces 4 shish kebab pieces 750 grams of rice 120…" at bounding box center [490, 507] width 444 height 77
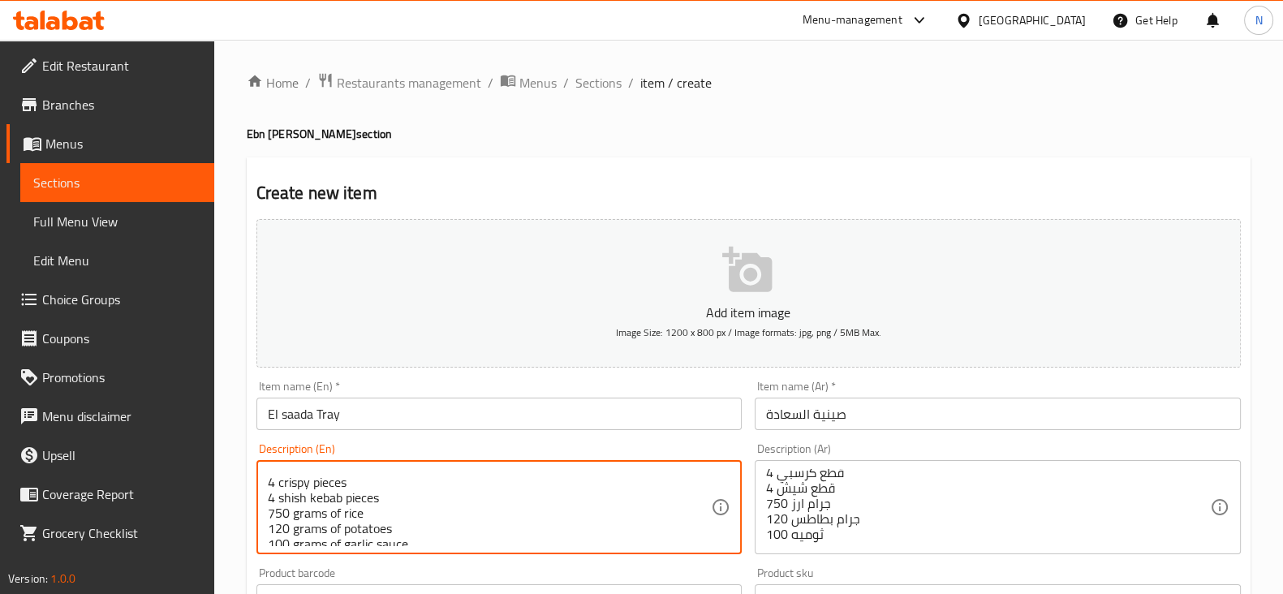
click at [268, 480] on textarea "2 meat kofta skewers 4 crispy pieces 4 shish kebab pieces 750 grams of rice 120…" at bounding box center [490, 507] width 444 height 77
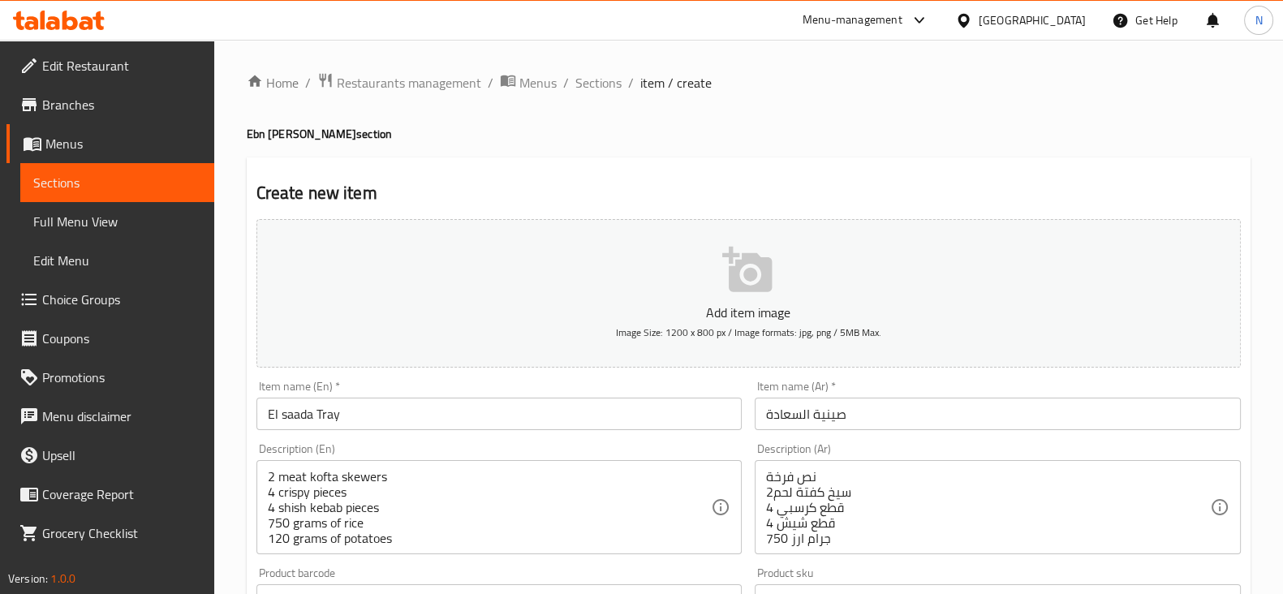
click at [264, 473] on div "2 meat kofta skewers 4 crispy pieces 4 shish kebab pieces 750 grams of rice 120…" at bounding box center [499, 507] width 486 height 94
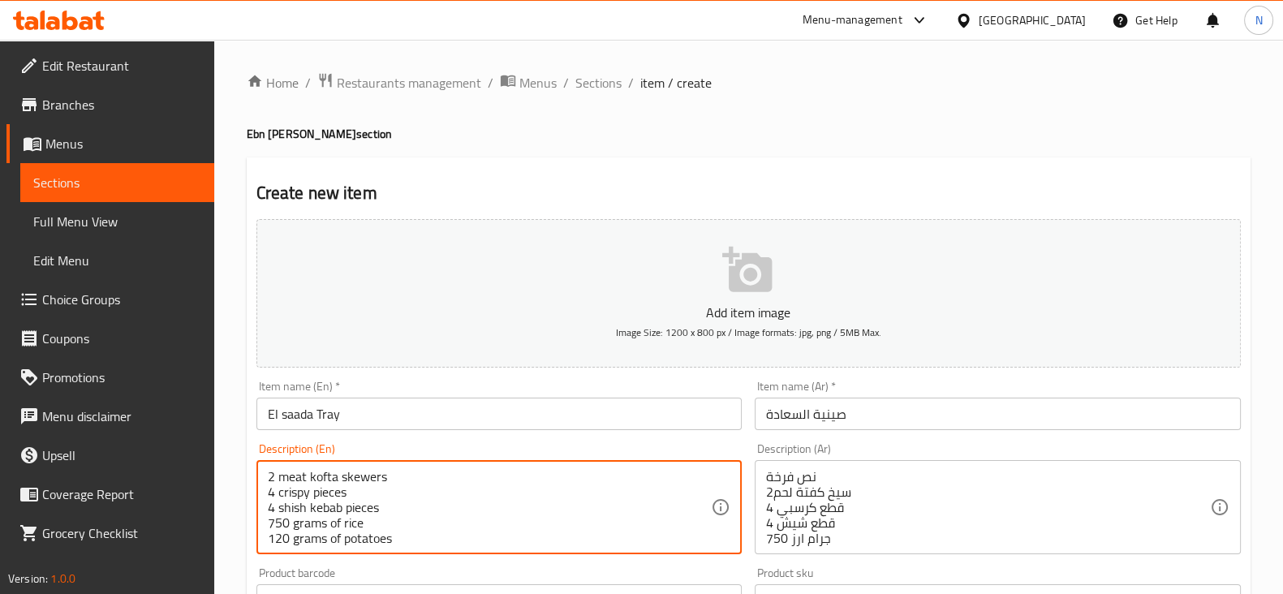
click at [264, 473] on div "2 meat kofta skewers 4 crispy pieces 4 shish kebab pieces 750 grams of rice 120…" at bounding box center [499, 507] width 486 height 94
click at [268, 474] on textarea "2 meat kofta skewers 4 crispy pieces 4 shish kebab pieces 750 grams of rice 120…" at bounding box center [490, 507] width 444 height 77
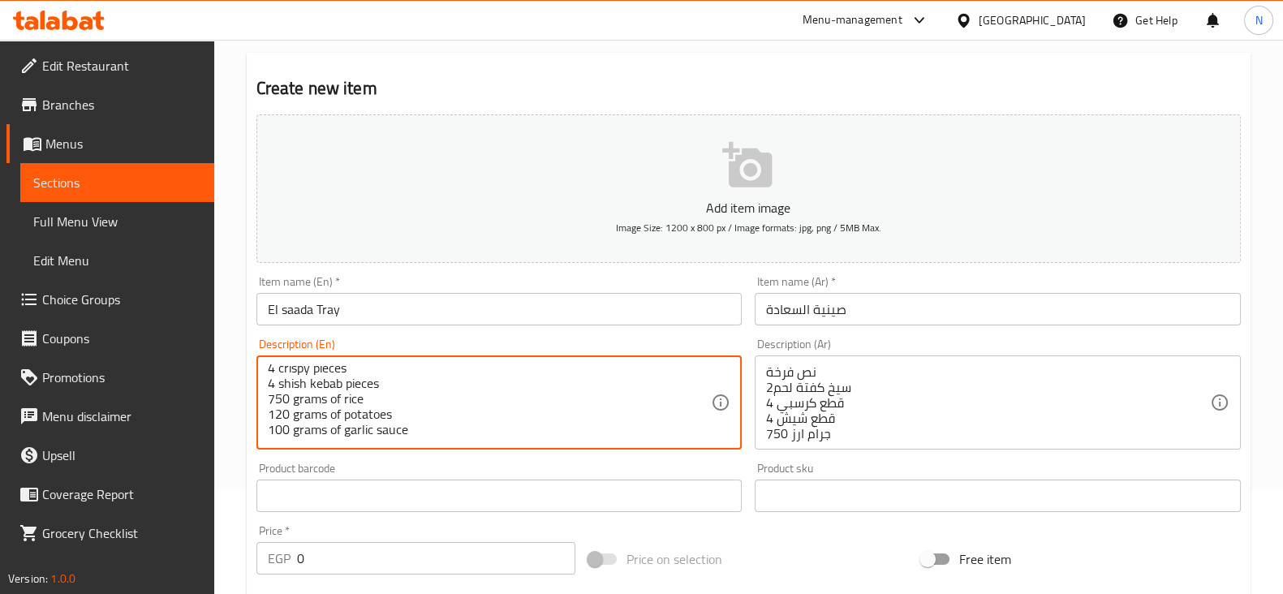
scroll to position [240, 0]
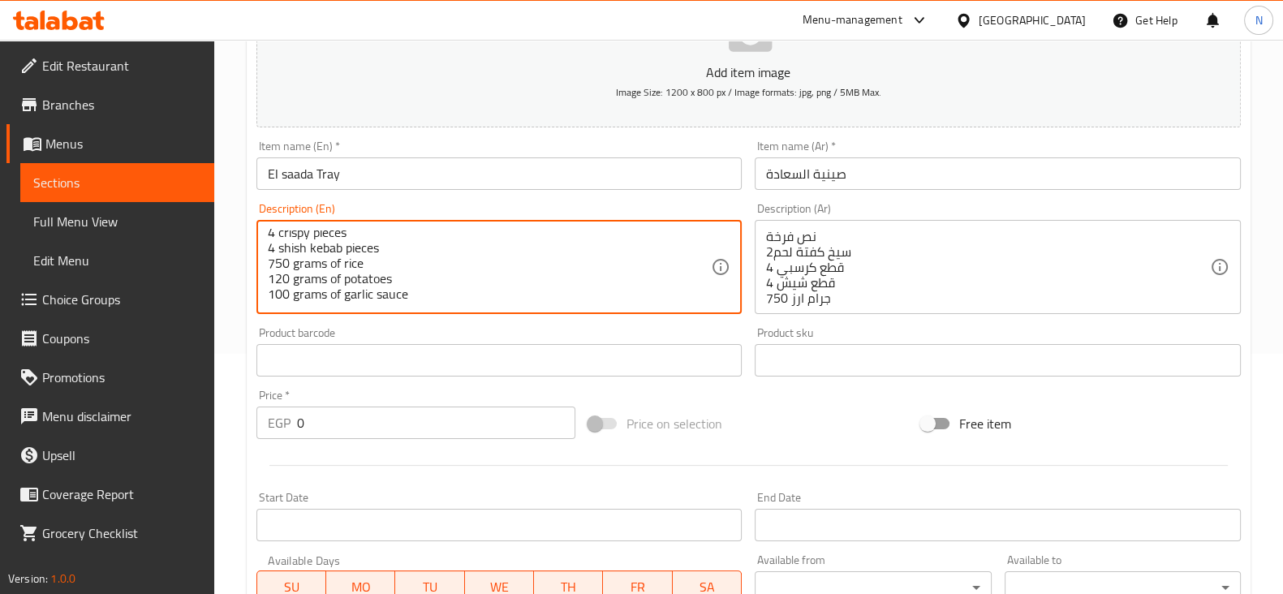
type textarea "1/2 grilled chicken 2 meat kofta skewers 4 crispy pieces 4 shish kebab pieces 7…"
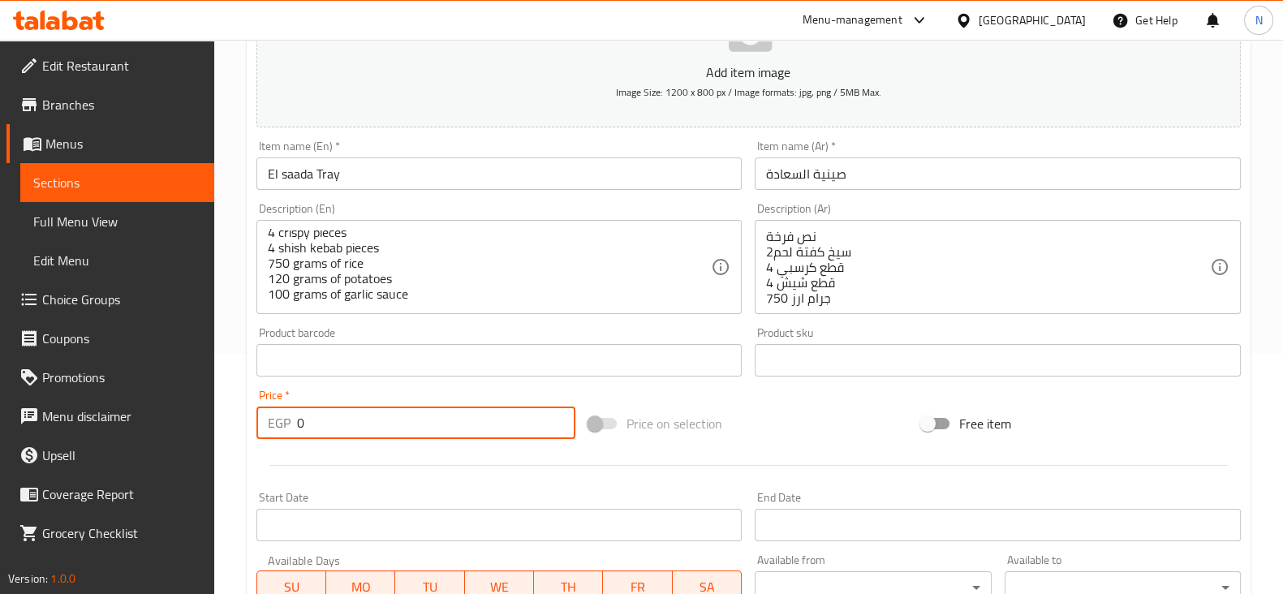
click at [365, 436] on input "0" at bounding box center [436, 422] width 279 height 32
type input "549.4"
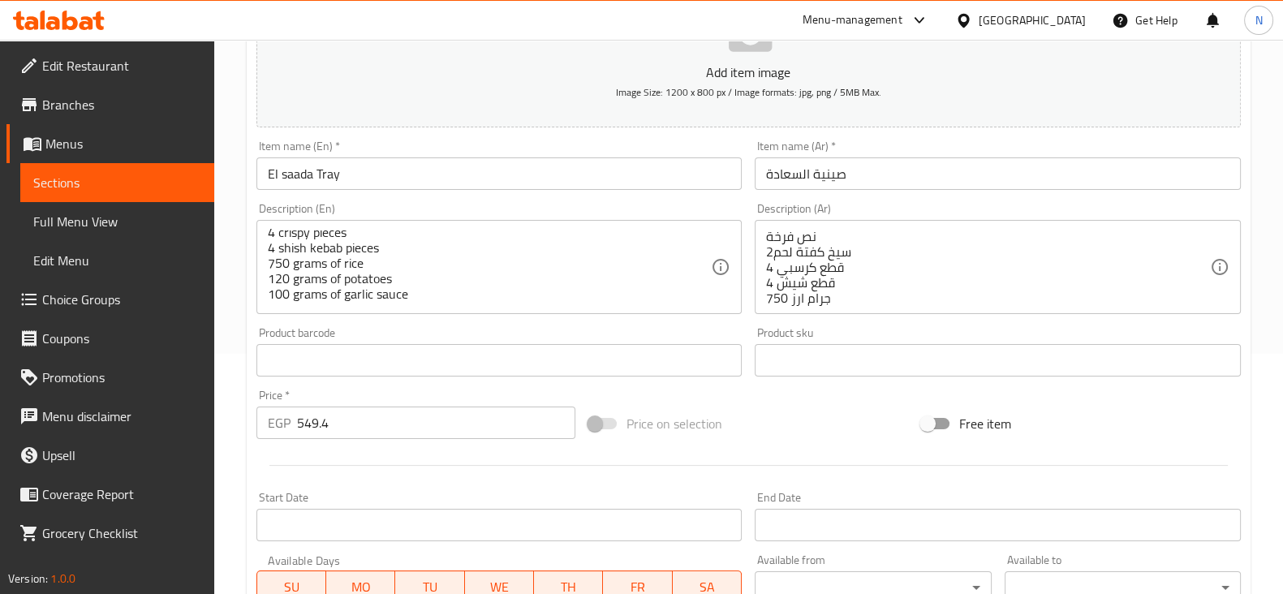
click at [847, 436] on div "Price on selection" at bounding box center [748, 424] width 333 height 44
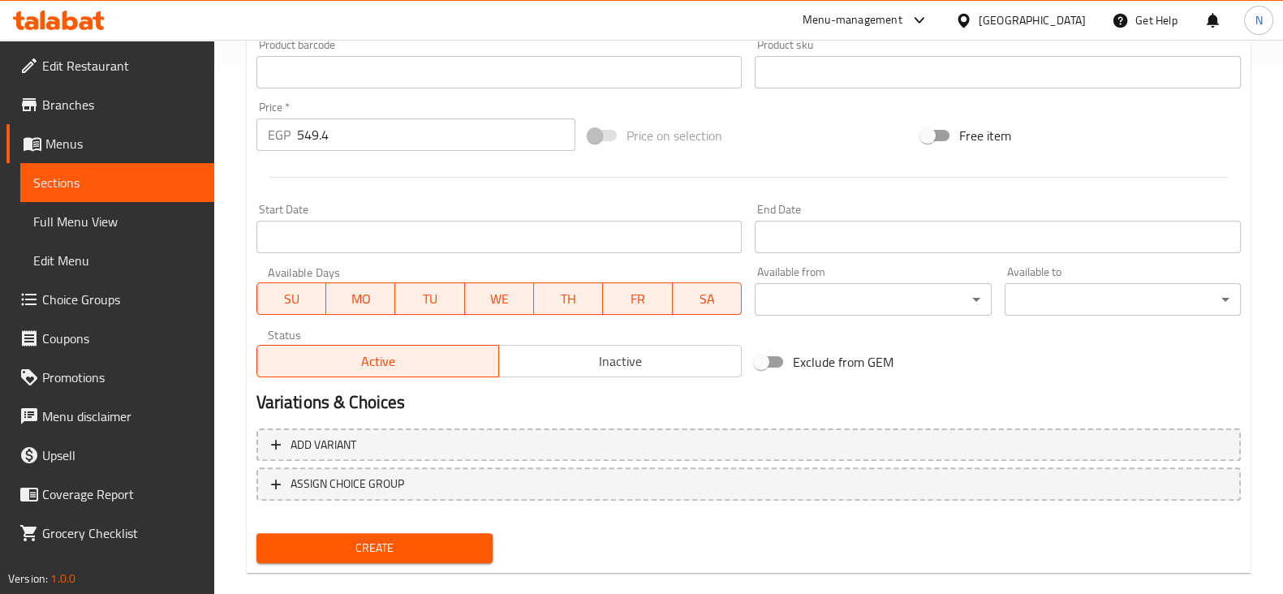
scroll to position [552, 0]
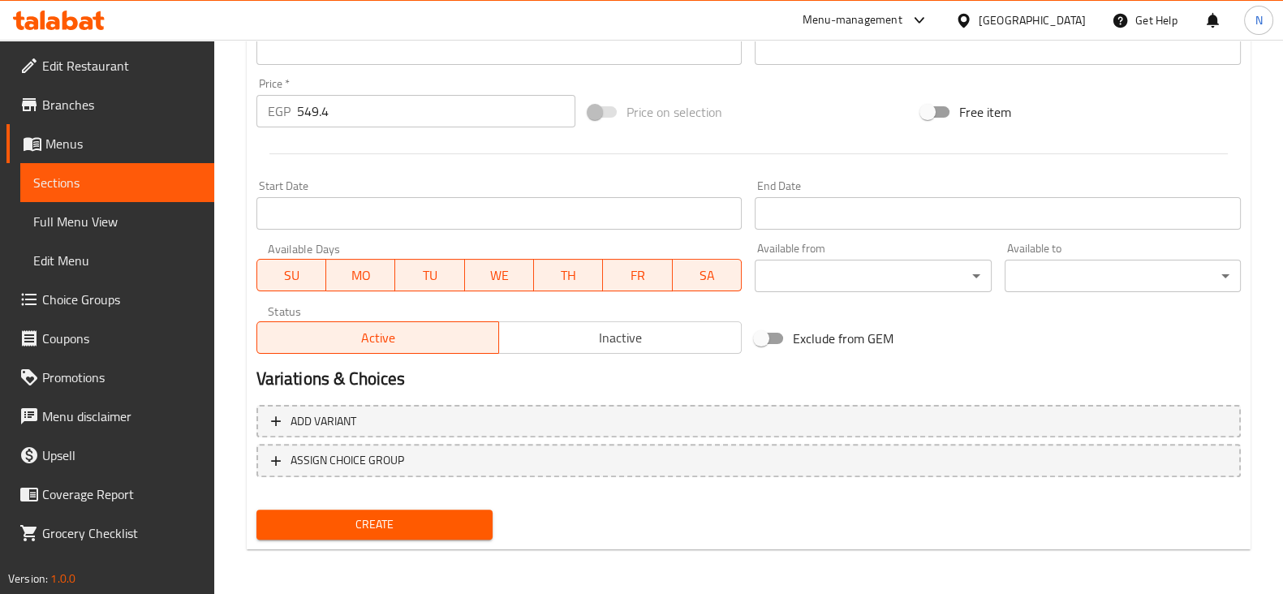
click at [404, 533] on button "Create" at bounding box center [374, 524] width 236 height 30
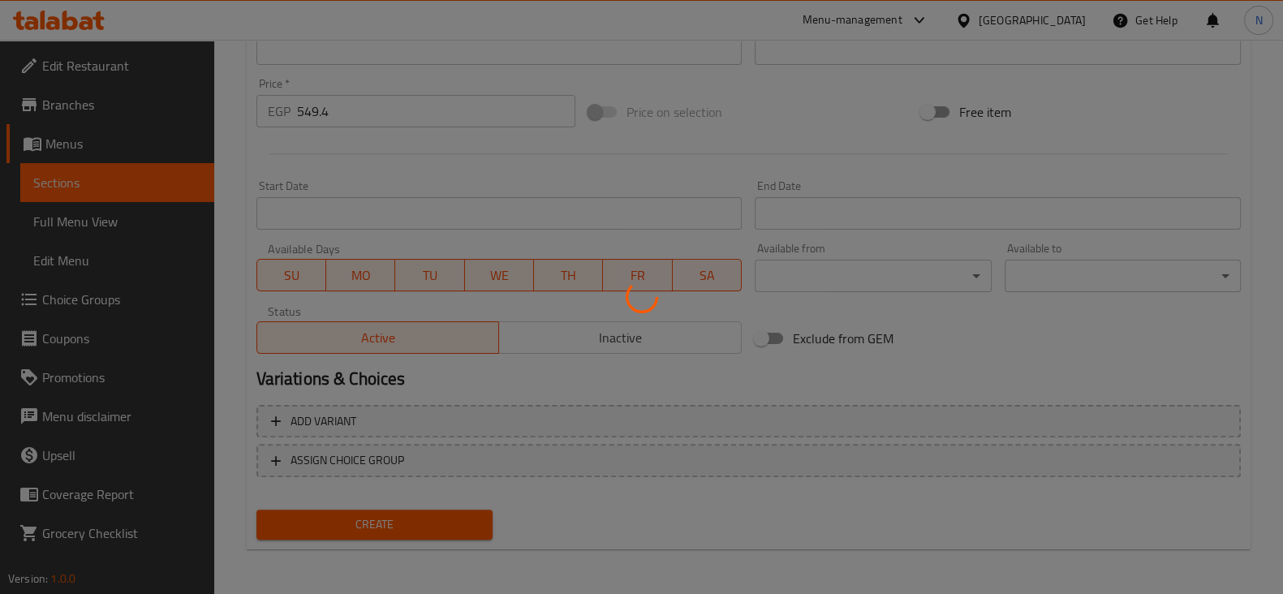
type input "0"
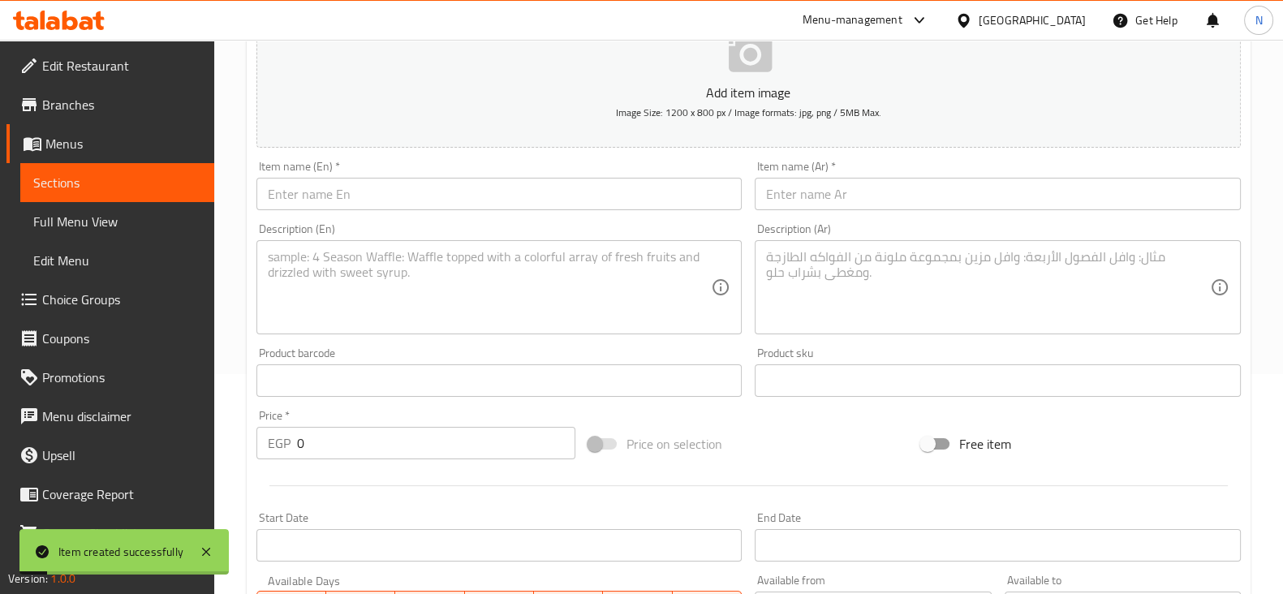
scroll to position [219, 0]
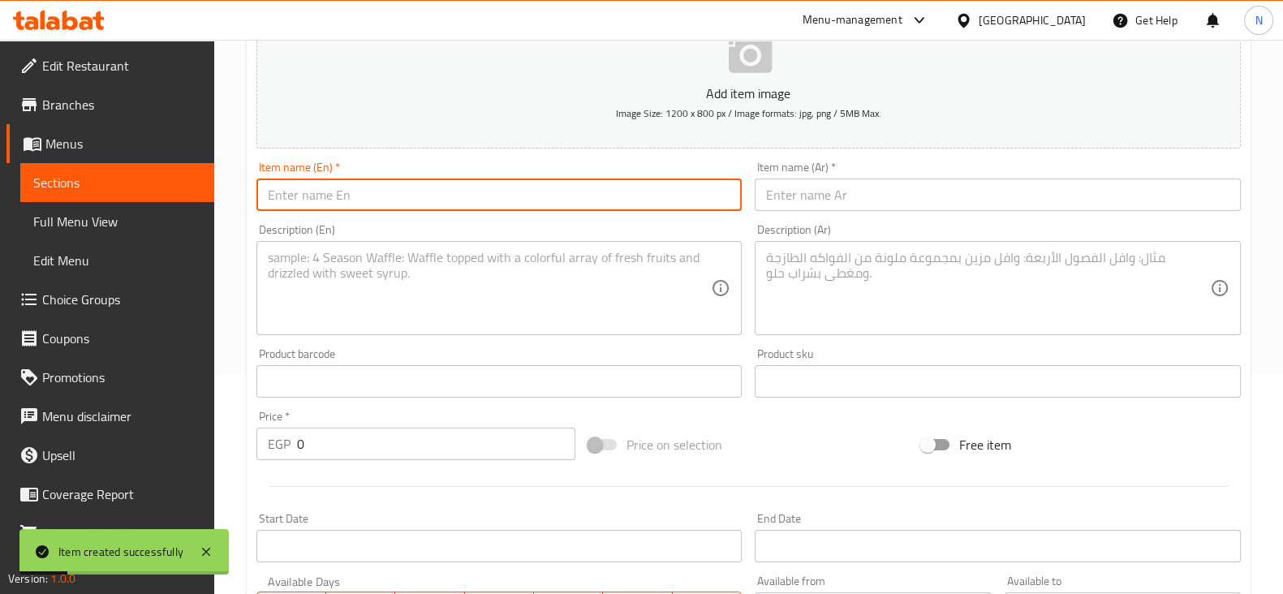
click at [561, 192] on input "text" at bounding box center [499, 194] width 486 height 32
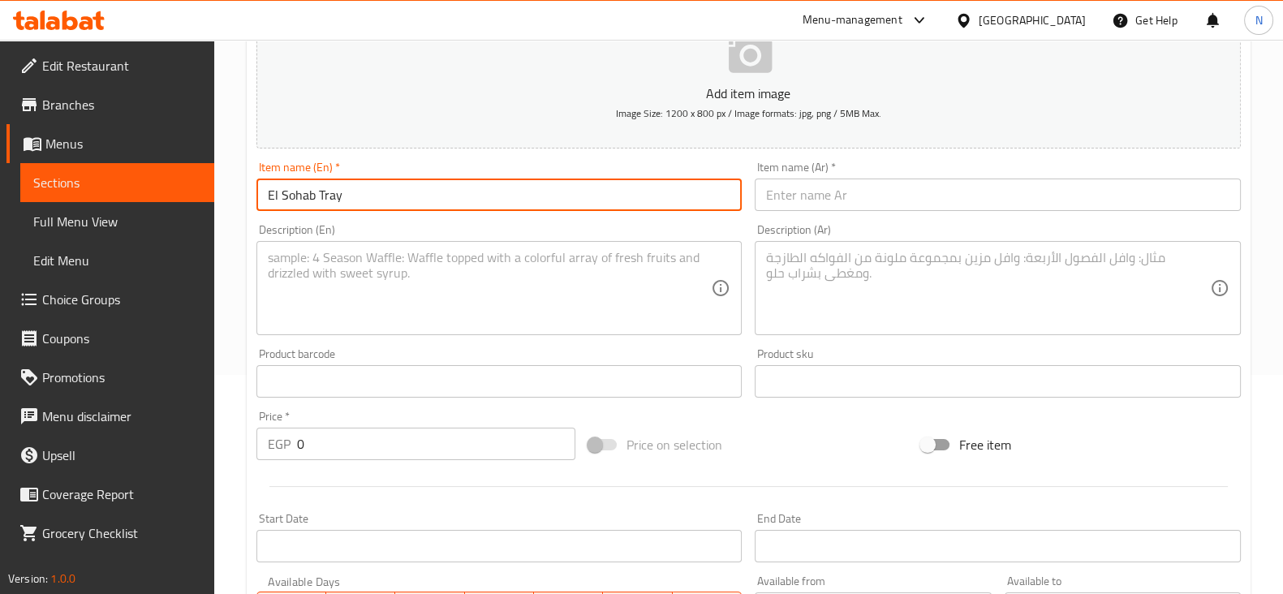
type input "El Sohab Tray"
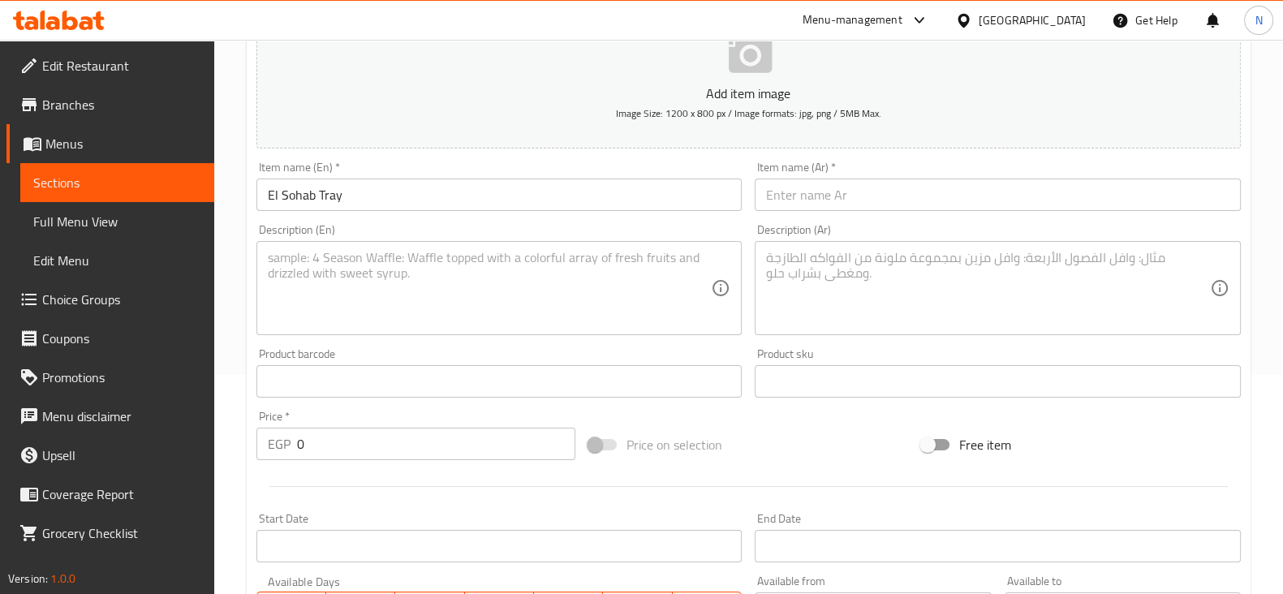
click at [809, 177] on div "Item name (Ar)   * Item name (Ar) *" at bounding box center [997, 185] width 486 height 49
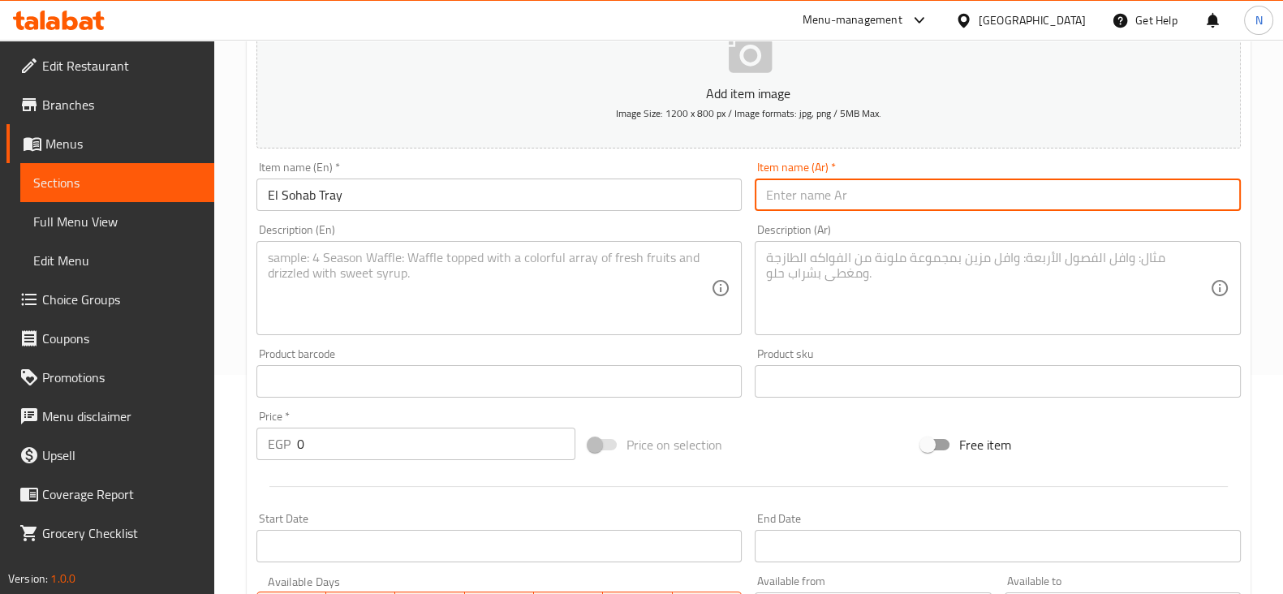
click at [881, 204] on input "text" at bounding box center [997, 194] width 486 height 32
paste input "صينية الصحاب"
type input "صينية الصحاب"
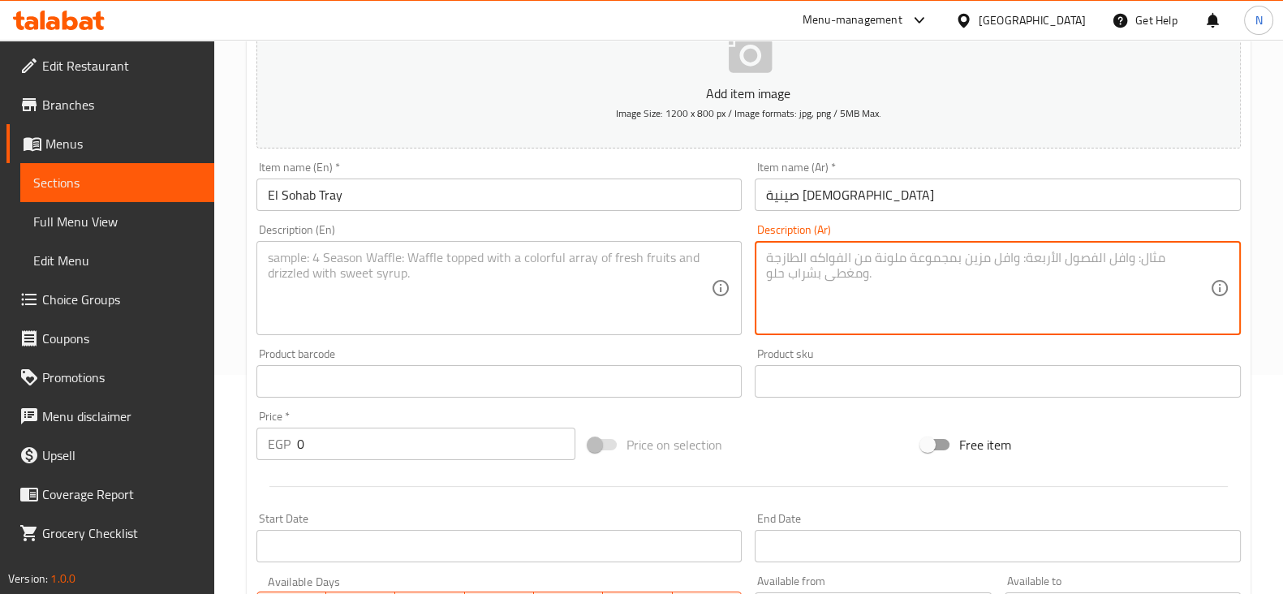
click at [783, 302] on textarea at bounding box center [988, 288] width 444 height 77
paste textarea "قطع كرسبي 1 قطع شاورما عربي نص ماريا فراخ 500 جرام ارز 120 جرام بطاطس 100 جرام …"
click at [845, 254] on textarea "قطع كرسبي 1 قطع شاورما عربي نص ماريا فراخ 500 جرام ارز 120 جرام بطاطس 100 جرام …" at bounding box center [988, 288] width 444 height 77
click at [771, 253] on textarea "قطع كرسبي1 1 قطع شاورما عربي نص ماريا فراخ 500 جرام ارز 120 جرام بطاطس 100 جرام…" at bounding box center [988, 288] width 444 height 77
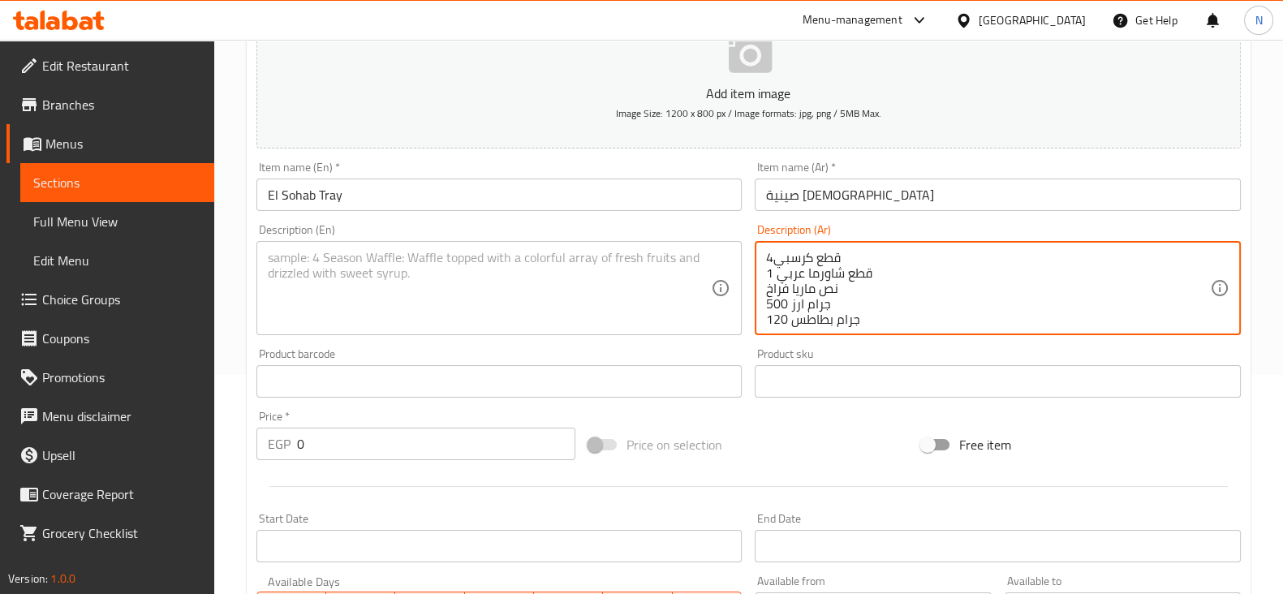
drag, startPoint x: 771, startPoint y: 271, endPoint x: 761, endPoint y: 269, distance: 9.9
click at [761, 269] on div "قطع كرسبي4 1 قطع شاورما عربي نص ماريا فراخ 500 جرام ارز 120 جرام بطاطس 100 جرام…" at bounding box center [997, 288] width 486 height 94
type textarea "قطع كرسبي4 6 قطع شاورما عربي نص ماريا فراخ 500 جرام ارز 120 جرام بطاطس 100 جرام…"
drag, startPoint x: 844, startPoint y: 256, endPoint x: 793, endPoint y: 316, distance: 77.7
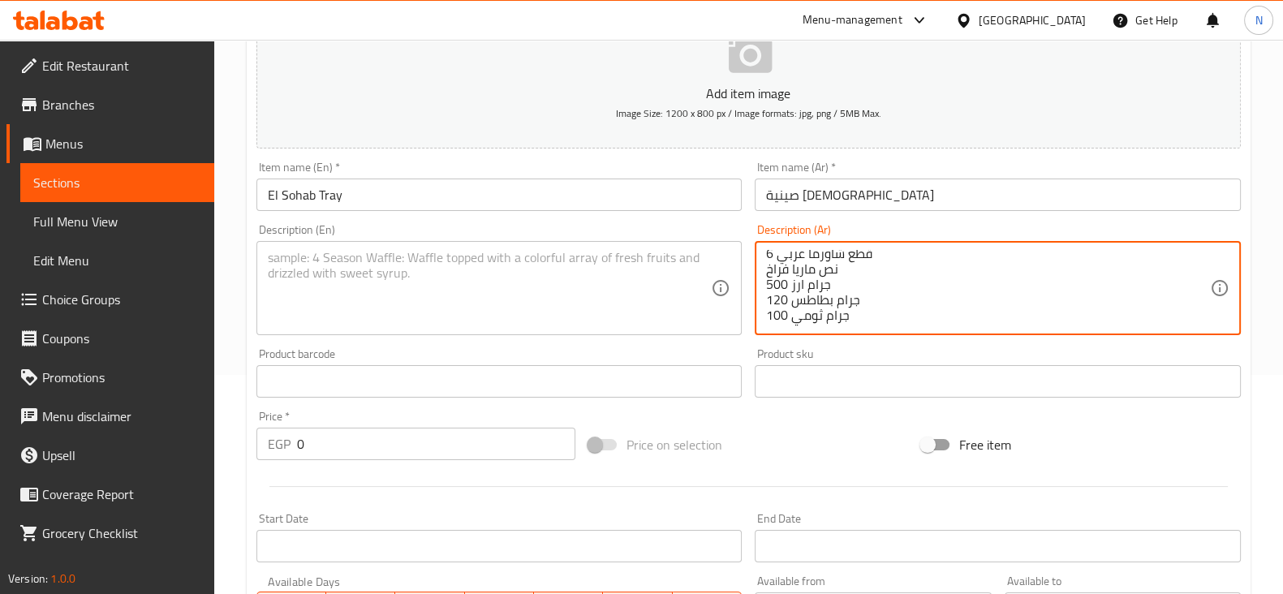
click at [793, 316] on textarea "قطع كرسبي4 6 قطع شاورما عربي نص ماريا فراخ 500 جرام ارز 120 جرام بطاطس 100 جرام…" at bounding box center [988, 288] width 444 height 77
click at [946, 275] on textarea "قطع كرسبي4 6 قطع شاورما عربي نص ماريا فراخ 500 جرام ارز 120 جرام بطاطس 100 جرام…" at bounding box center [988, 288] width 444 height 77
drag, startPoint x: 770, startPoint y: 255, endPoint x: 852, endPoint y: 346, distance: 123.0
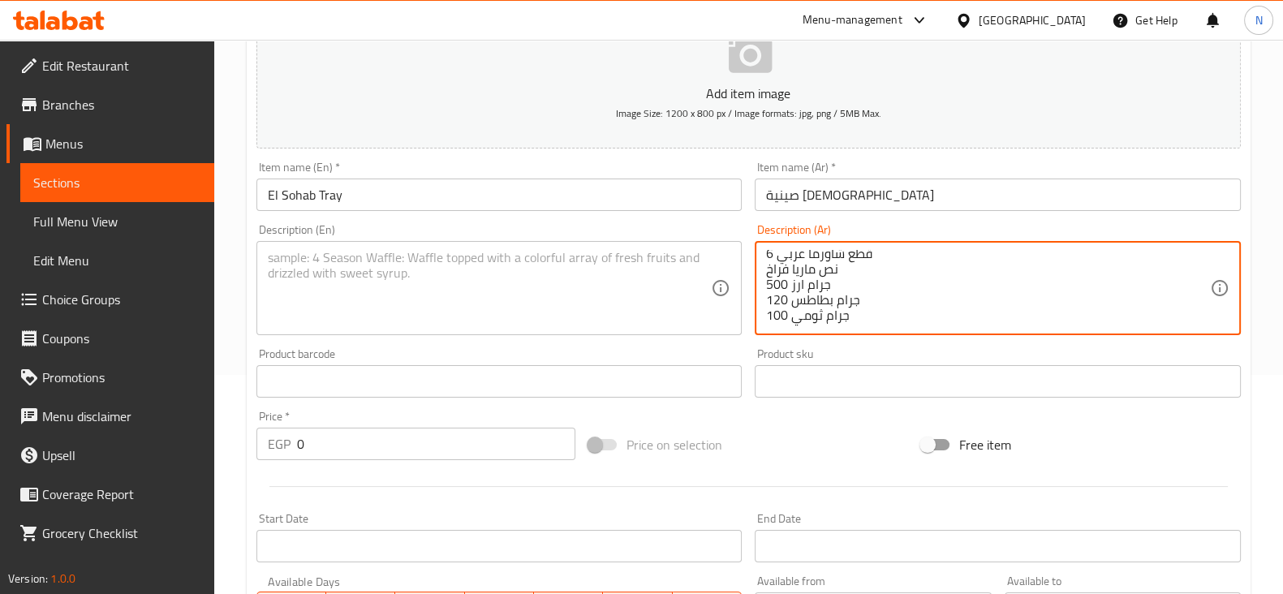
click at [852, 346] on div "Add item image Image Size: 1200 x 800 px / Image formats: jpg, png / 5MB Max. I…" at bounding box center [748, 343] width 997 height 699
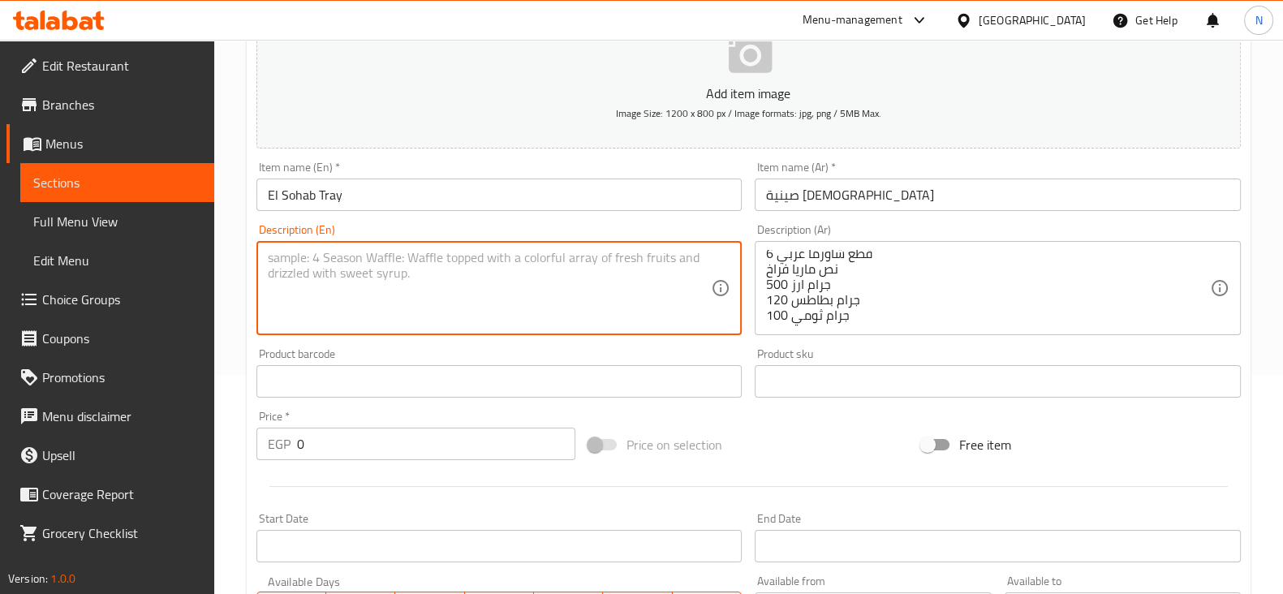
click at [501, 272] on textarea at bounding box center [490, 288] width 444 height 77
paste textarea "4 6 pieces of Arabic shawarma Half a chicken maria 500 grams of rice 120 grams …"
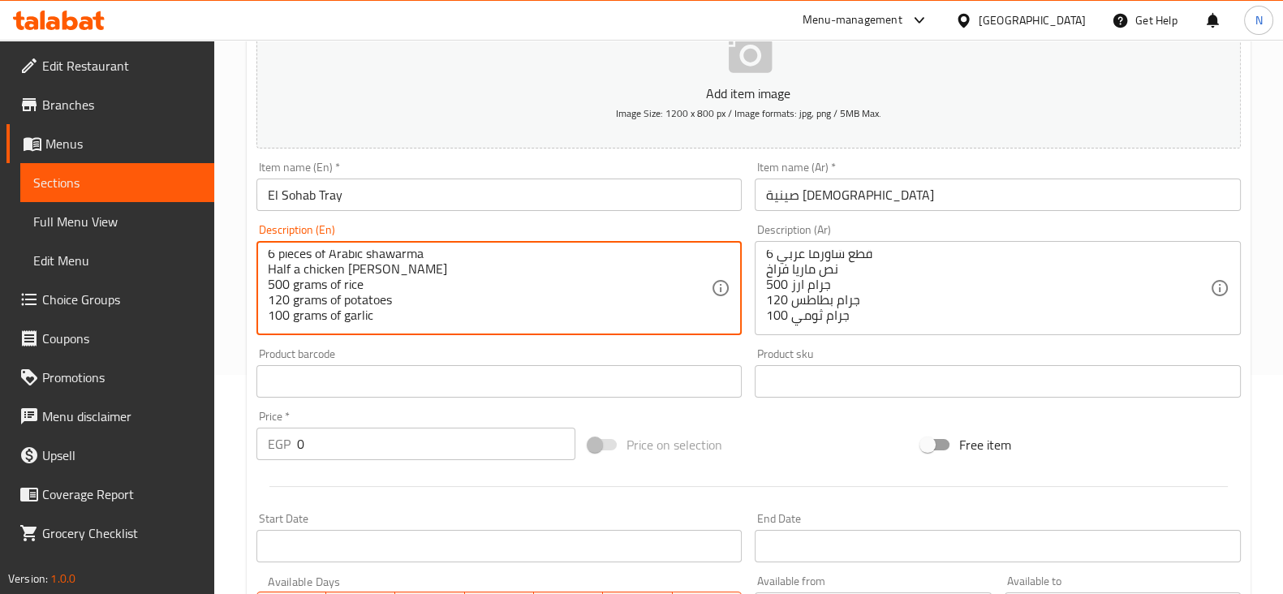
scroll to position [0, 0]
click at [294, 252] on textarea "4 6 pieces of Arabic shawarma Half a chicken maria 500 grams of rice 120 grams …" at bounding box center [490, 288] width 444 height 77
type textarea "4 crispy chicken 6 pieces of Arabic shawarma Half a chicken maria 500 grams of …"
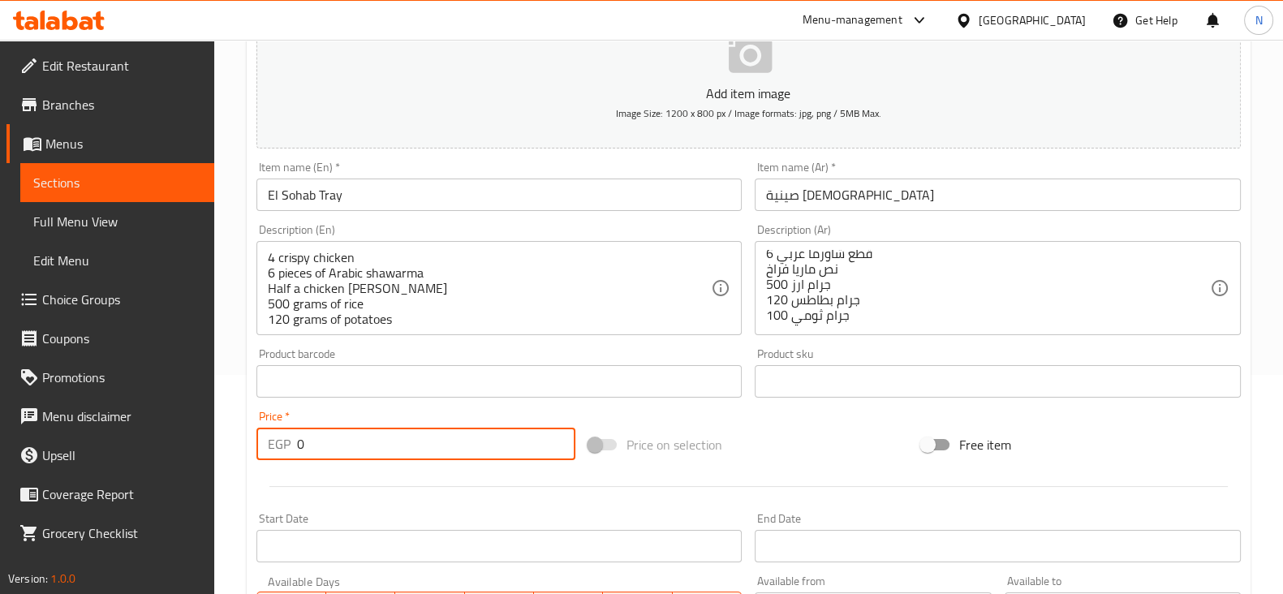
click at [443, 442] on input "0" at bounding box center [436, 444] width 279 height 32
type input "335"
click at [724, 420] on div "Add item image Image Size: 1200 x 800 px / Image formats: jpg, png / 5MB Max. I…" at bounding box center [748, 343] width 997 height 699
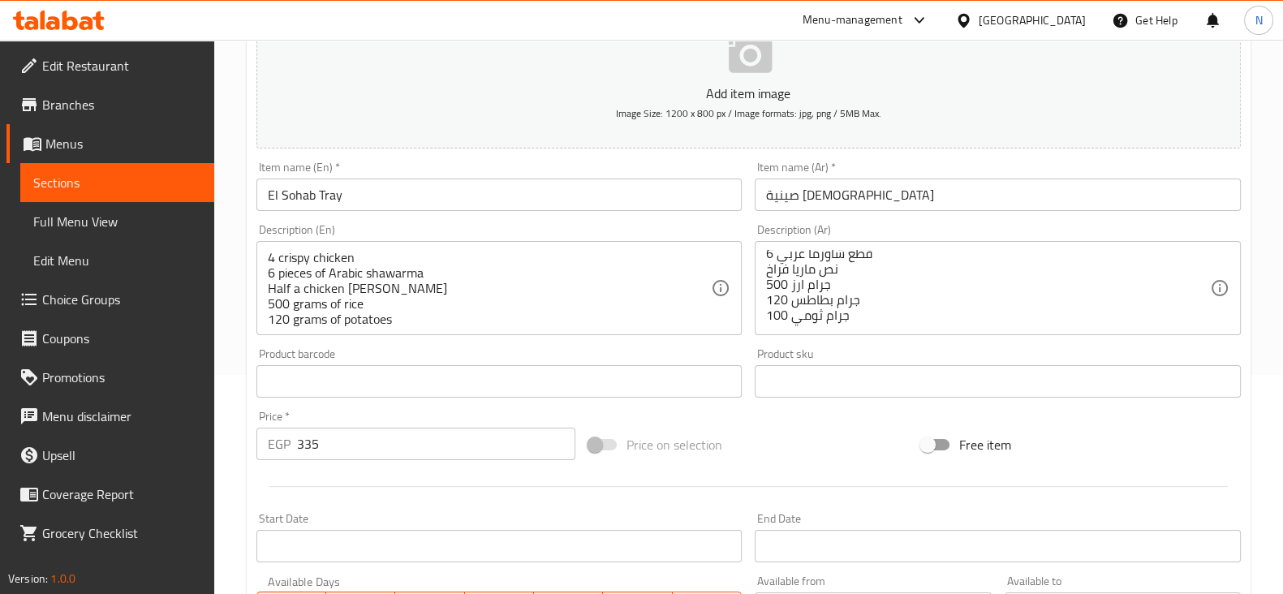
scroll to position [552, 0]
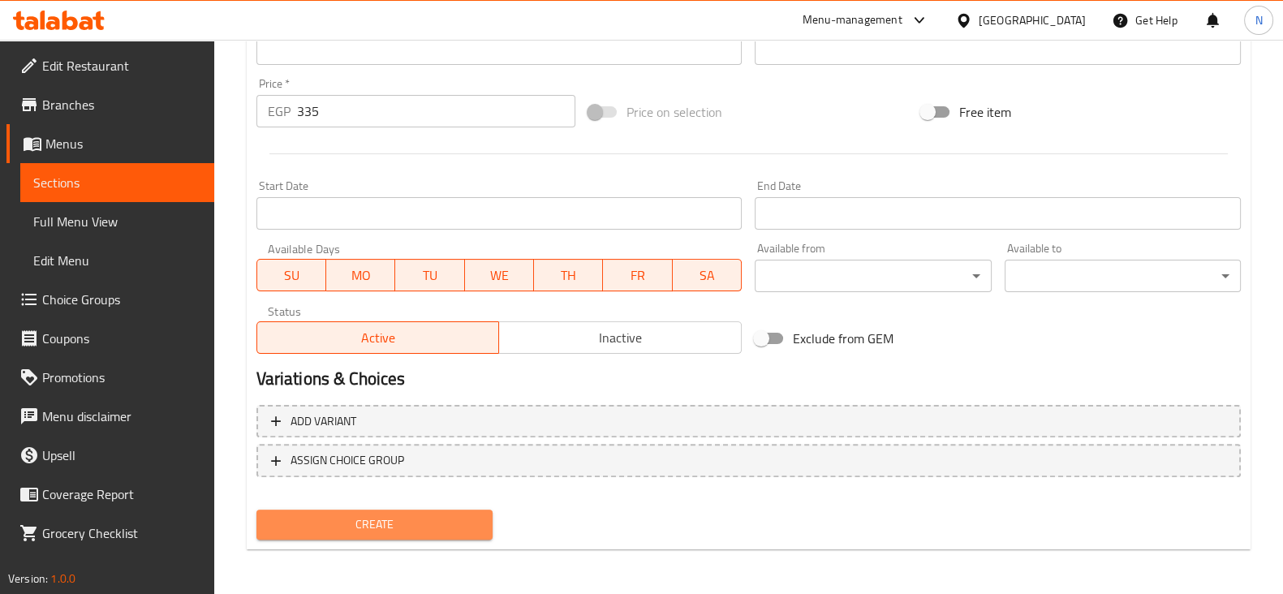
click at [484, 518] on button "Create" at bounding box center [374, 524] width 236 height 30
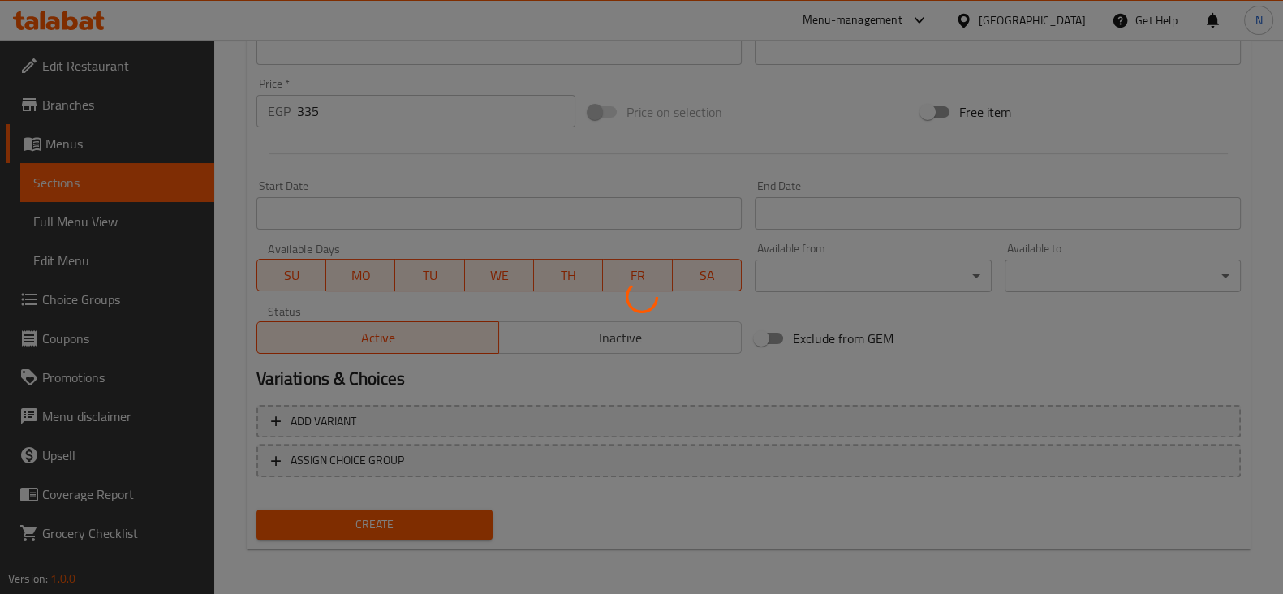
type input "0"
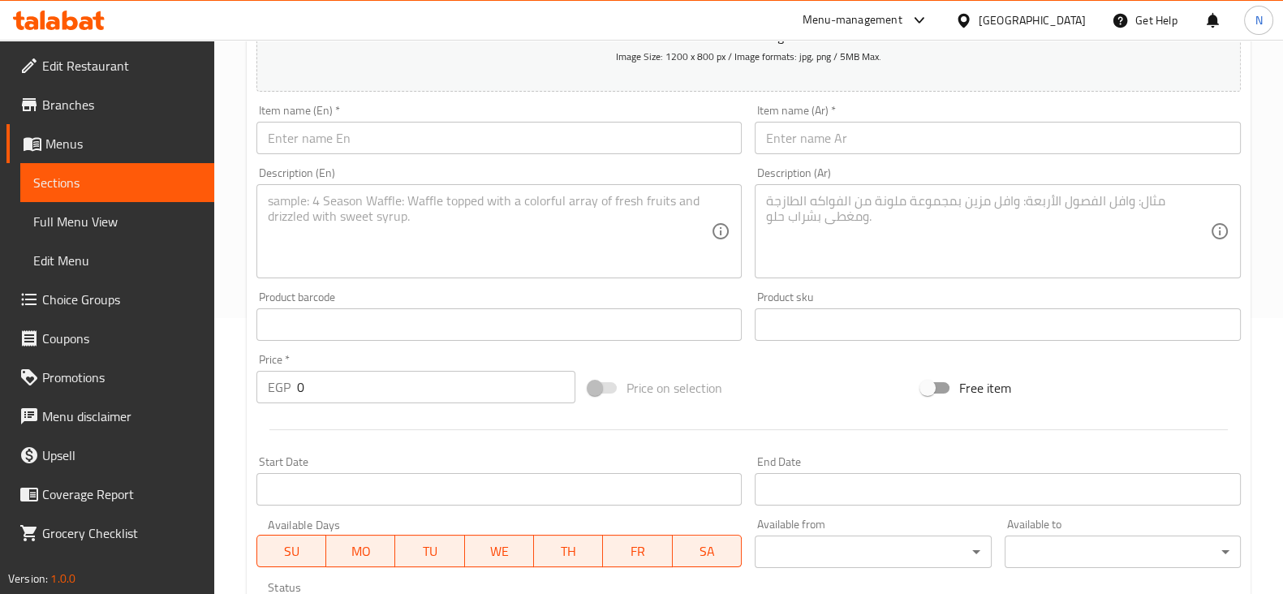
scroll to position [273, 0]
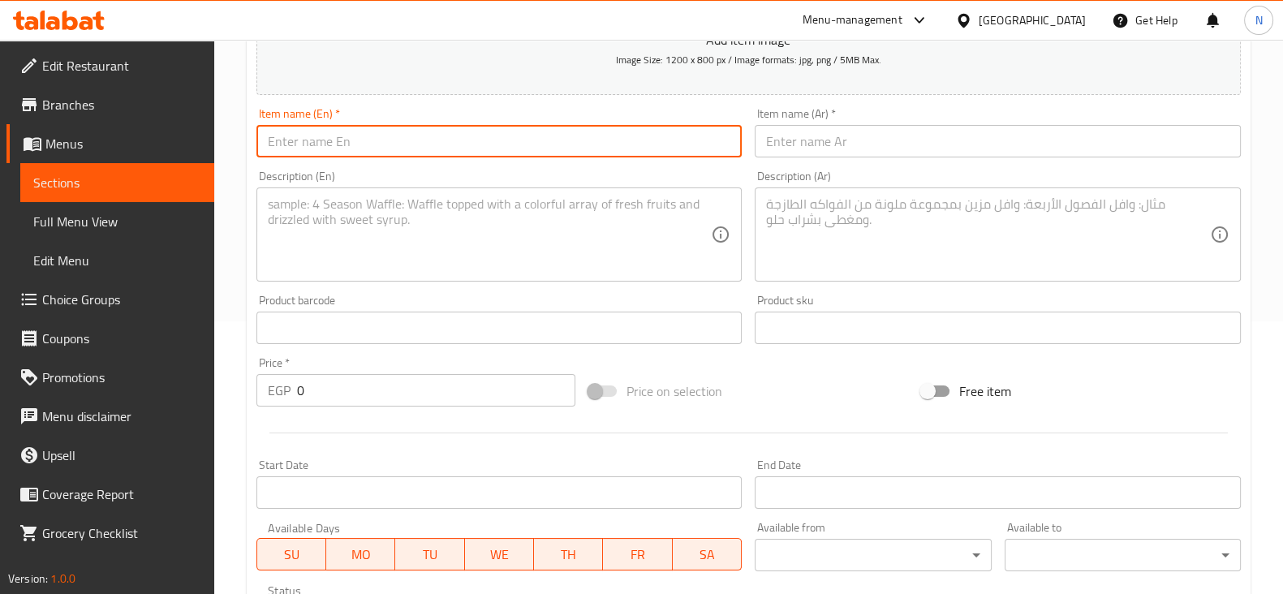
click at [519, 144] on input "text" at bounding box center [499, 141] width 486 height 32
type input "El lama Tray"
paste input "صينية اللمة"
click at [829, 146] on input "صينية اللمة" at bounding box center [997, 141] width 486 height 32
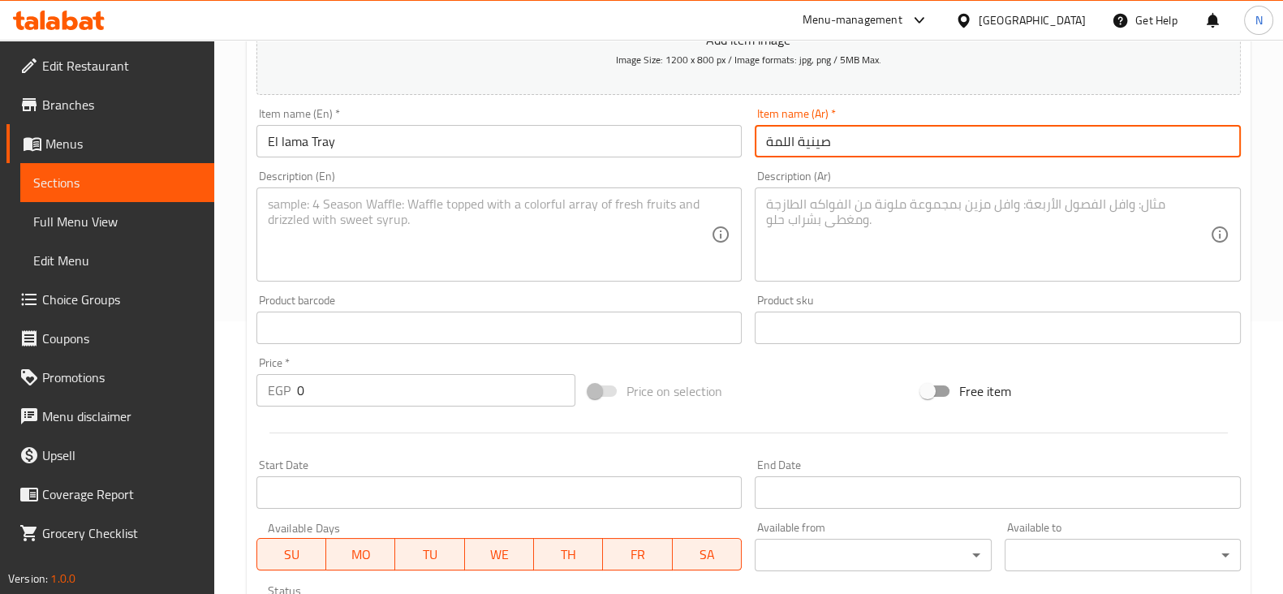
type input "صينية اللمة"
click at [843, 221] on textarea at bounding box center [988, 234] width 444 height 77
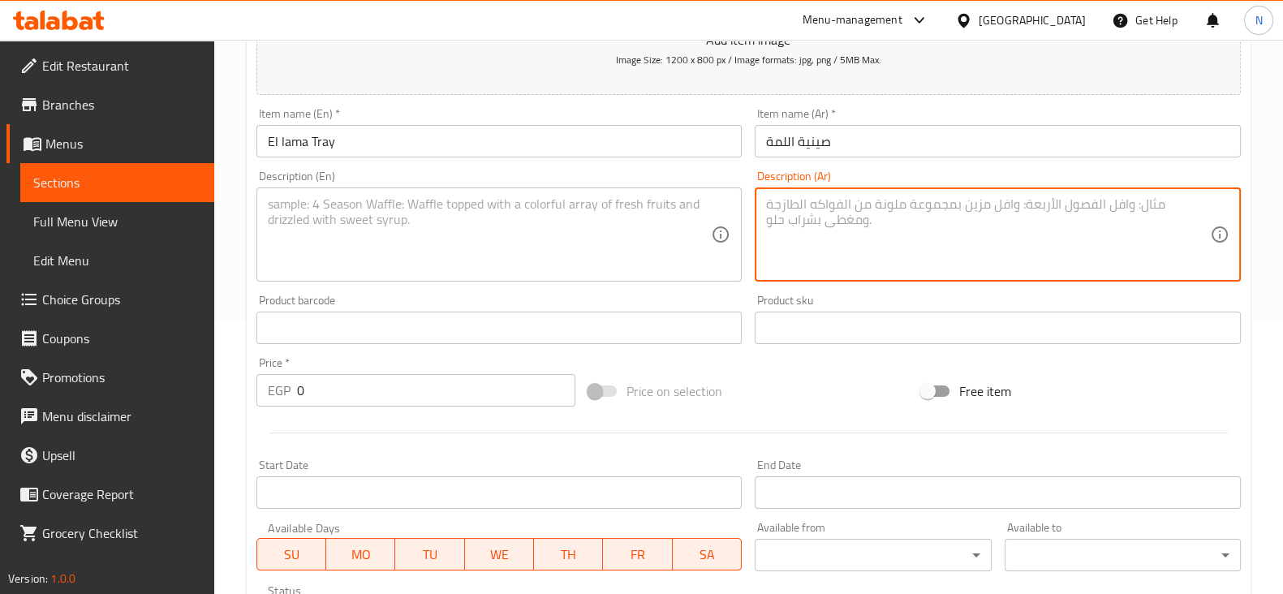
paste textarea "6 قطع كرسبي 6 قطع شاورما عربي 150 جرام بطاطس 750 جرام ارز 100 جرام ثومية 6 قطع …"
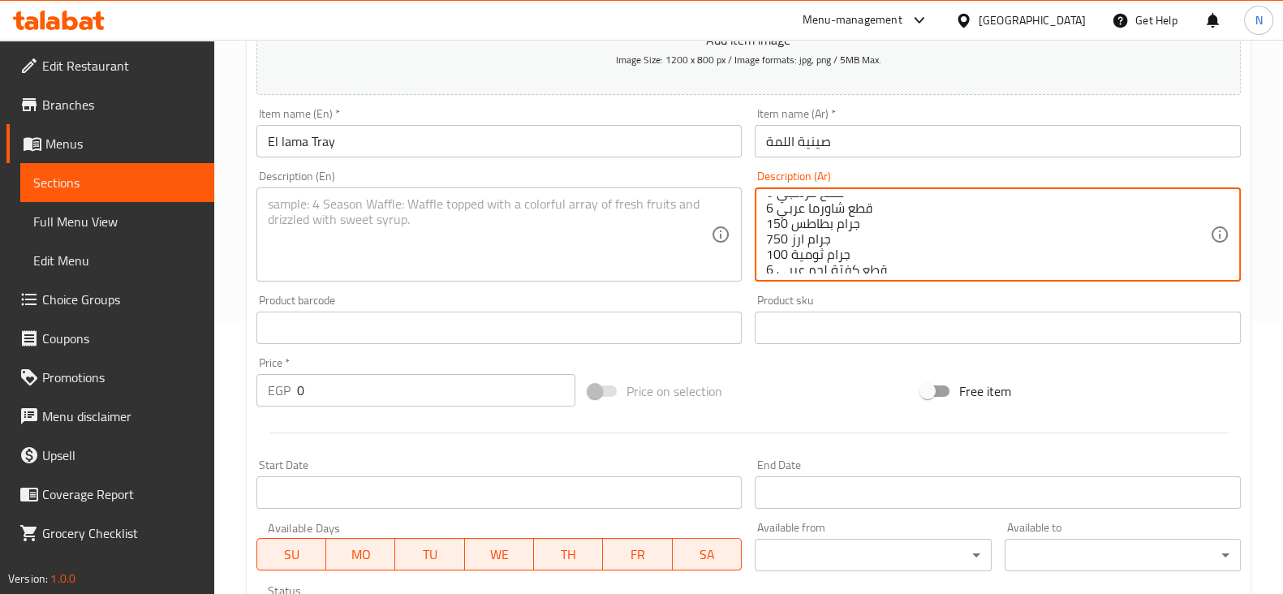
scroll to position [0, 0]
type textarea "6 قطع كرسبي 6 قطع شاورما عربي 150 جرام بطاطس 750 جرام ارز 100 جرام ثومية 6 قطع …"
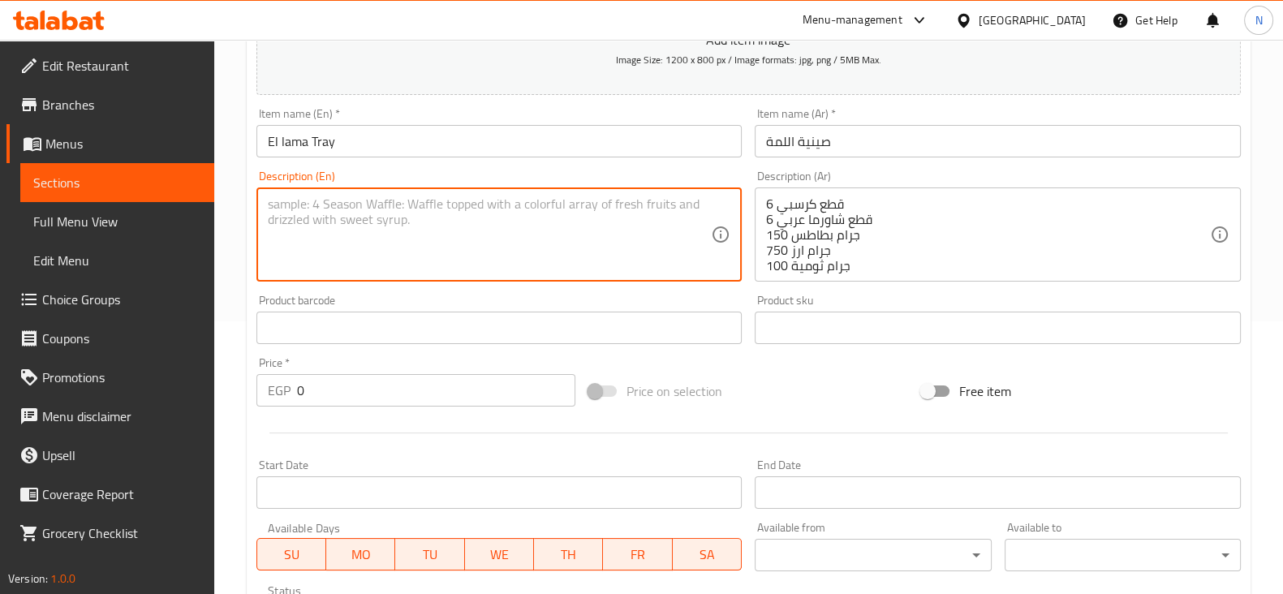
click at [418, 221] on textarea at bounding box center [490, 234] width 444 height 77
paste textarea "6 crispy pieces 6 Arabic shawarma pieces 150 grams of potatoes 750 grams of ric…"
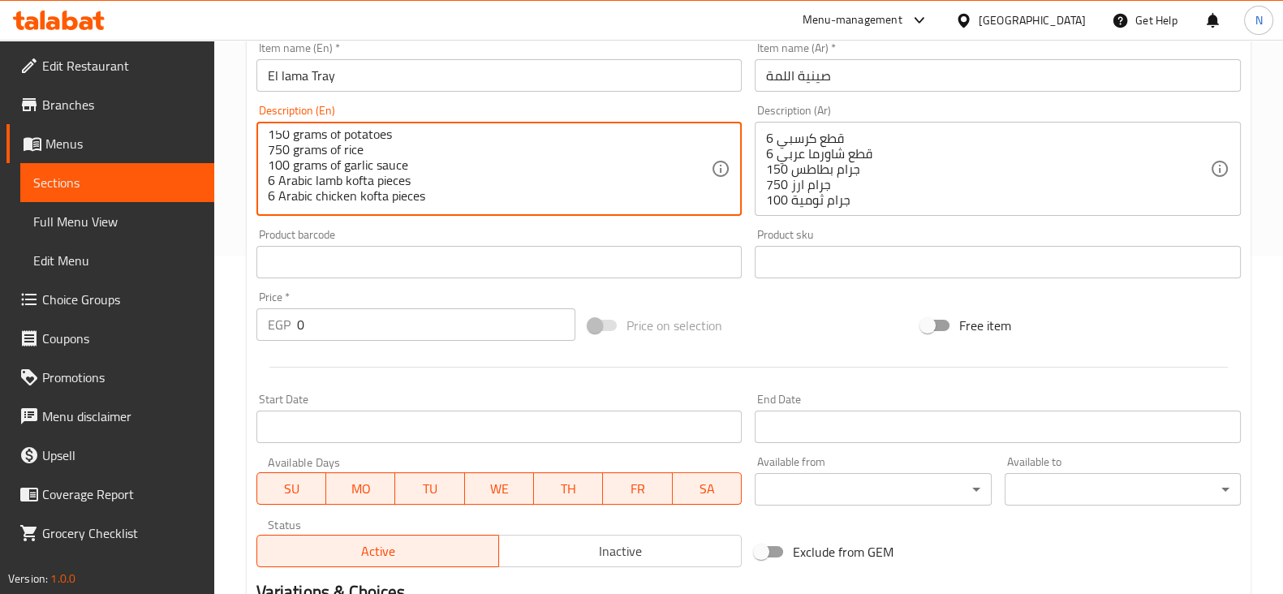
scroll to position [340, 0]
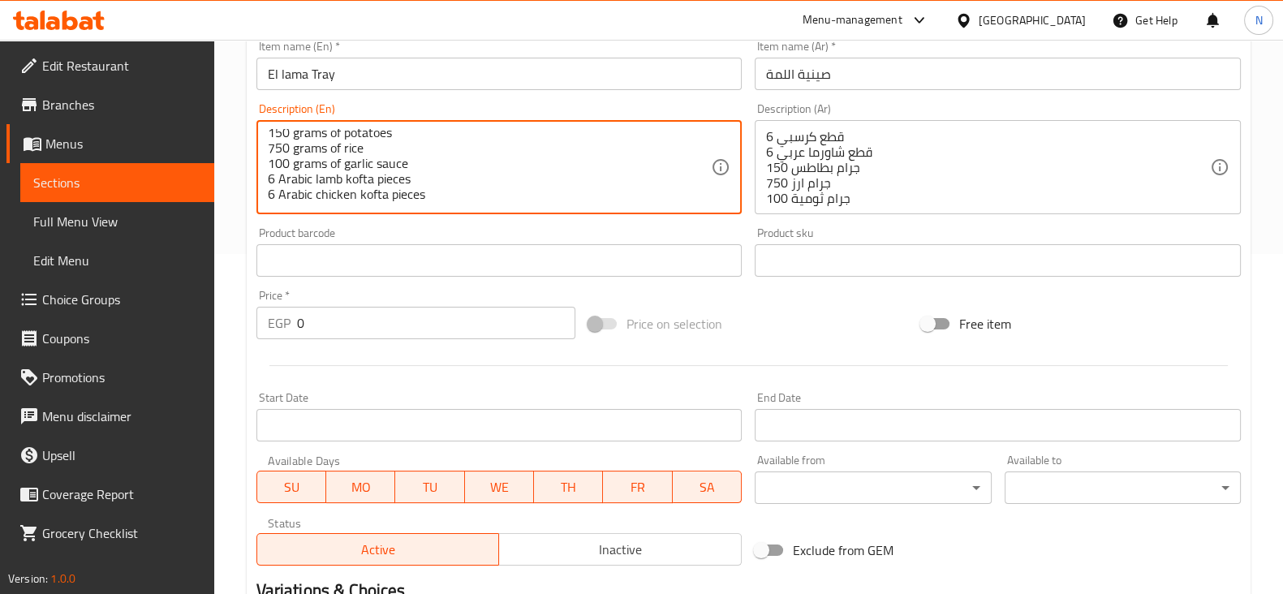
type textarea "6 crispy pieces 6 Arabic shawarma pieces 150 grams of potatoes 750 grams of ric…"
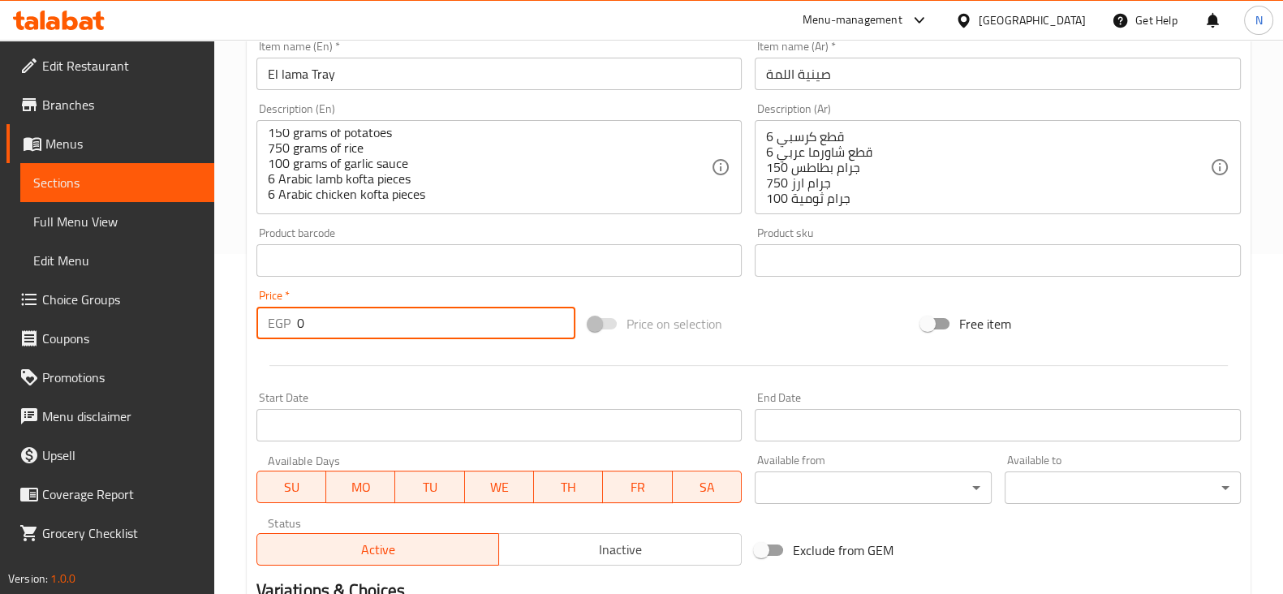
click at [416, 317] on input "0" at bounding box center [436, 323] width 279 height 32
type input "469"
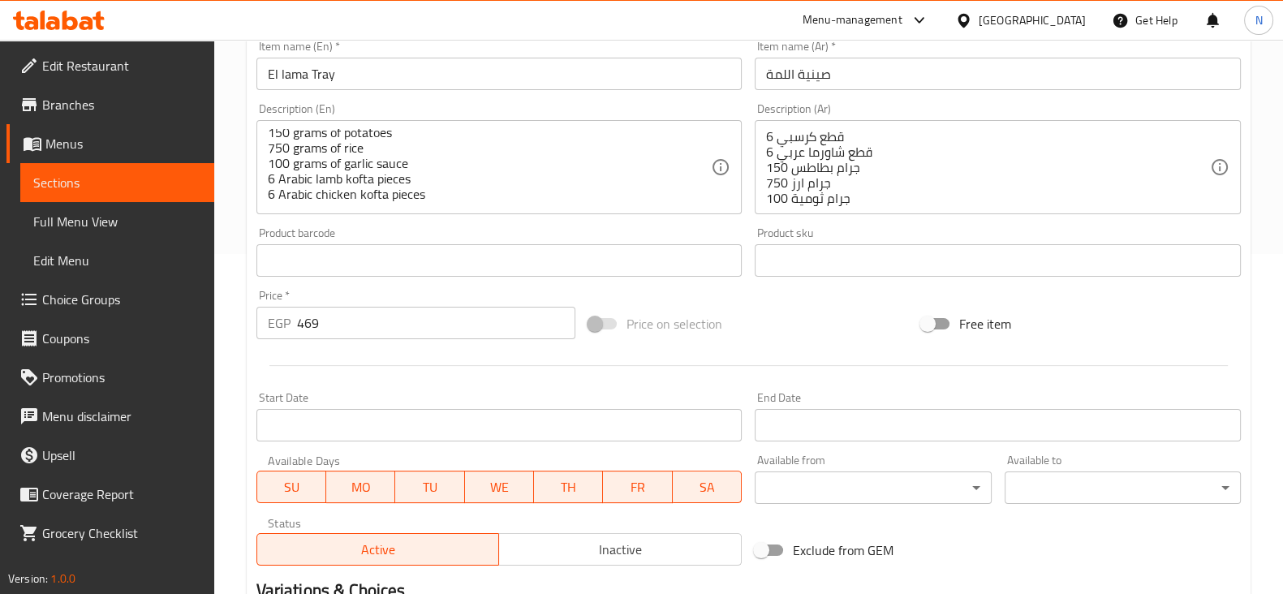
click at [766, 322] on div "Price on selection" at bounding box center [748, 324] width 333 height 44
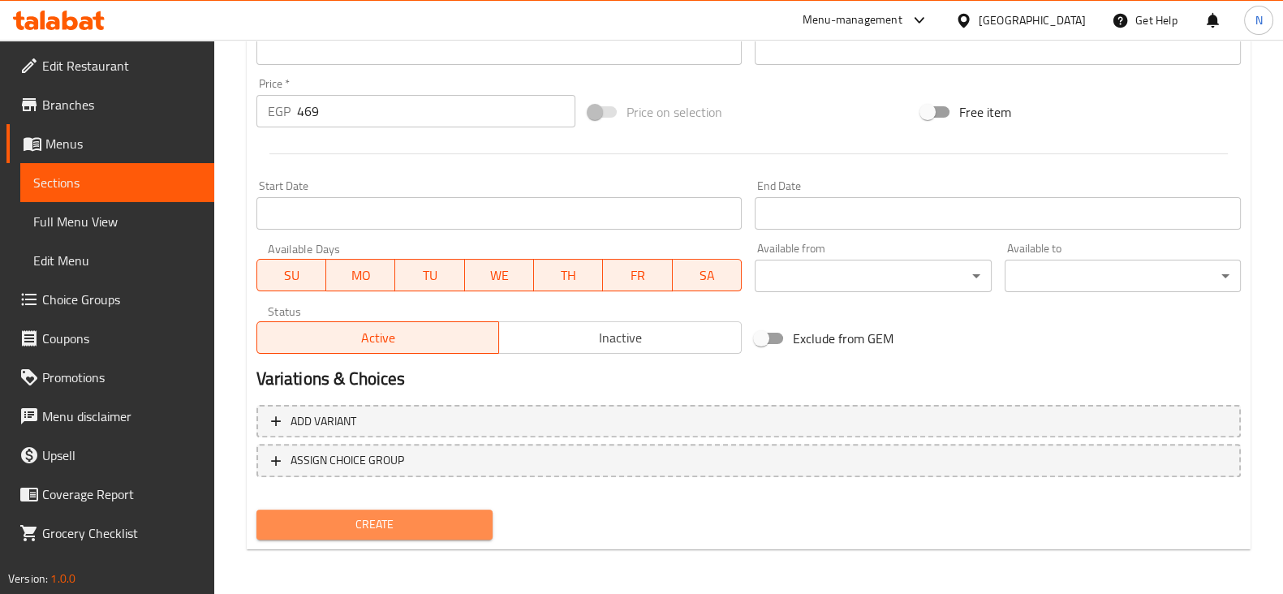
click at [430, 515] on span "Create" at bounding box center [374, 524] width 210 height 20
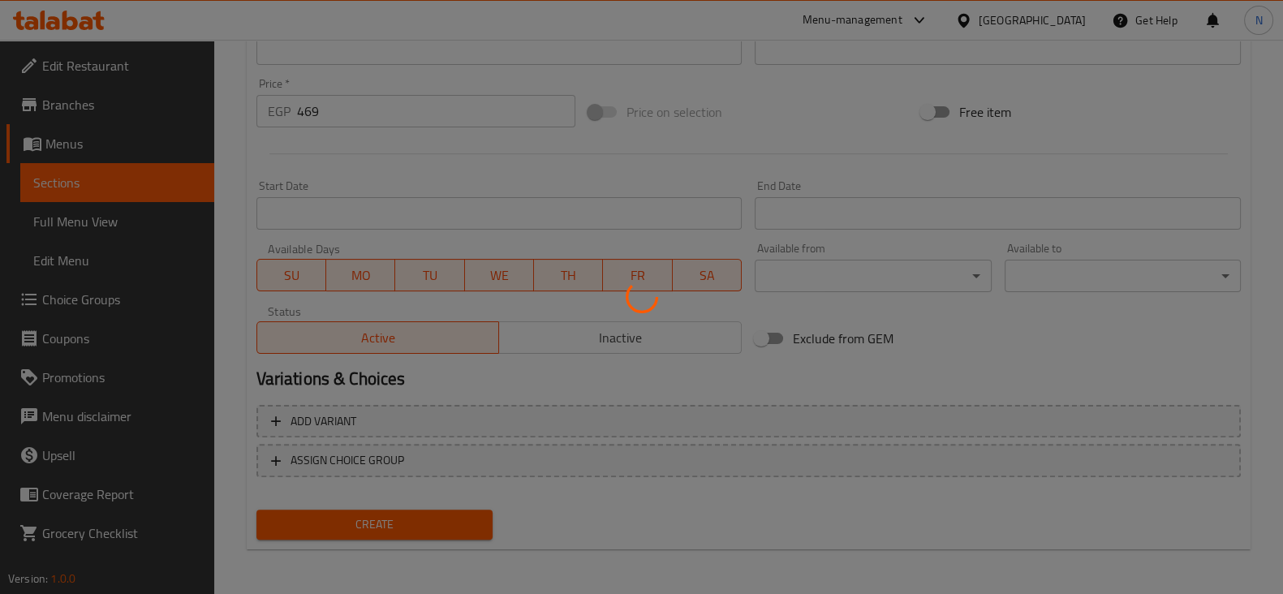
type input "0"
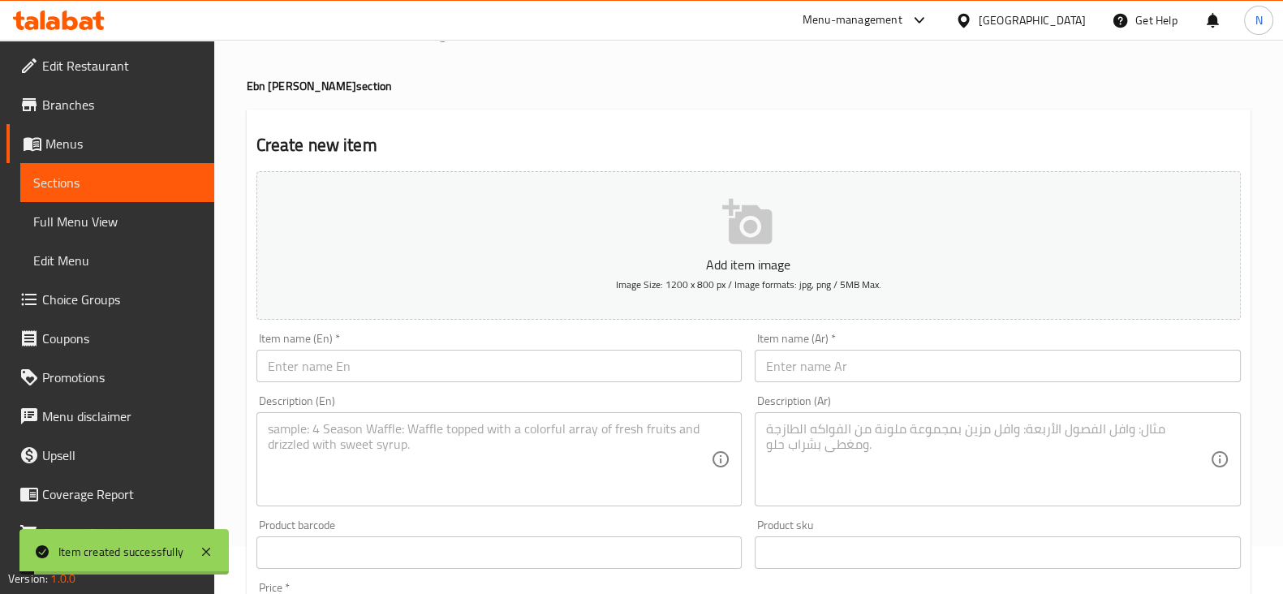
scroll to position [0, 0]
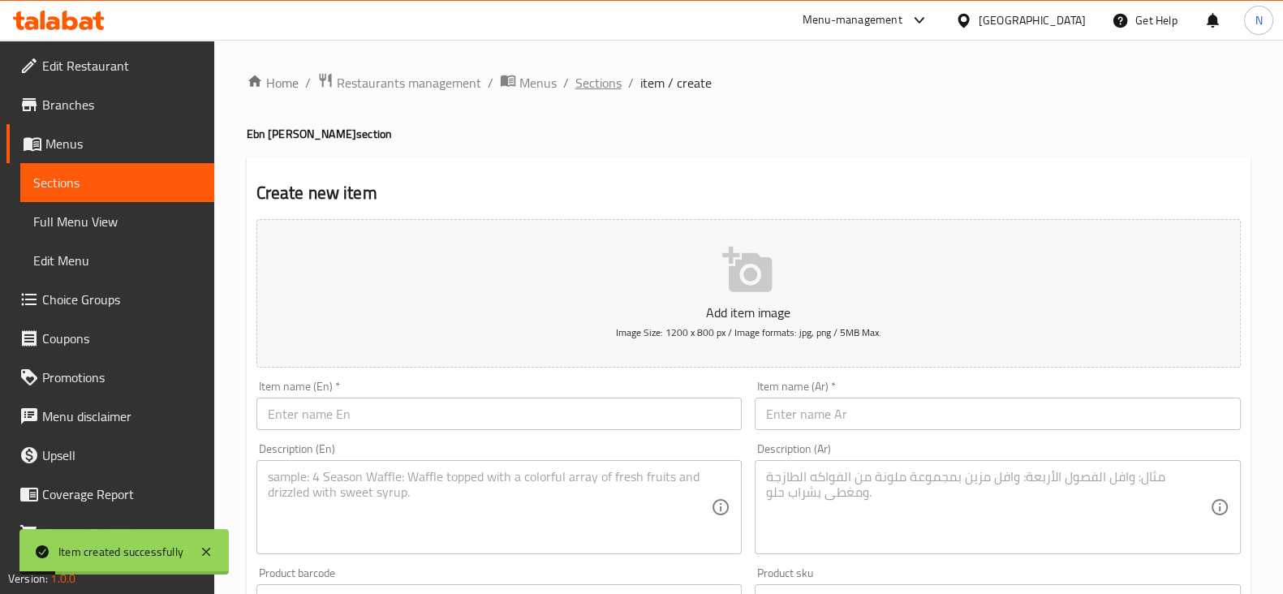
click at [583, 87] on span "Sections" at bounding box center [598, 82] width 46 height 19
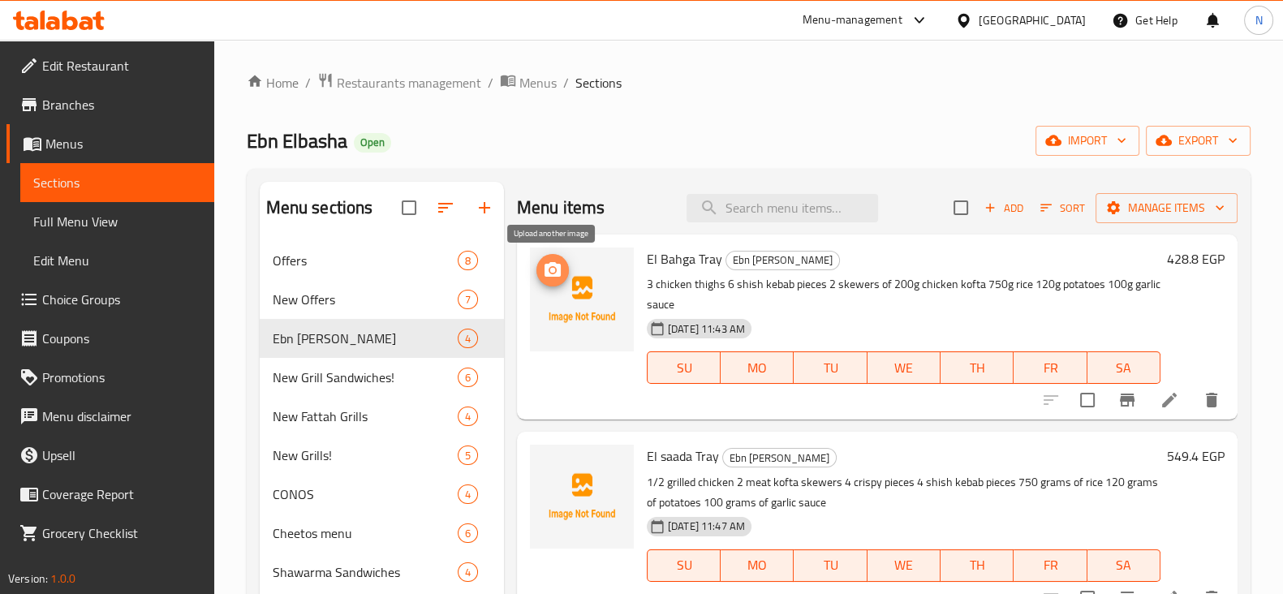
click at [560, 279] on icon "upload picture" at bounding box center [552, 269] width 19 height 19
click at [553, 269] on circle "upload picture" at bounding box center [552, 270] width 5 height 5
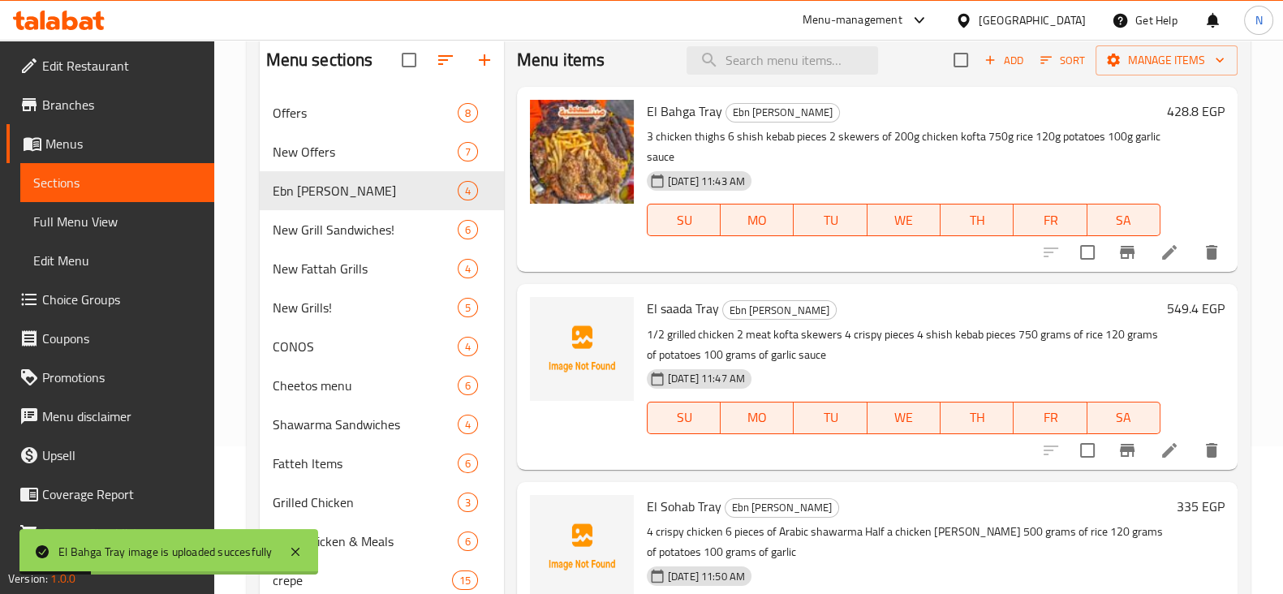
scroll to position [149, 0]
click at [561, 307] on button "upload picture" at bounding box center [552, 318] width 32 height 32
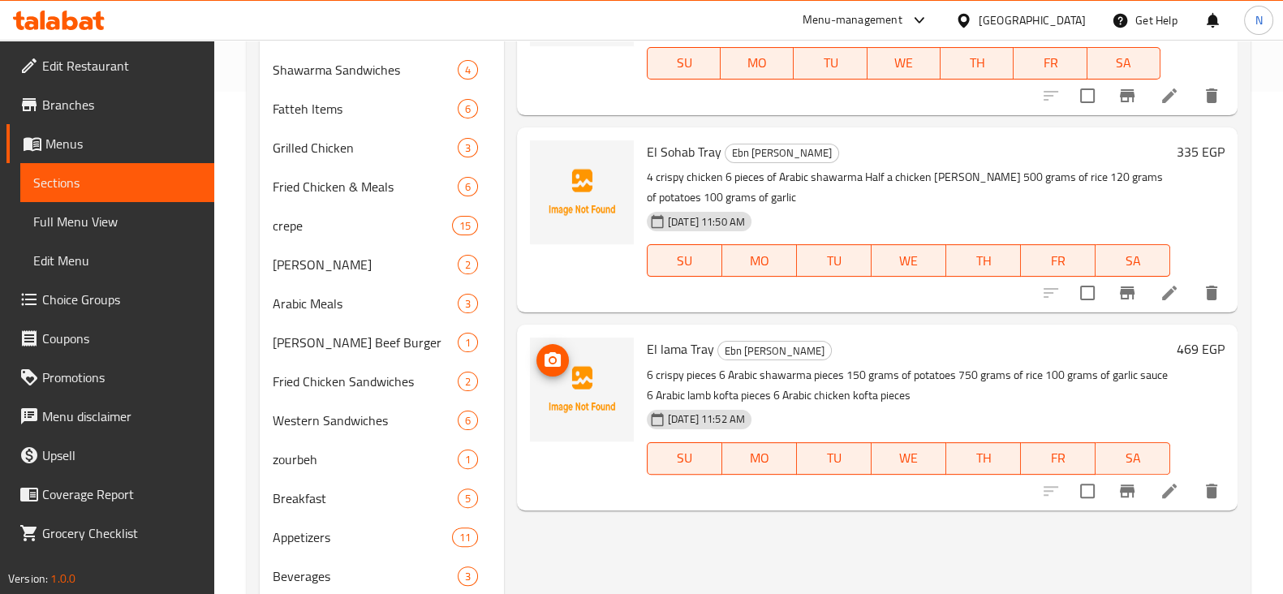
scroll to position [504, 0]
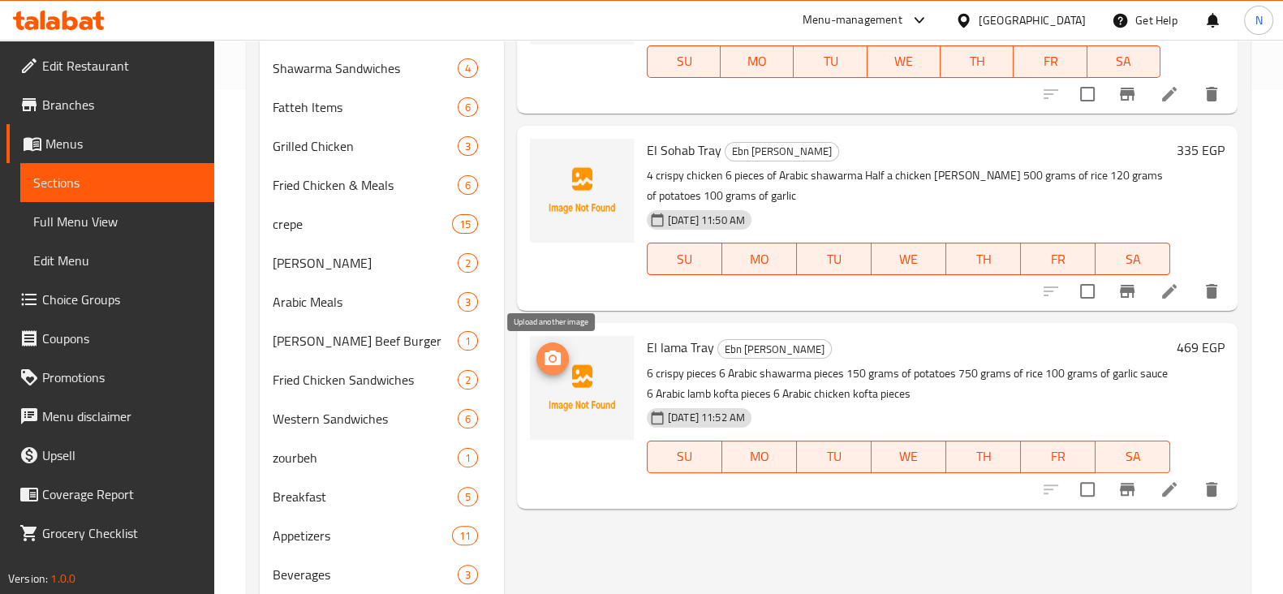
click at [556, 343] on button "upload picture" at bounding box center [552, 358] width 32 height 32
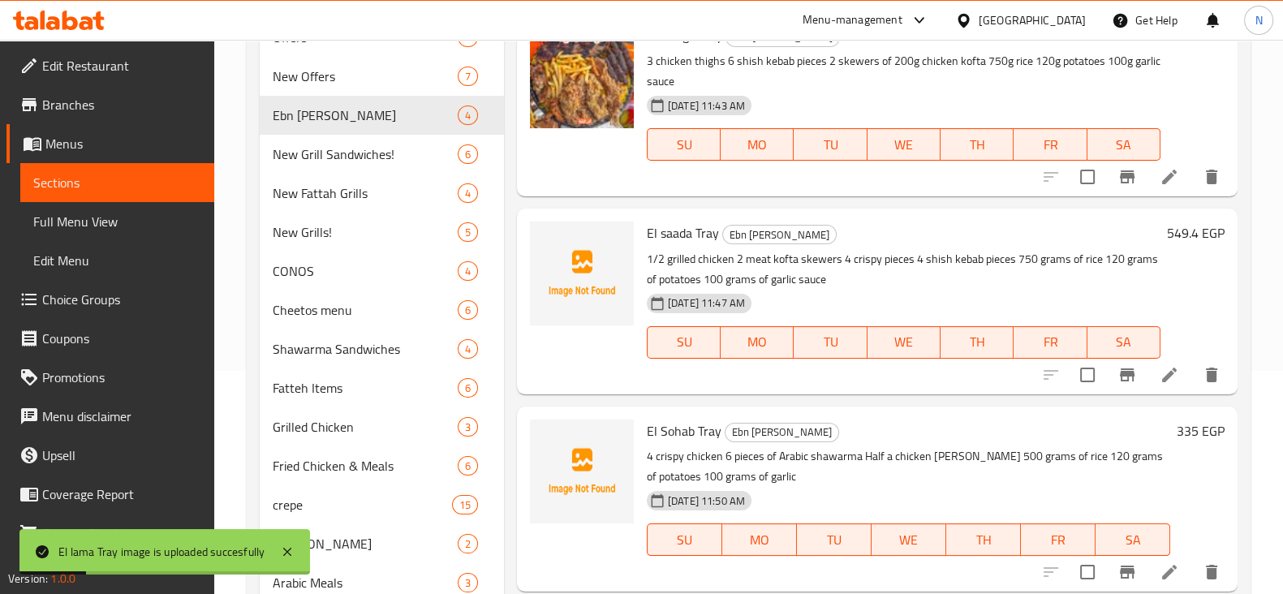
scroll to position [194, 0]
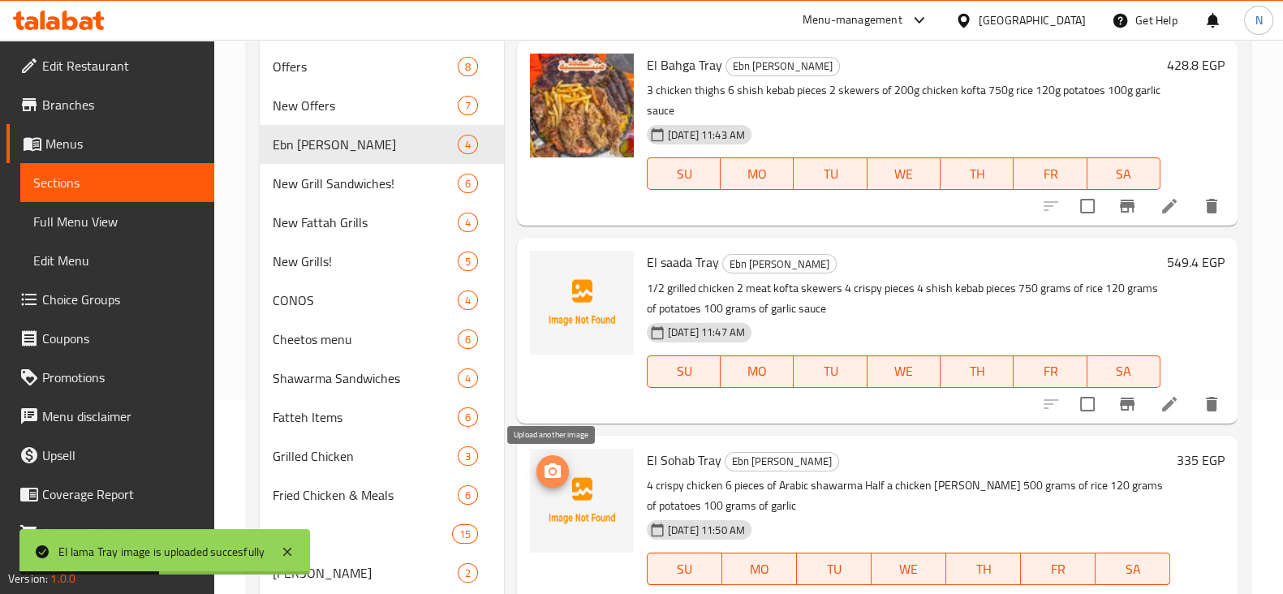
click at [545, 472] on icon "upload picture" at bounding box center [552, 470] width 16 height 15
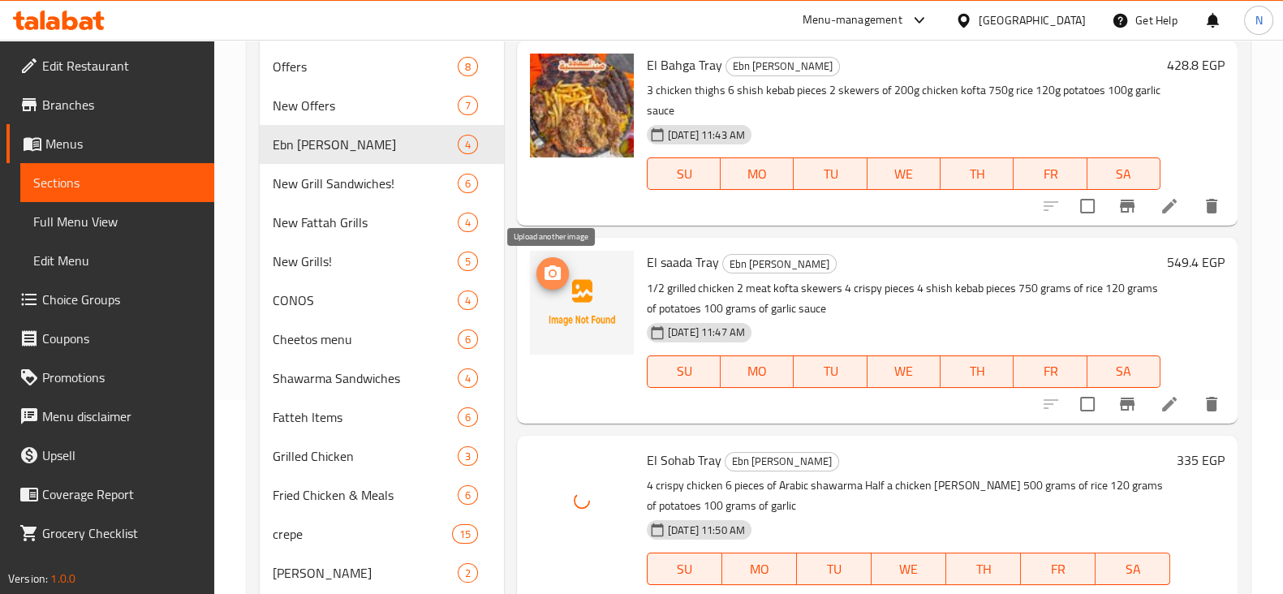
click at [554, 269] on icon "upload picture" at bounding box center [552, 272] width 16 height 15
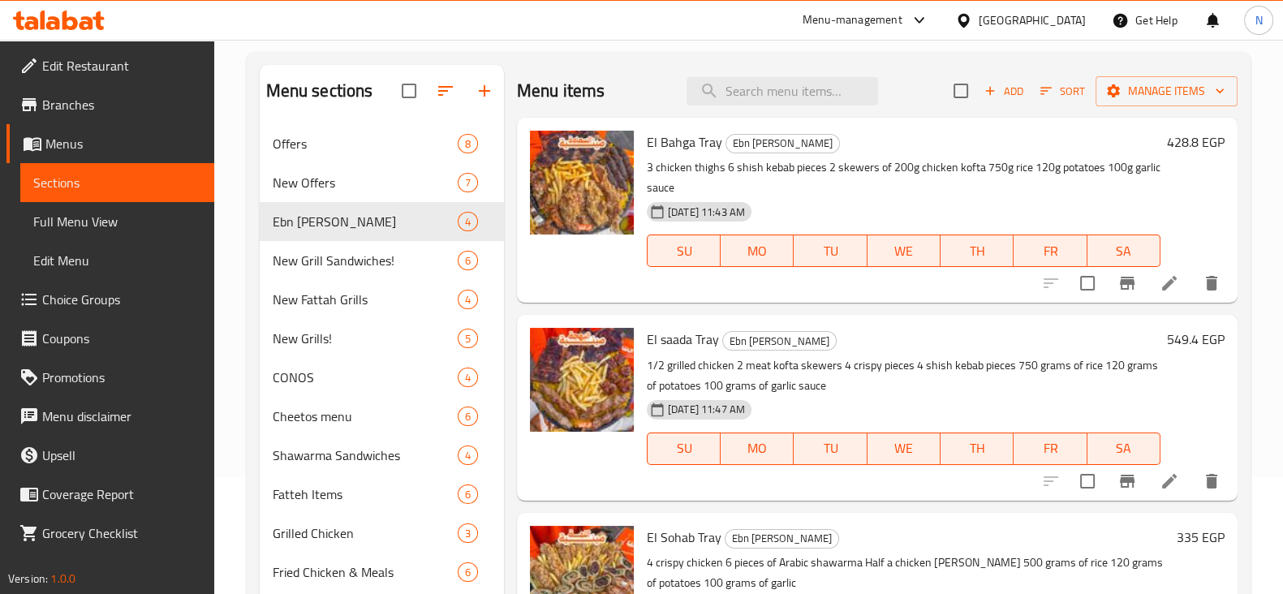
scroll to position [0, 0]
